Goal: Task Accomplishment & Management: Manage account settings

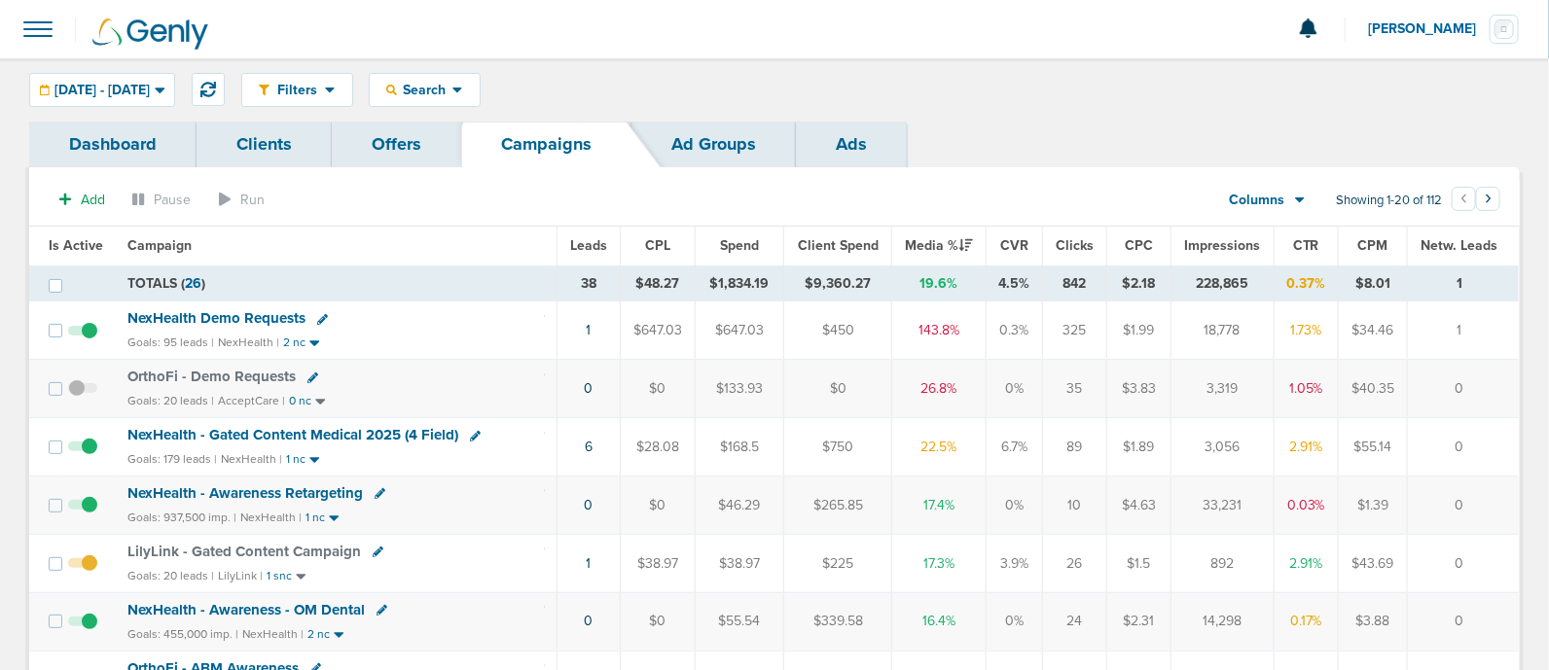
drag, startPoint x: 1118, startPoint y: 177, endPoint x: 748, endPoint y: 194, distance: 370.1
click at [150, 88] on span "[DATE] - [DATE]" at bounding box center [101, 91] width 95 height 14
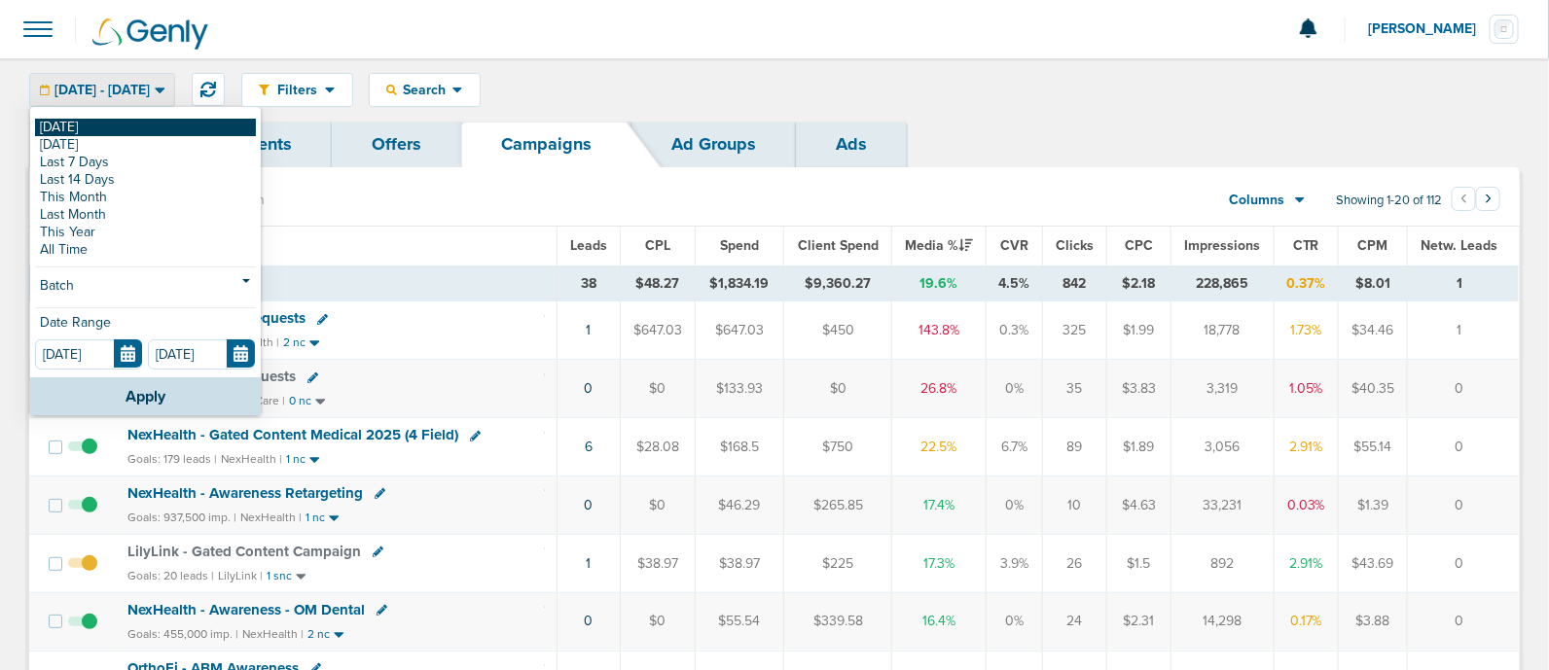
click at [119, 124] on link "[DATE]" at bounding box center [145, 128] width 221 height 18
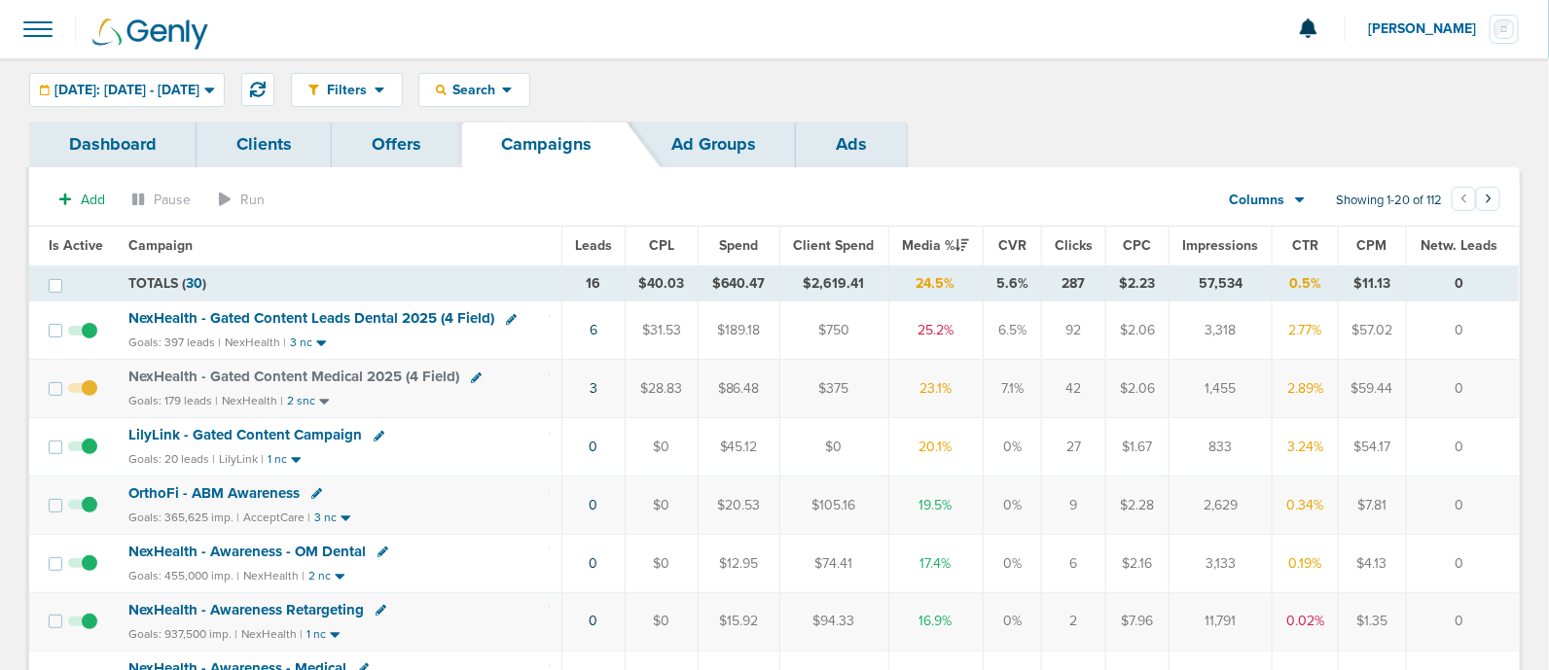
drag, startPoint x: 737, startPoint y: 450, endPoint x: 1495, endPoint y: 445, distance: 758.9
click at [1495, 445] on tr "LilyLink - Gated Content Campaign Goals: 20 leads | LilyLink | 1 nc 0 $0 $45.12…" at bounding box center [774, 447] width 1490 height 58
click at [1495, 445] on td "0" at bounding box center [1463, 447] width 113 height 58
click at [208, 435] on span "LilyLink - Gated Content Campaign" at bounding box center [245, 435] width 234 height 18
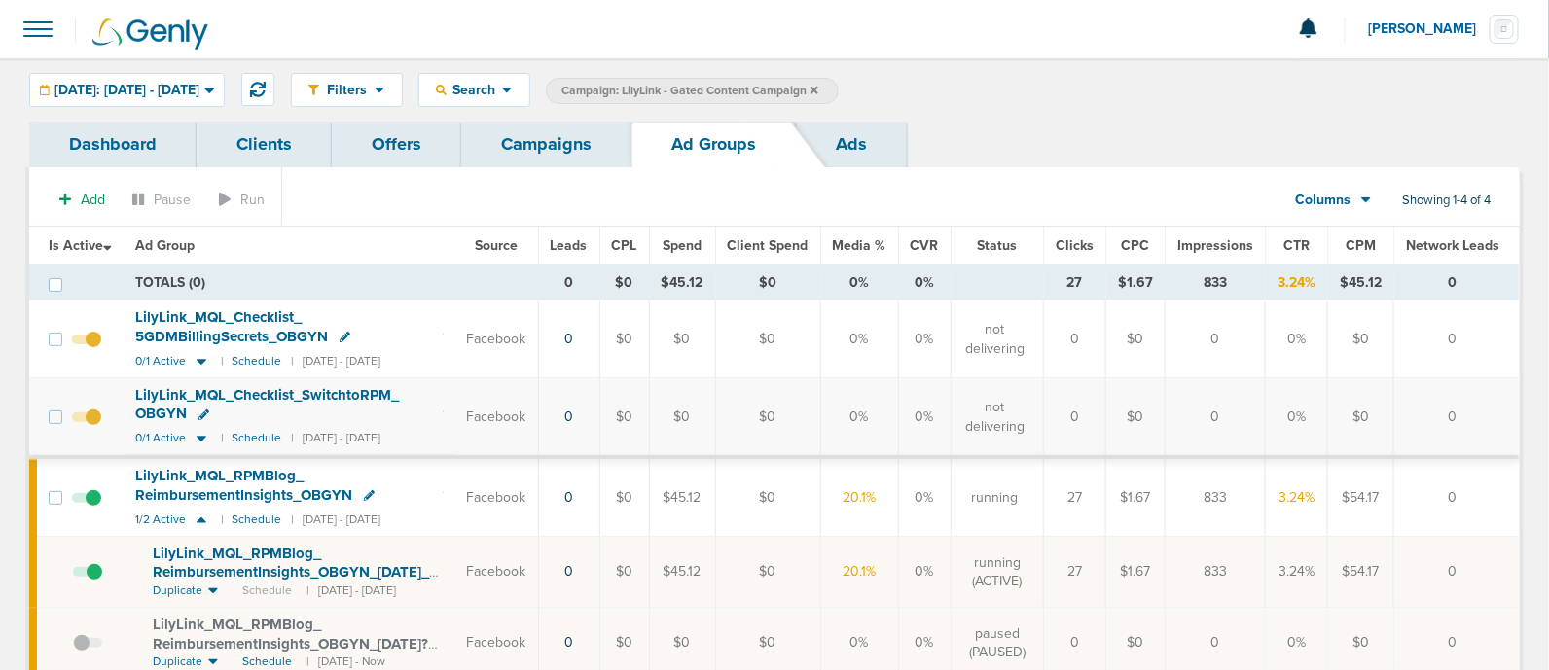
scroll to position [121, 0]
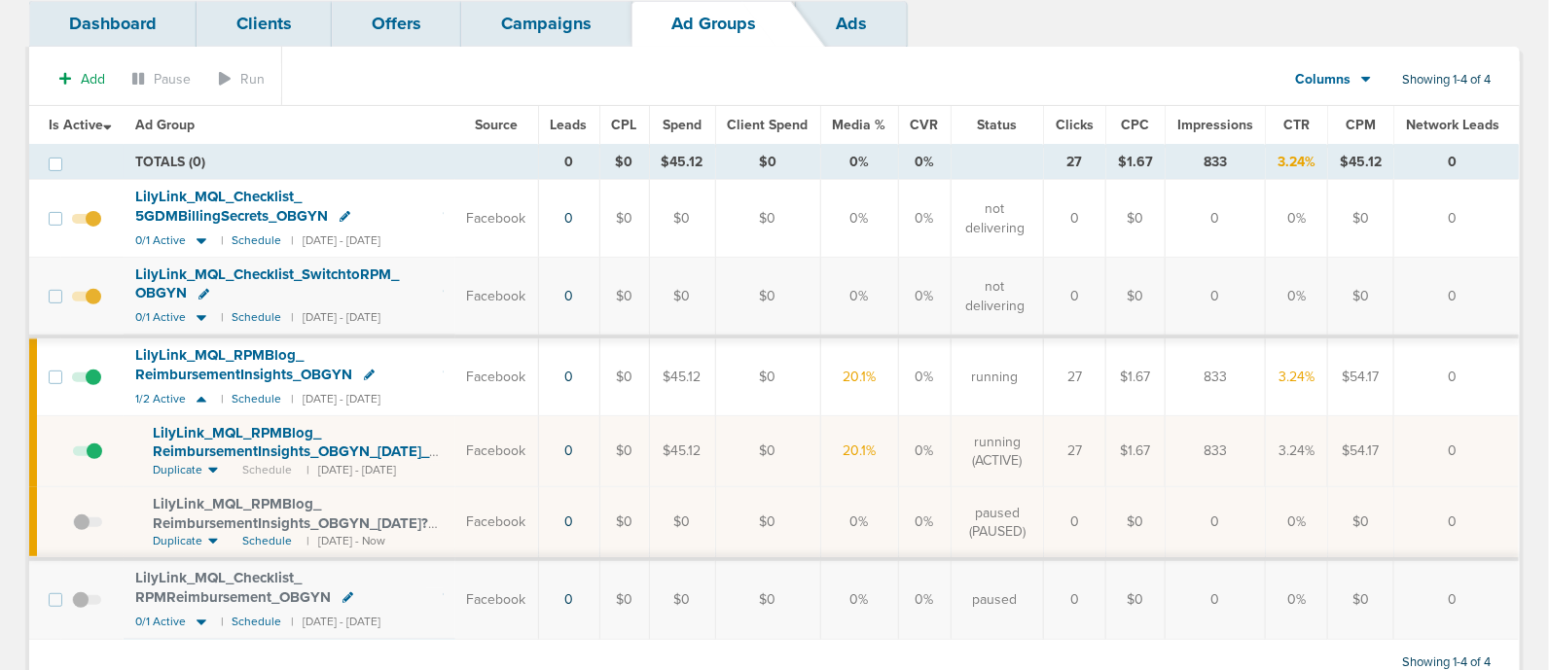
click at [293, 444] on span "LilyLink_ MQL_ RPMBlog_ ReimbursementInsights_ OBGYN_ [DATE]_ Blog2?id=190&cmp_…" at bounding box center [291, 451] width 276 height 55
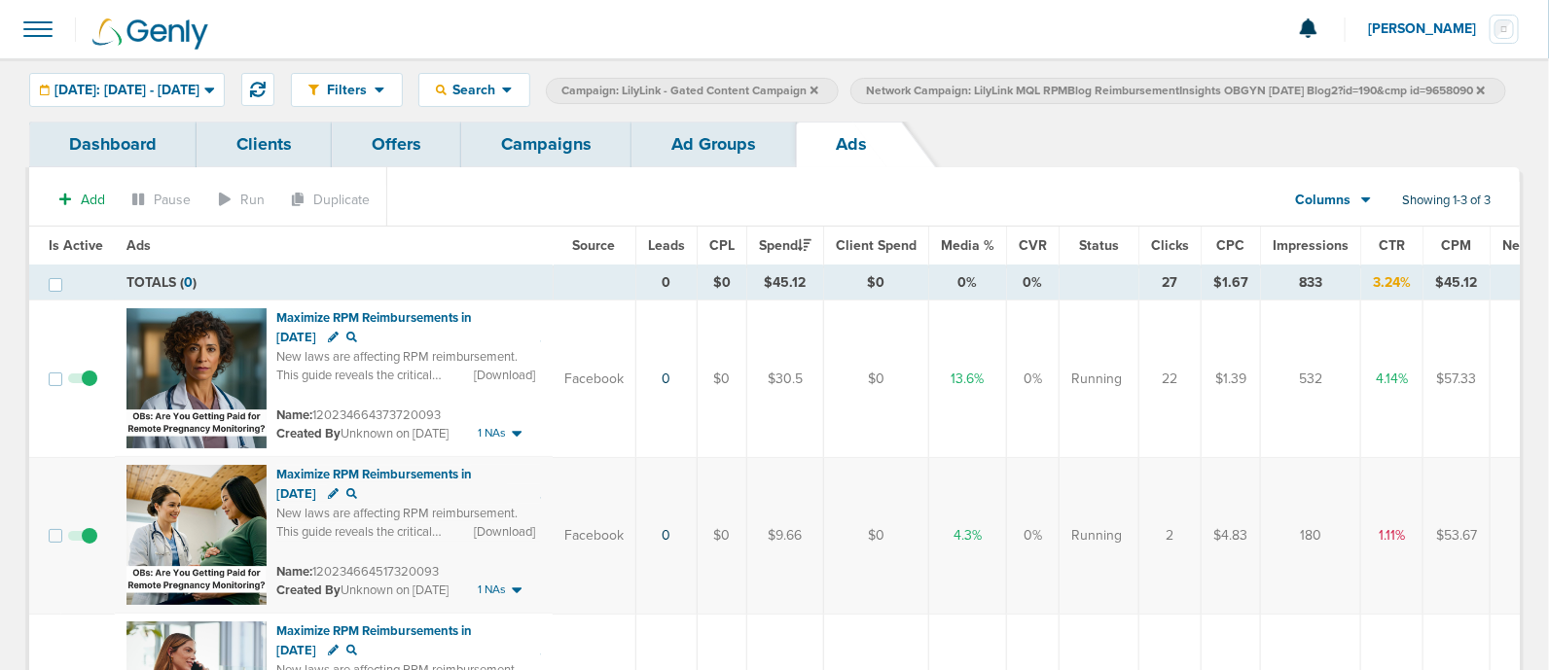
click at [512, 167] on link "Campaigns" at bounding box center [546, 145] width 170 height 46
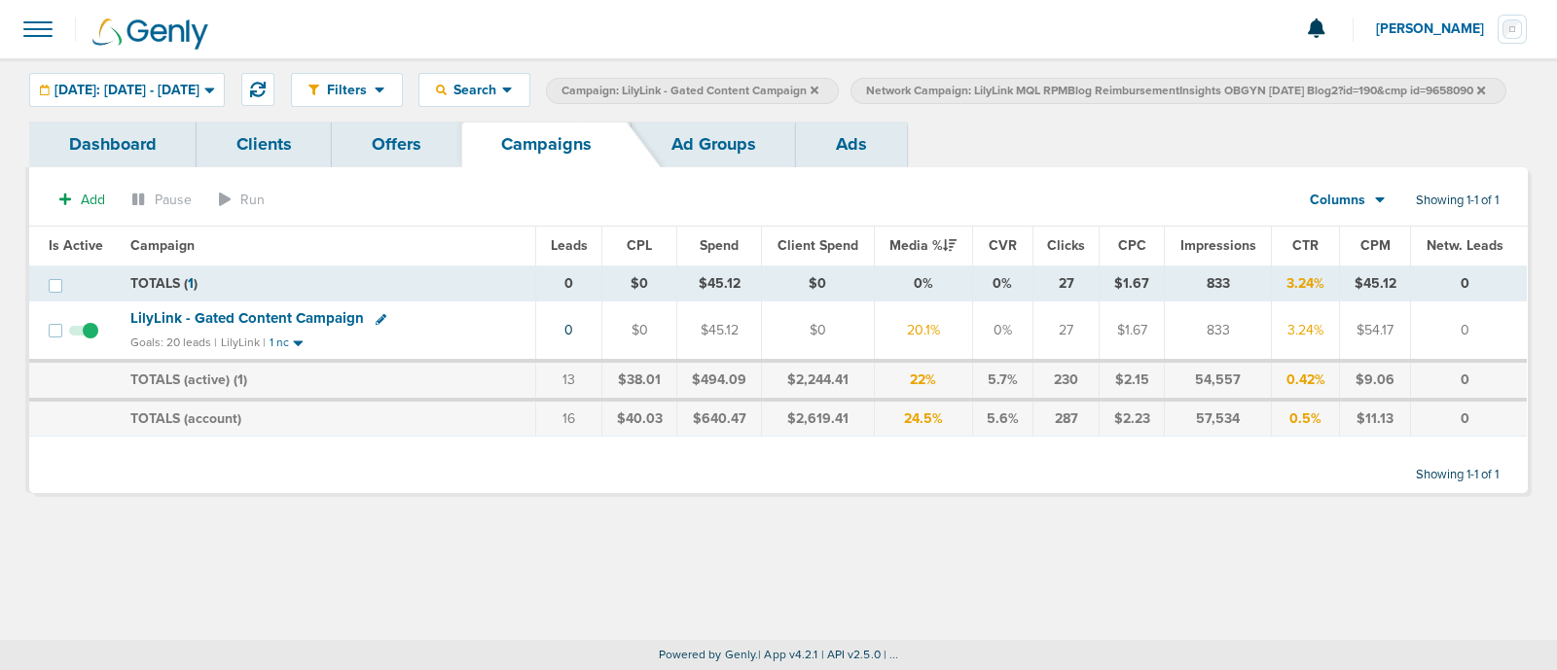
click at [986, 104] on label "Network Campaign: LilyLink MQL RPMBlog ReimbursementInsights OBGYN [DATE] Blog2…" at bounding box center [1177, 91] width 655 height 26
click at [1477, 93] on icon at bounding box center [1481, 90] width 8 height 8
click at [818, 87] on icon at bounding box center [814, 90] width 8 height 8
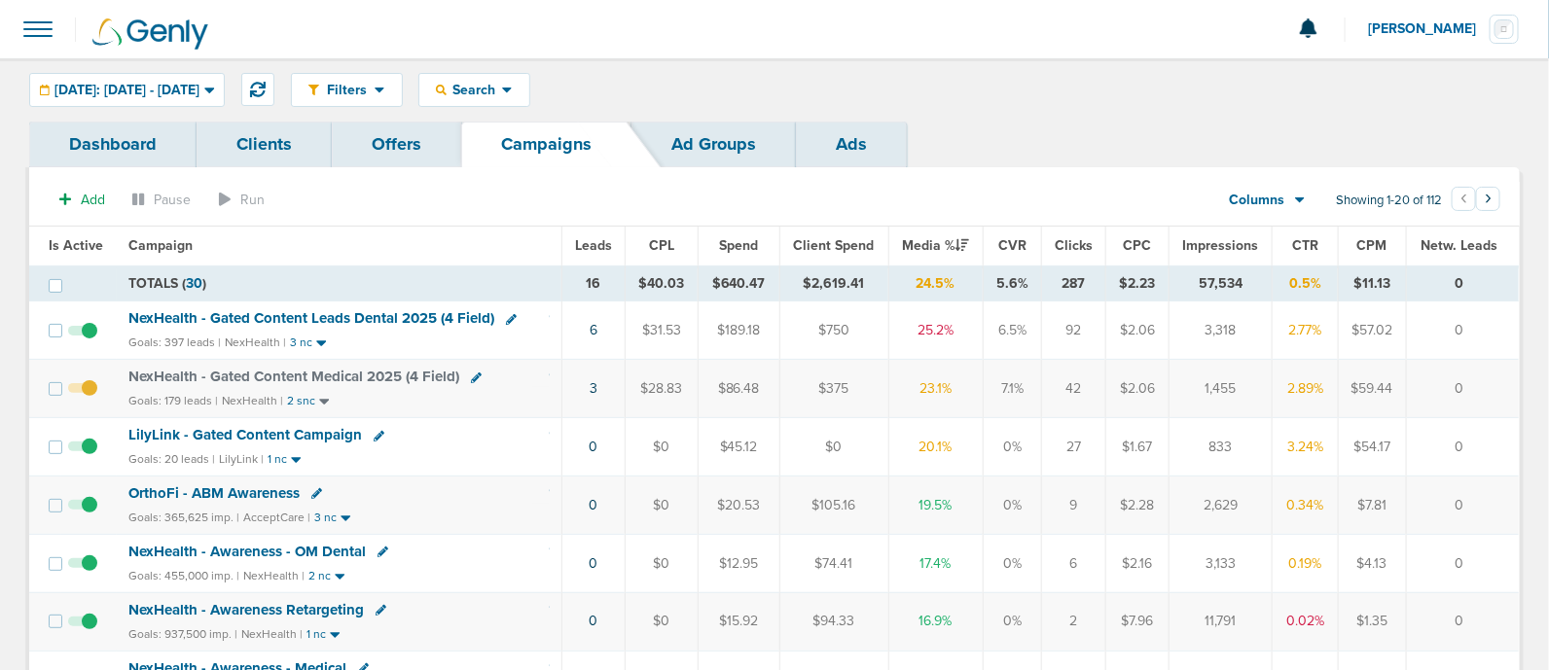
drag, startPoint x: 572, startPoint y: 321, endPoint x: 1427, endPoint y: 328, distance: 855.3
click at [1427, 328] on tr "NexHealth - Gated Content Leads Dental 2025 (4 Field) Goals: 397 leads | NexHea…" at bounding box center [774, 331] width 1490 height 58
click at [1427, 328] on td "0" at bounding box center [1463, 331] width 113 height 58
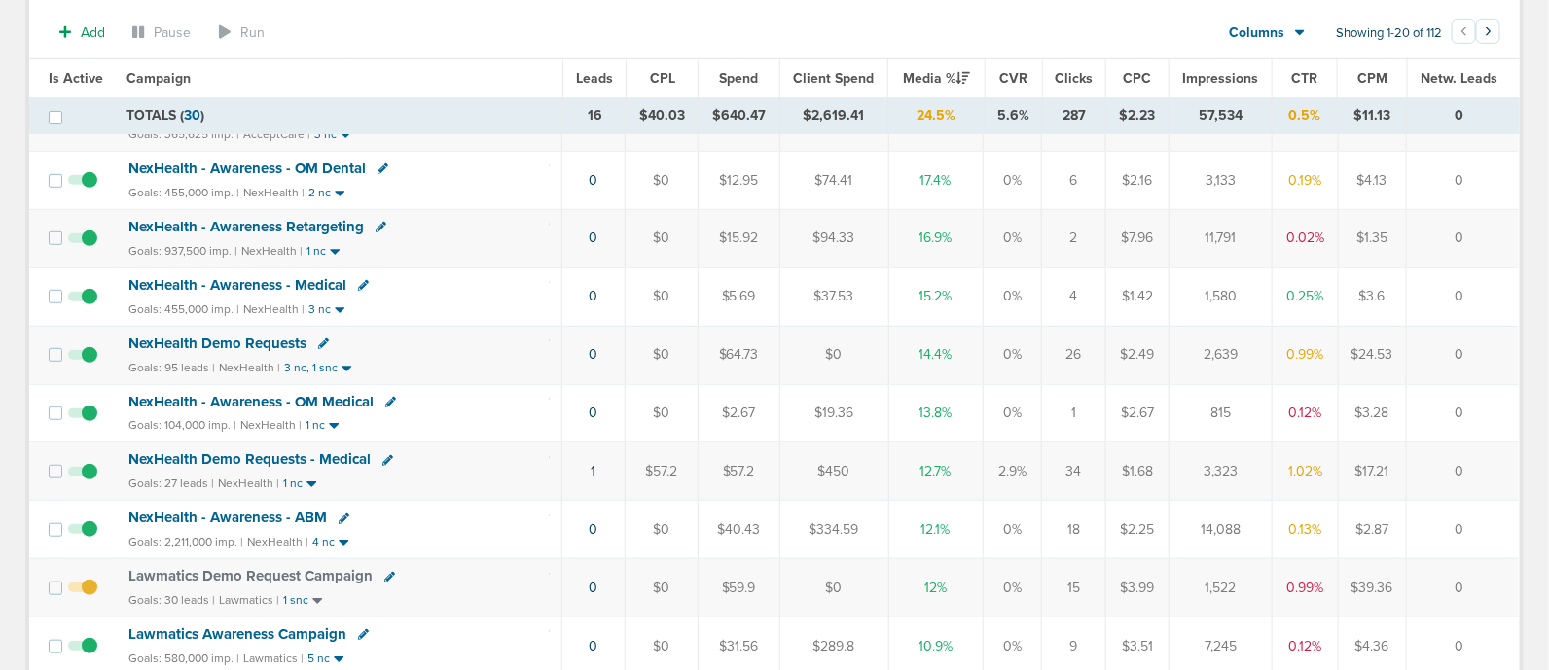
scroll to position [365, 0]
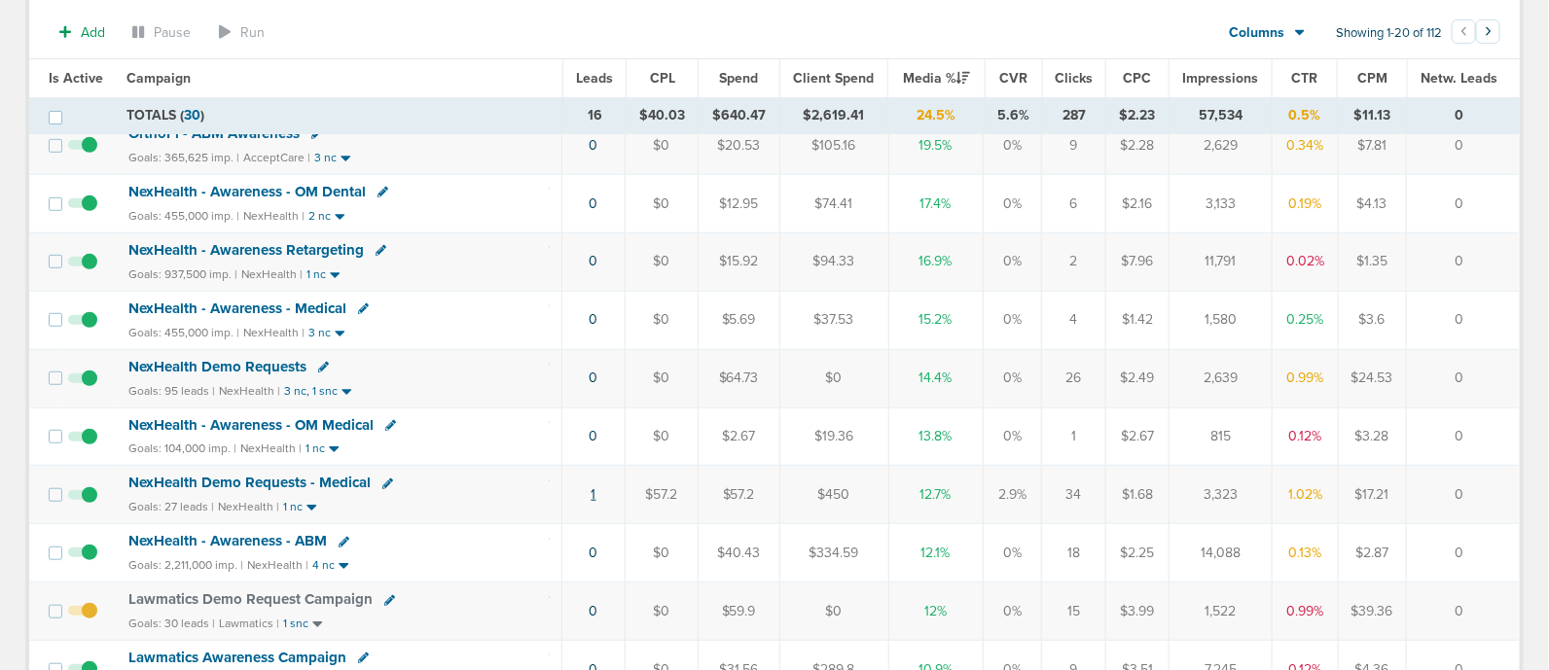
click at [596, 488] on link "1" at bounding box center [594, 494] width 5 height 17
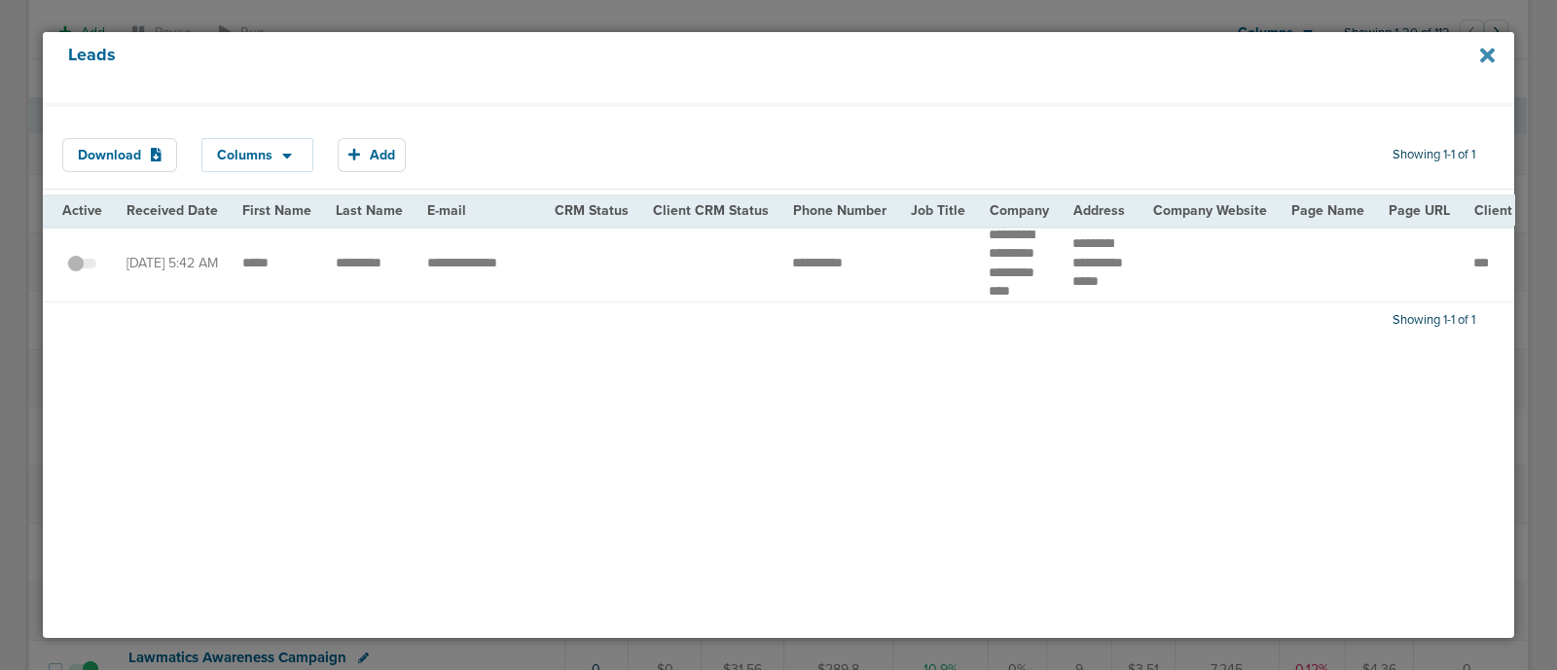
click at [1484, 62] on icon at bounding box center [1487, 55] width 15 height 21
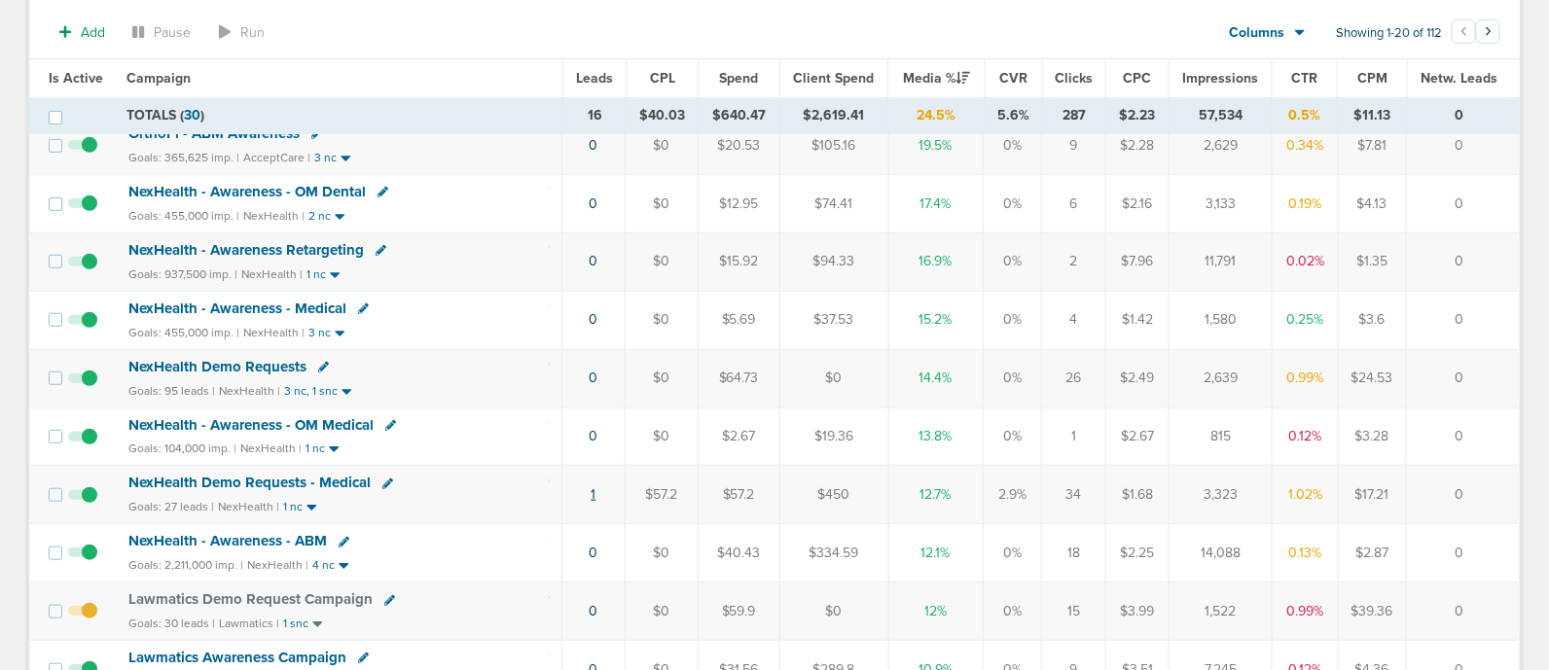
click at [596, 493] on link "1" at bounding box center [594, 494] width 5 height 17
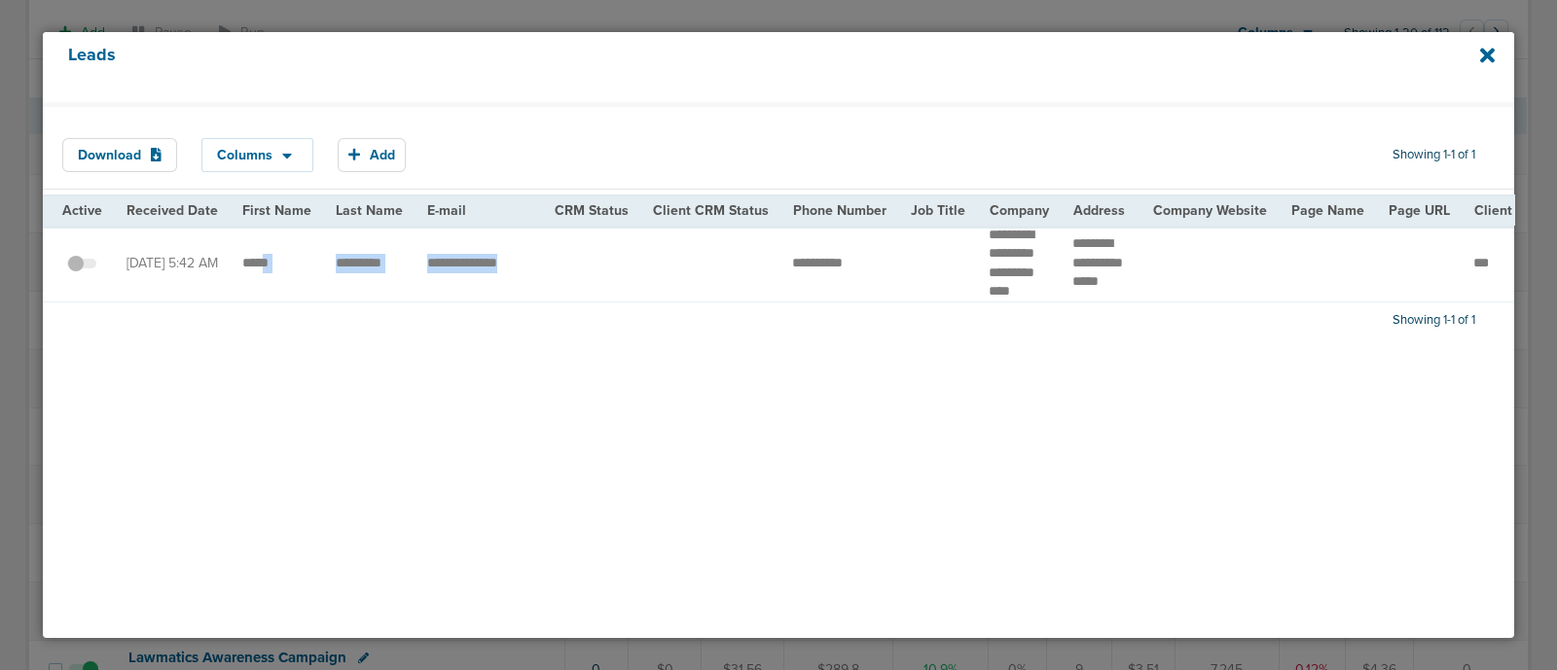
drag, startPoint x: 265, startPoint y: 270, endPoint x: 559, endPoint y: 283, distance: 295.1
click at [559, 283] on td at bounding box center [591, 264] width 98 height 77
click at [1495, 60] on div "Leads" at bounding box center [778, 67] width 1471 height 70
click at [1486, 52] on icon at bounding box center [1487, 55] width 15 height 15
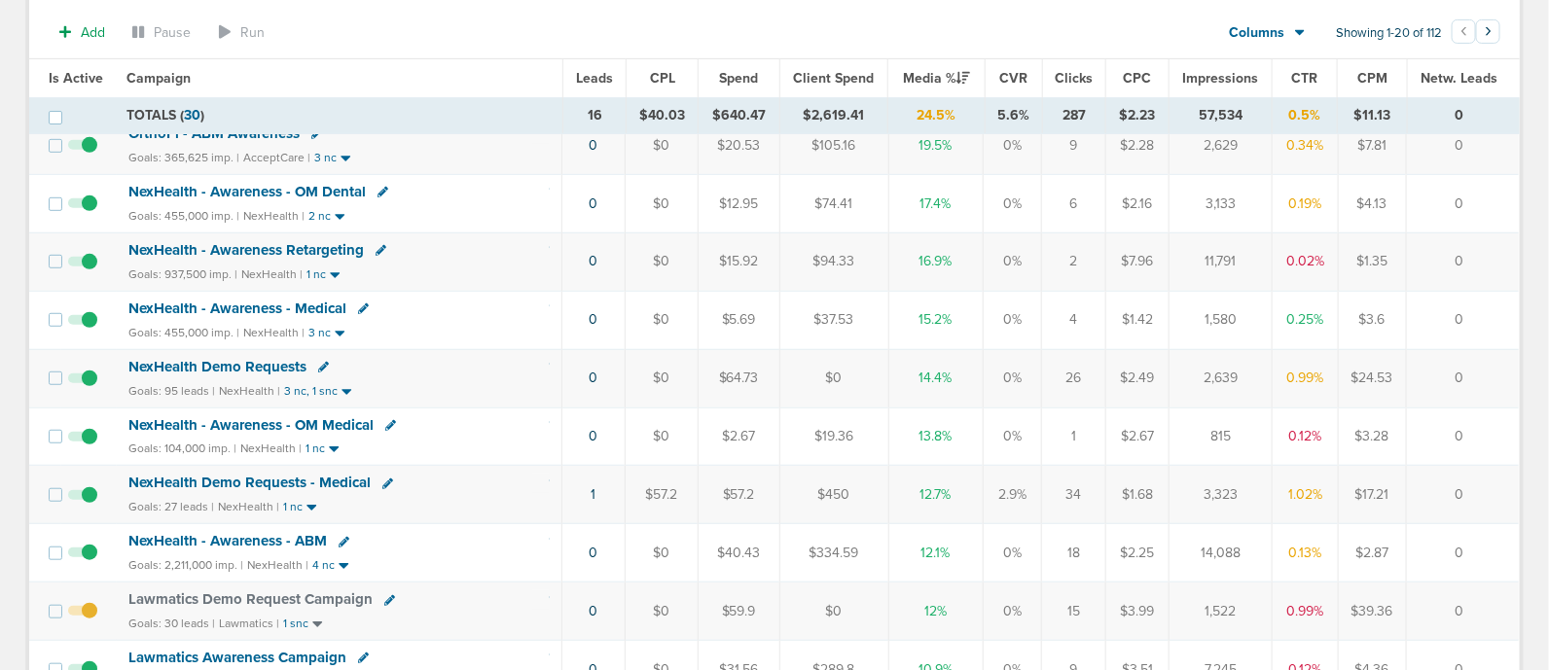
click at [258, 474] on span "NexHealth Demo Requests - Medical" at bounding box center [249, 483] width 242 height 18
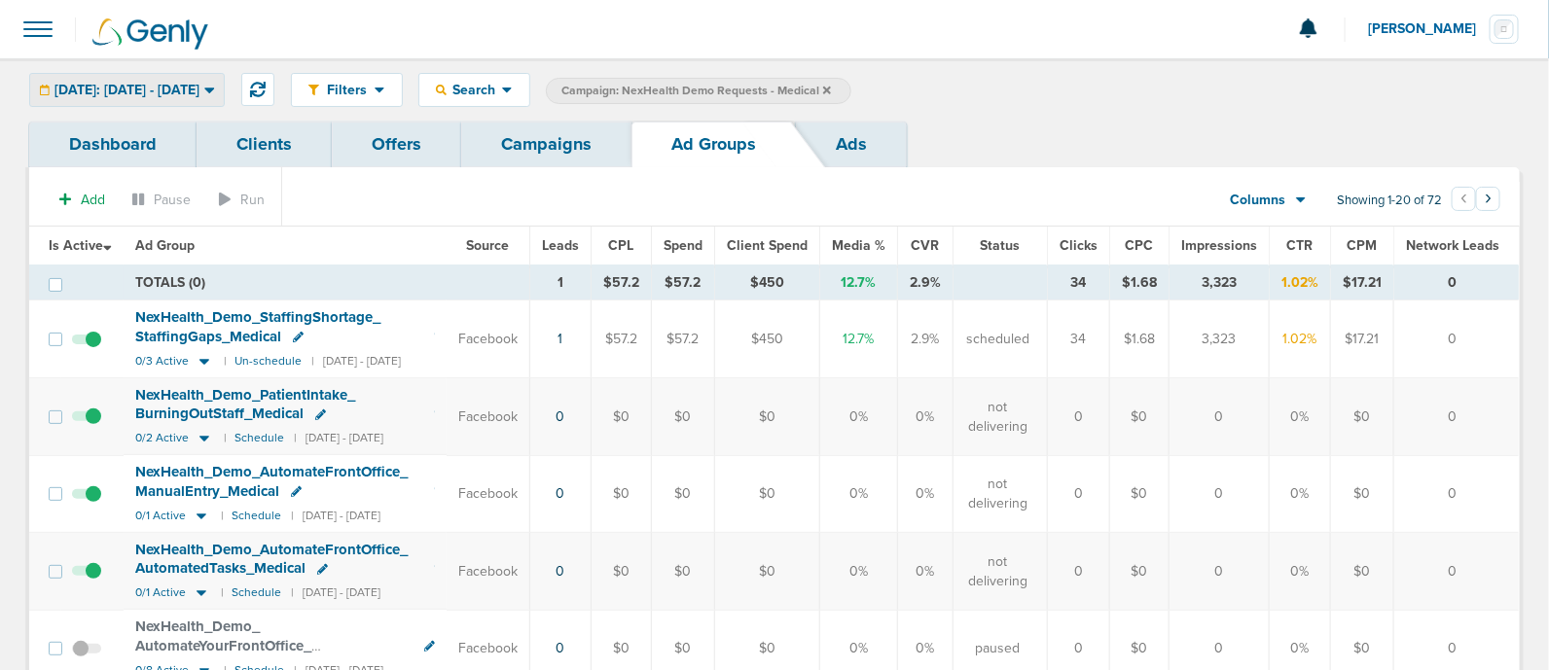
click at [199, 85] on span "[DATE]: [DATE] - [DATE]" at bounding box center [126, 91] width 145 height 14
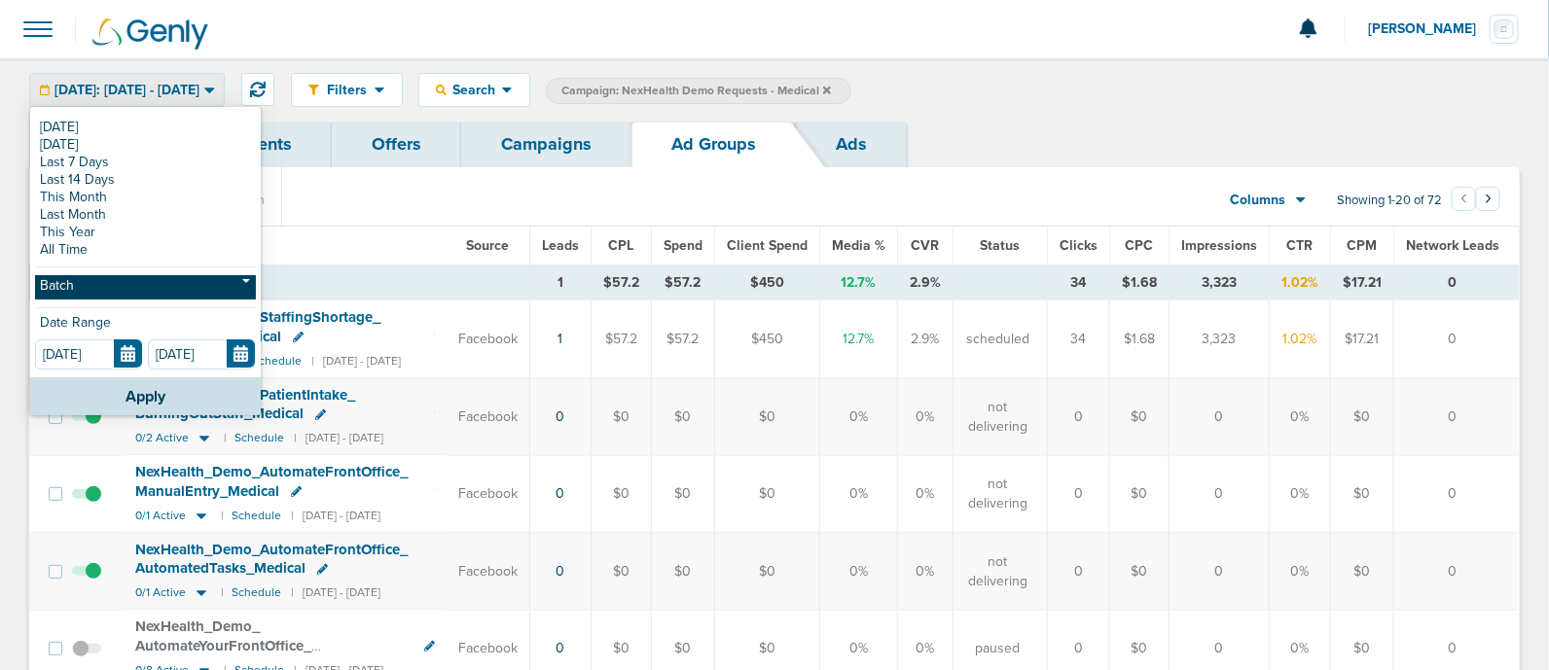
click at [83, 289] on link "Batch" at bounding box center [145, 287] width 221 height 24
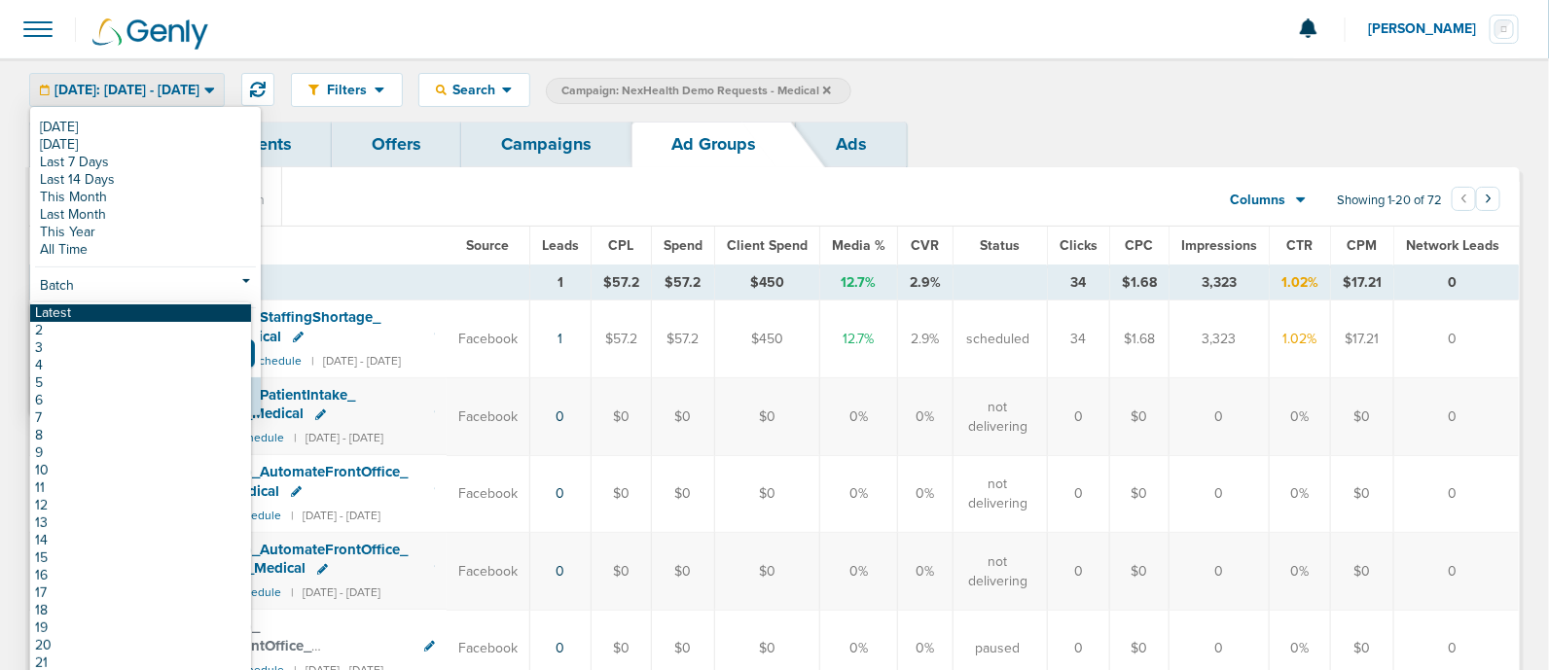
click at [83, 308] on link "Latest" at bounding box center [140, 314] width 221 height 18
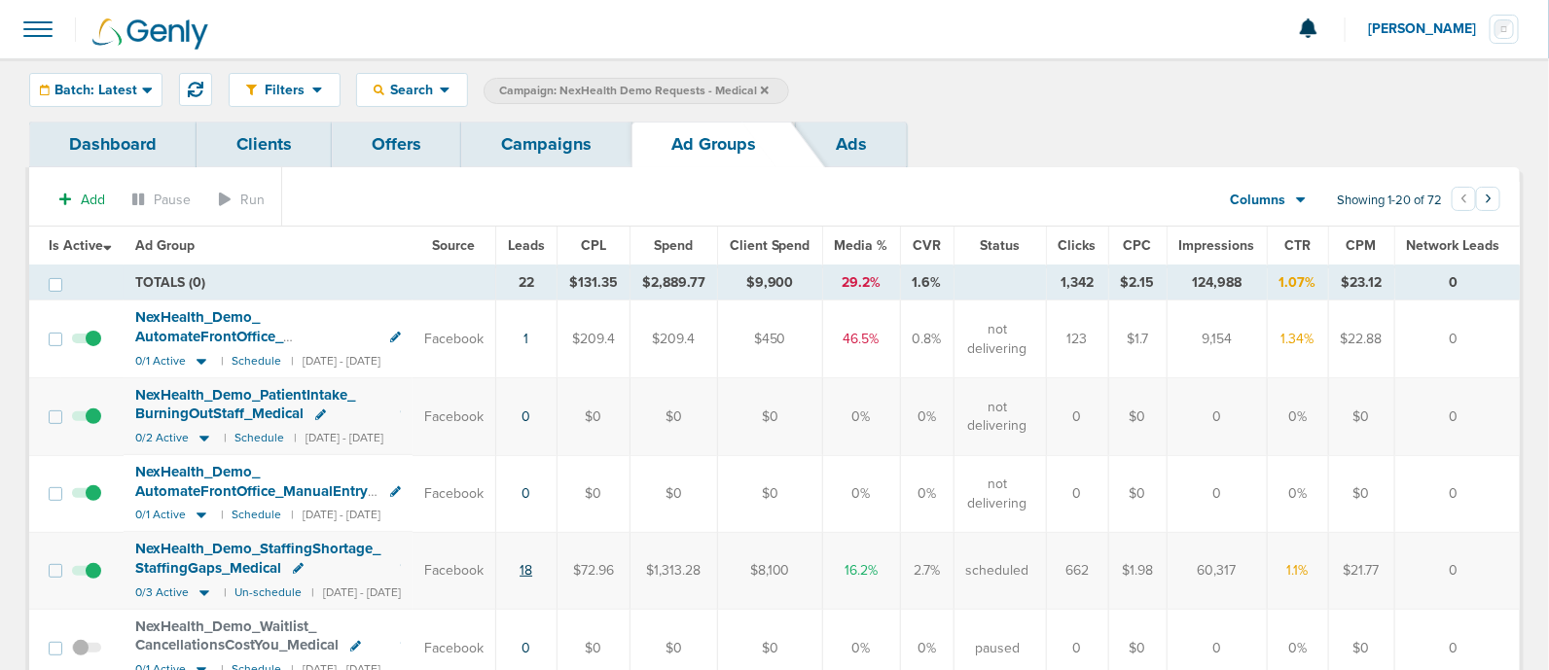
click at [532, 566] on link "18" at bounding box center [526, 570] width 13 height 17
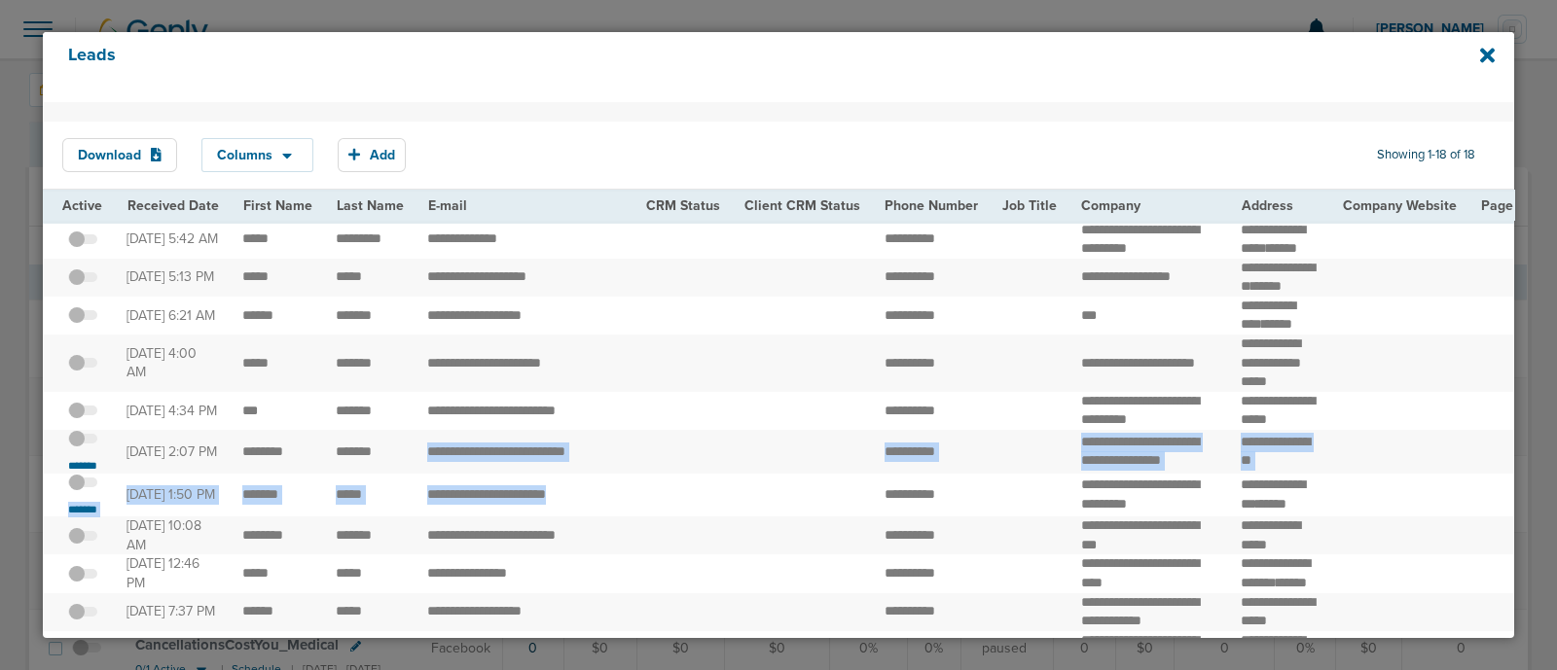
drag, startPoint x: 388, startPoint y: 518, endPoint x: 867, endPoint y: 570, distance: 481.6
click at [738, 518] on td at bounding box center [803, 496] width 140 height 44
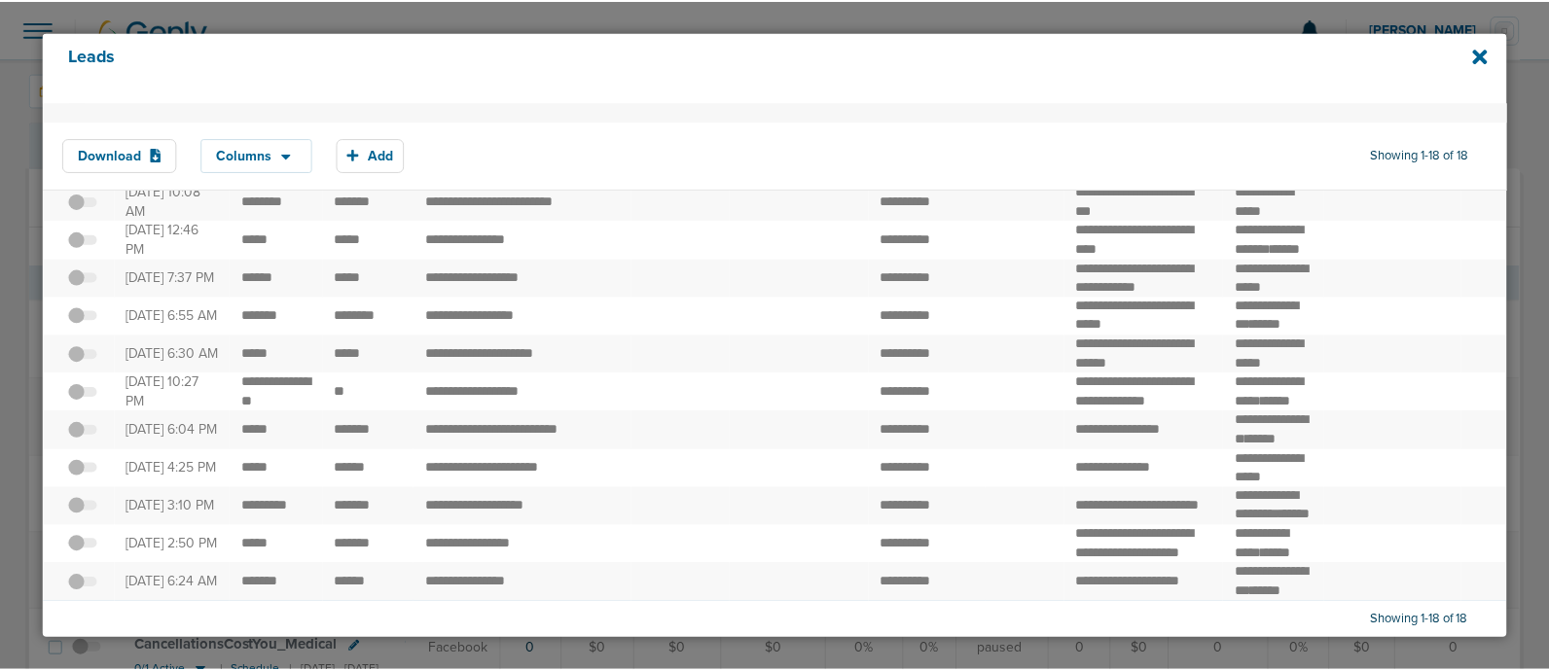
scroll to position [617, 0]
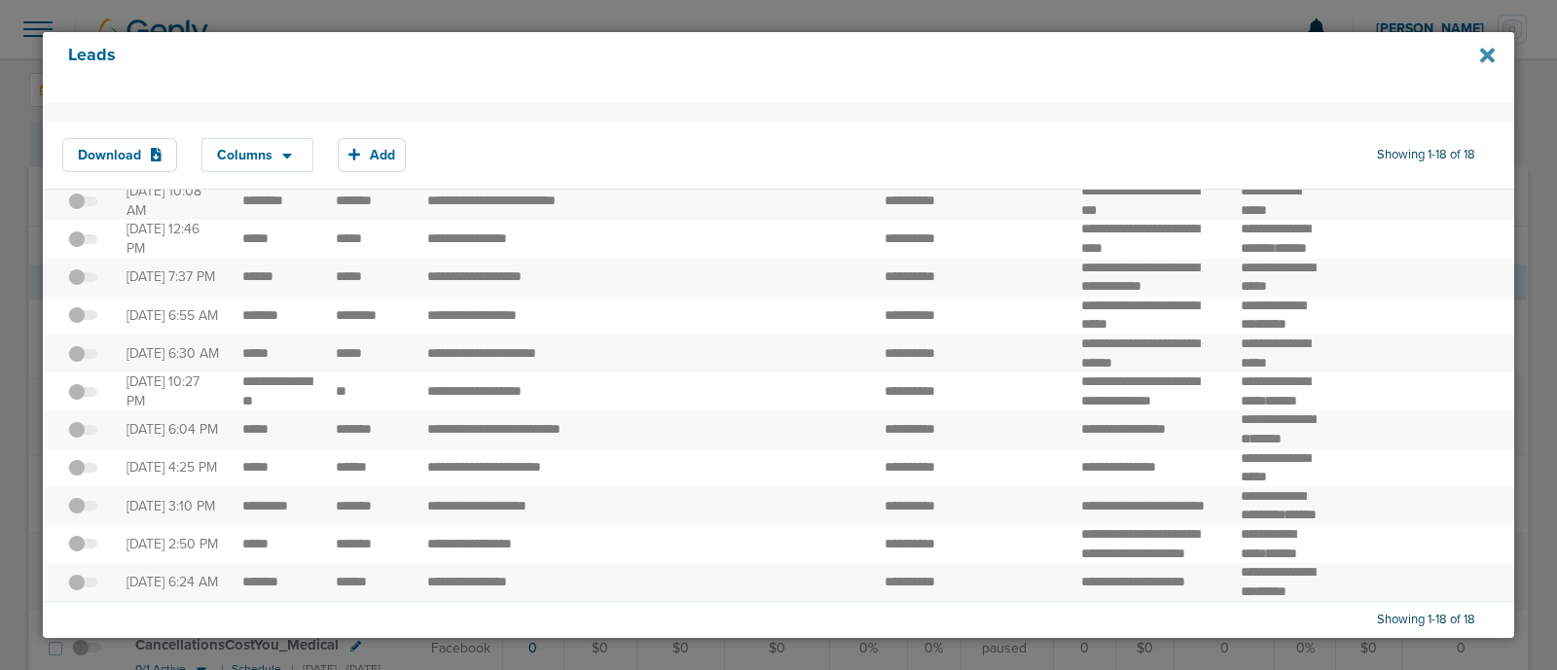
click at [1481, 53] on icon at bounding box center [1487, 55] width 15 height 21
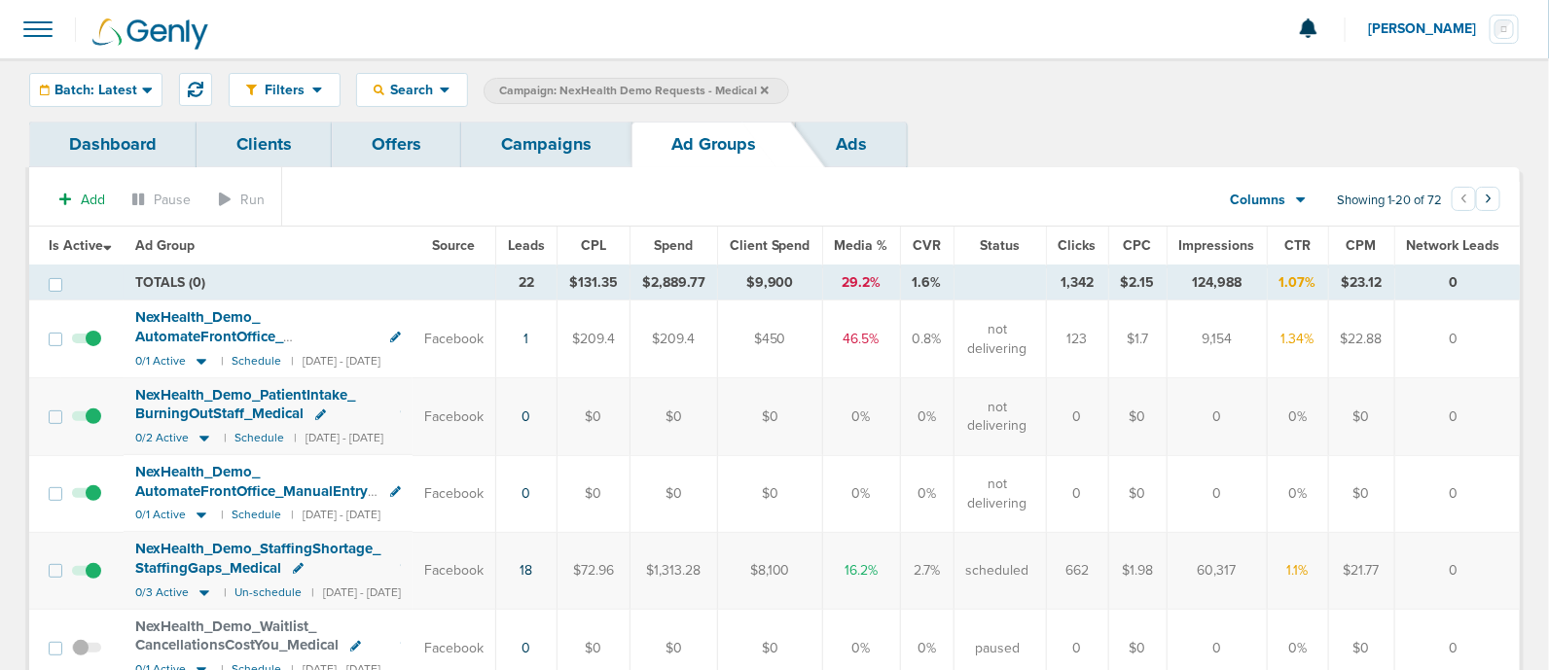
click at [548, 144] on link "Campaigns" at bounding box center [546, 145] width 170 height 46
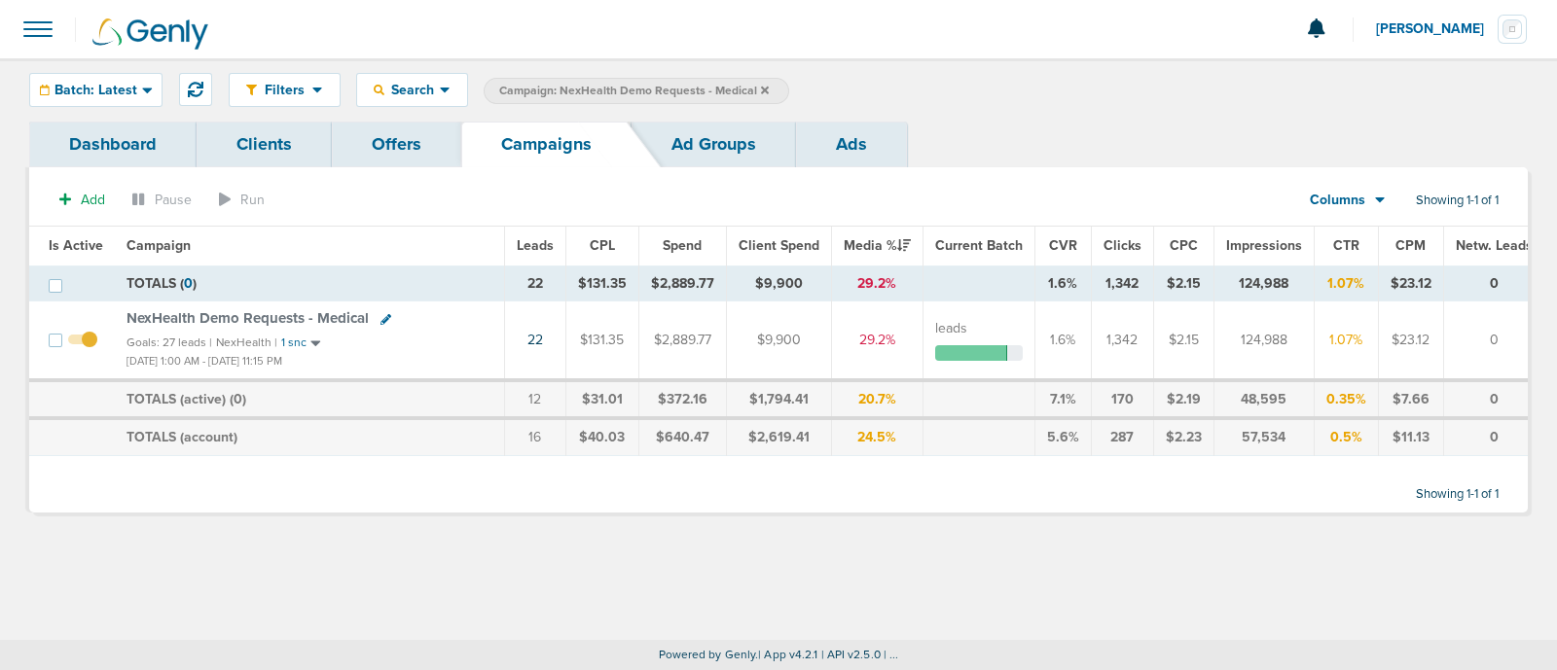
click at [761, 87] on icon at bounding box center [765, 91] width 8 height 12
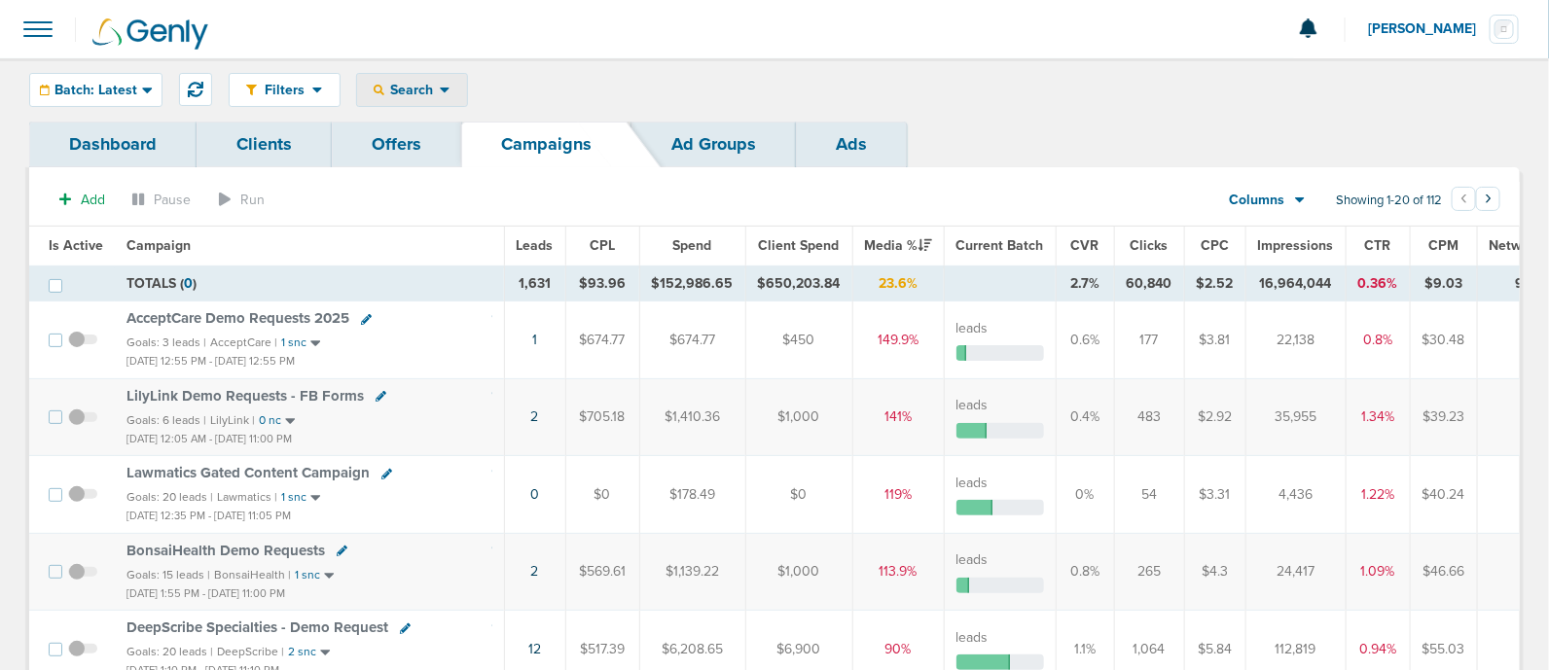
click at [414, 82] on span "Search" at bounding box center [411, 90] width 55 height 17
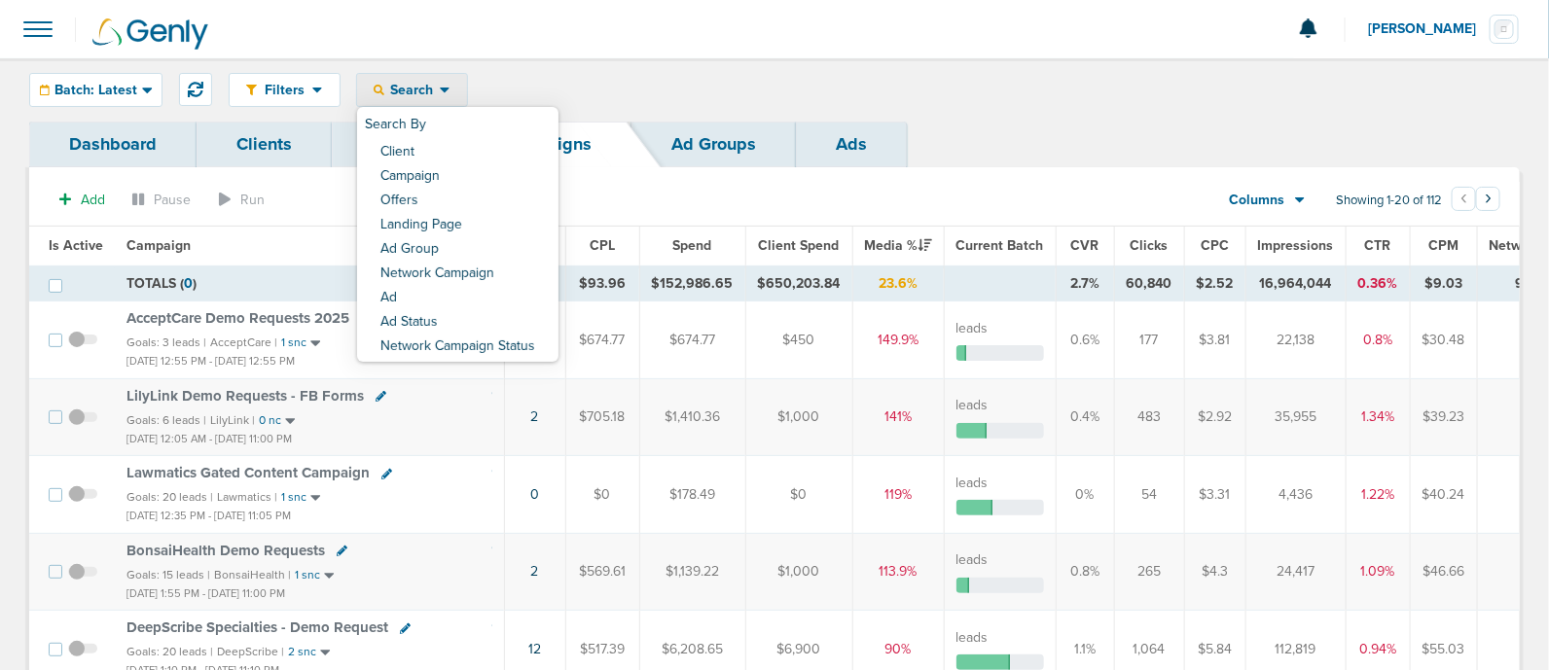
drag, startPoint x: 429, startPoint y: 163, endPoint x: 419, endPoint y: 139, distance: 26.2
click at [418, 138] on div "Search By Client Campaign Offers Landing Page Ad Group Network Campaign Ad Ad S…" at bounding box center [457, 234] width 201 height 255
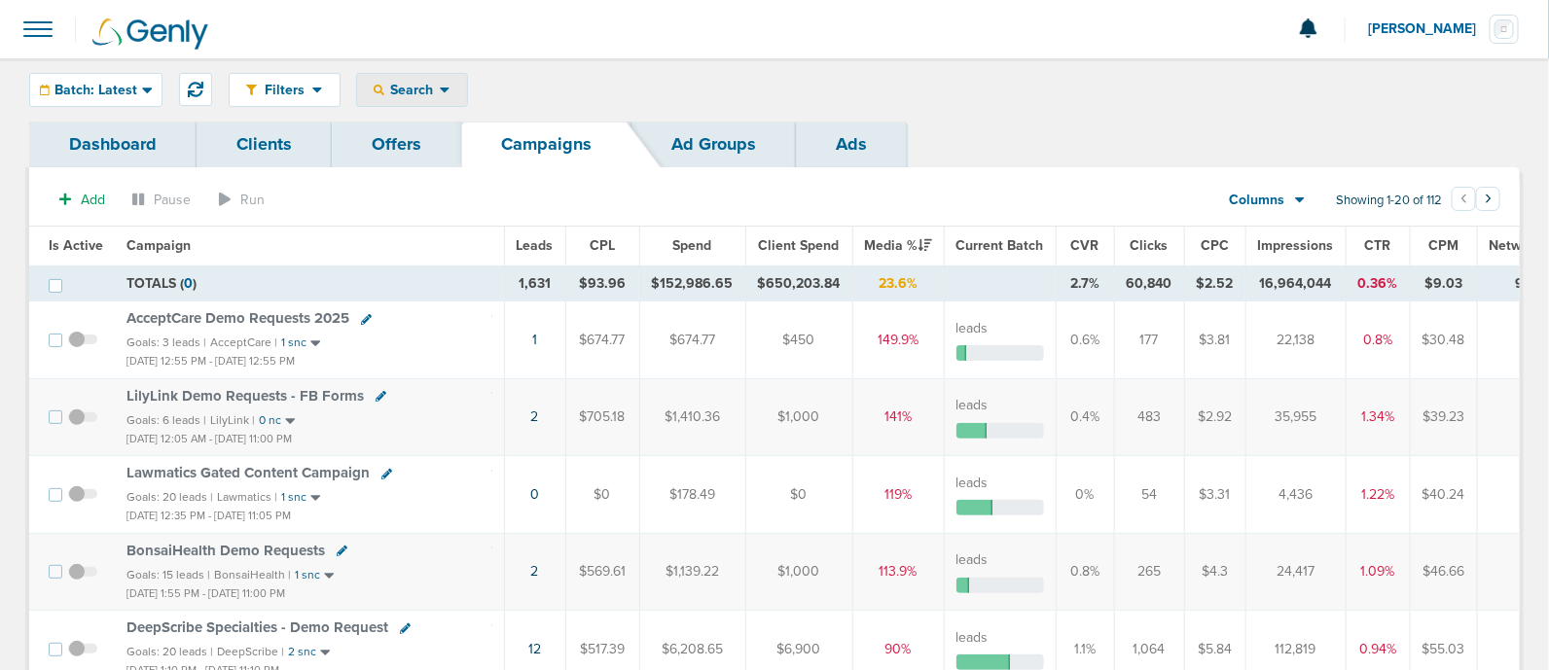
click at [452, 78] on div "Search" at bounding box center [412, 90] width 110 height 32
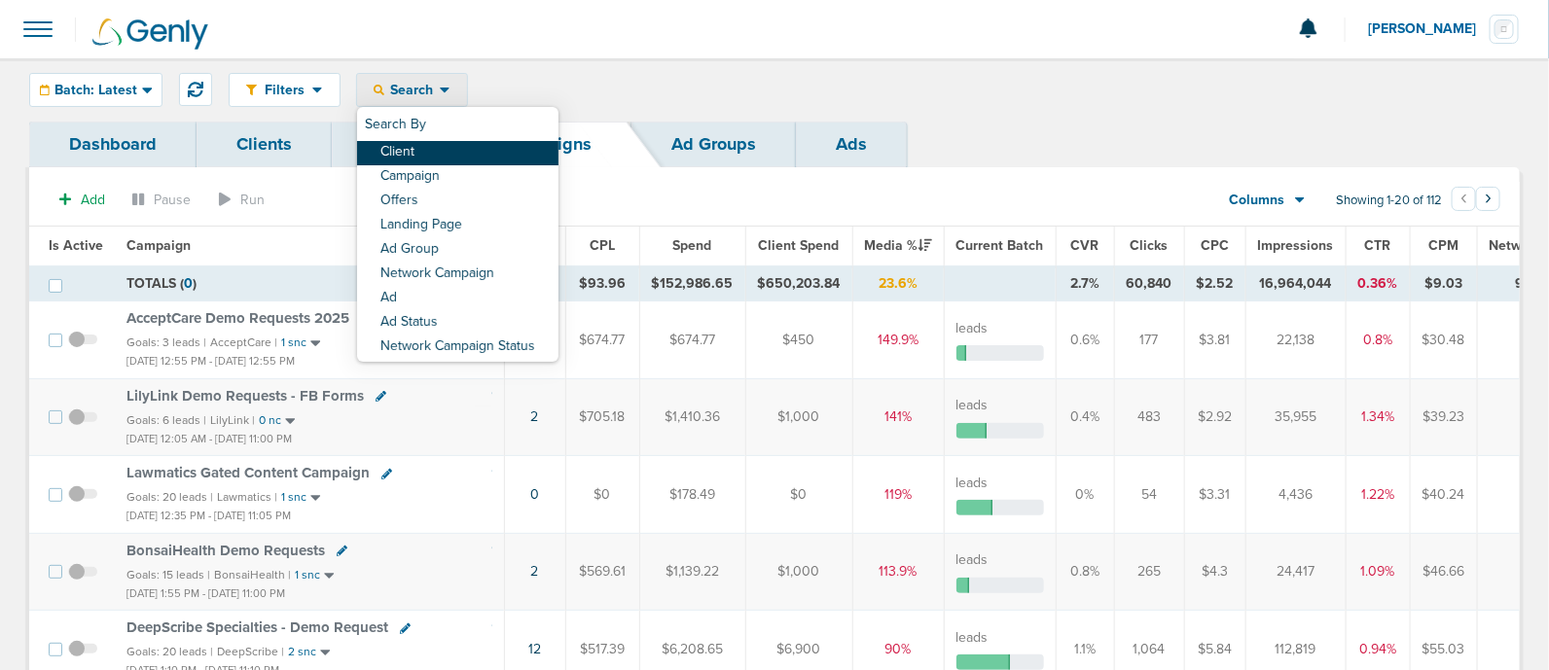
click at [429, 141] on link "Client" at bounding box center [457, 153] width 201 height 24
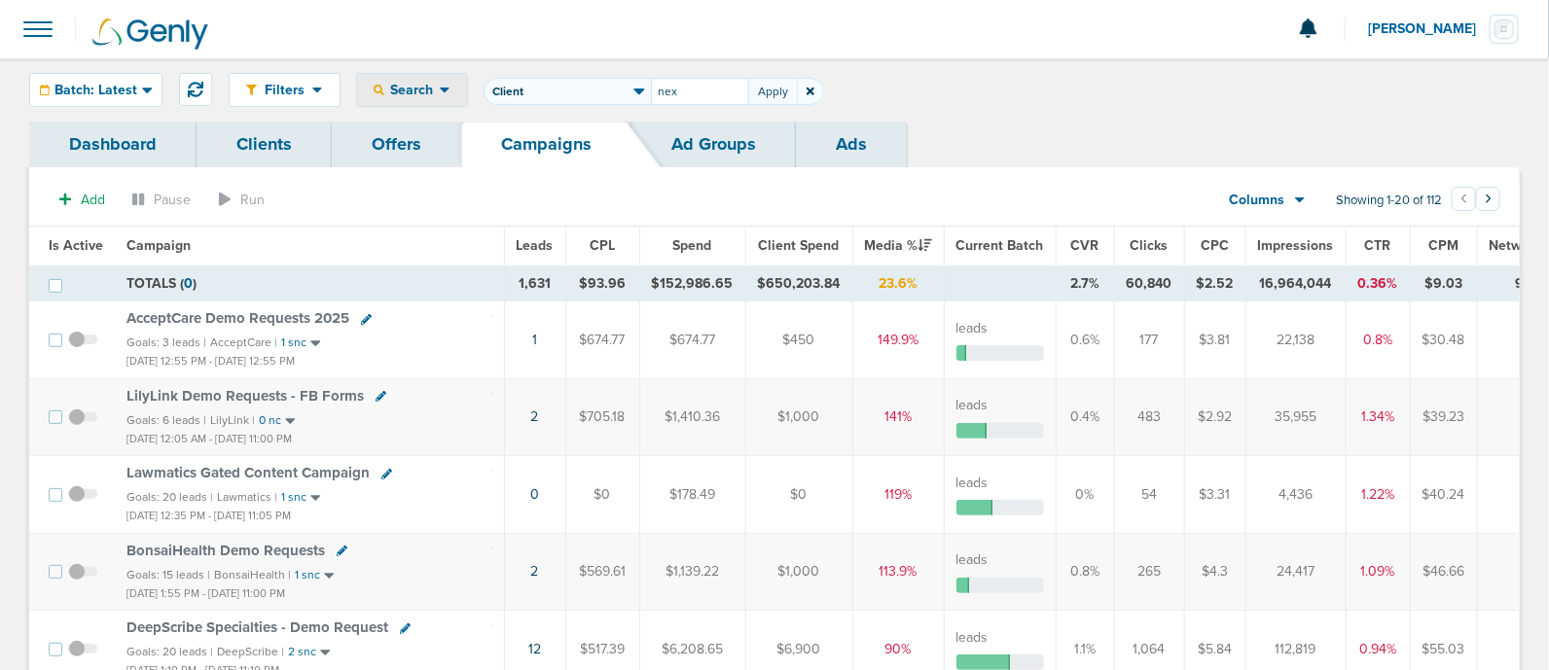
type input "nex"
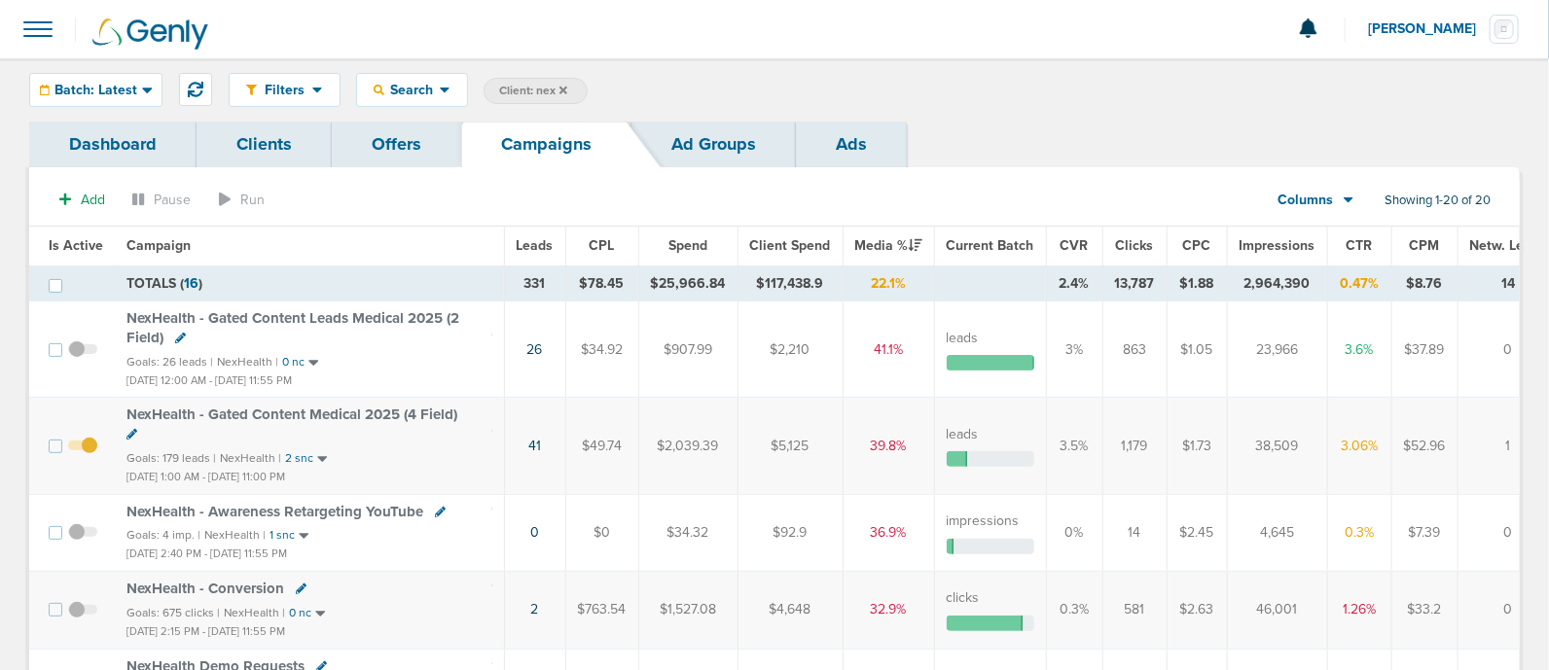
click at [1265, 243] on span "Impressions" at bounding box center [1278, 245] width 76 height 17
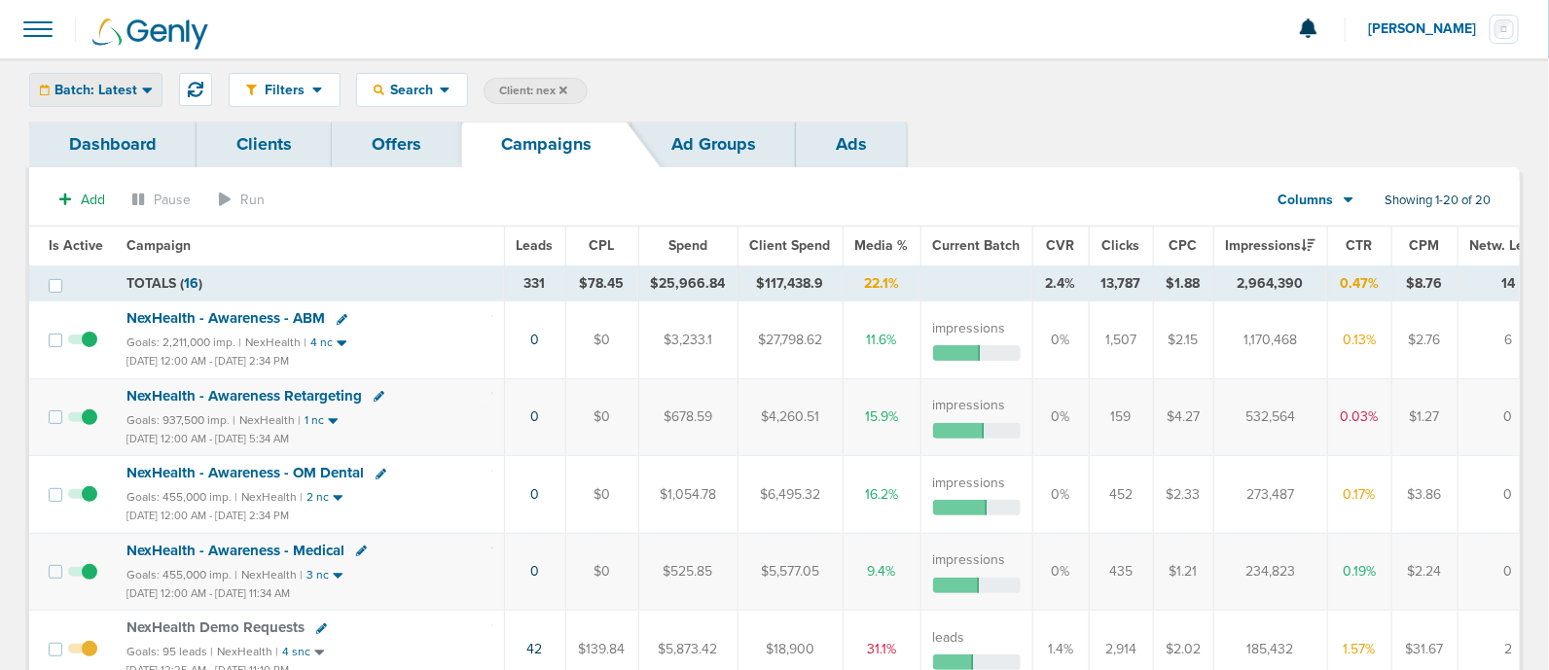
click at [85, 78] on div "Batch: Latest" at bounding box center [95, 90] width 131 height 32
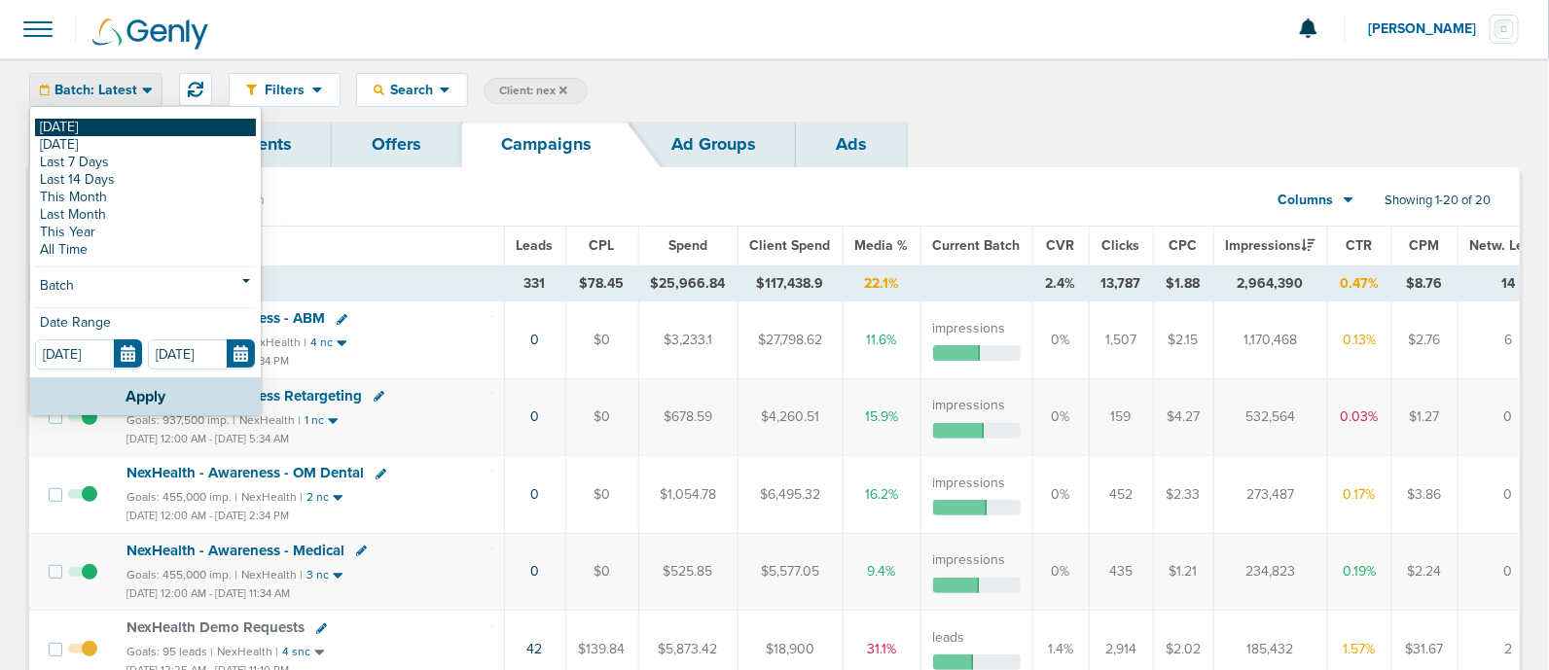
click at [119, 132] on link "[DATE]" at bounding box center [145, 128] width 221 height 18
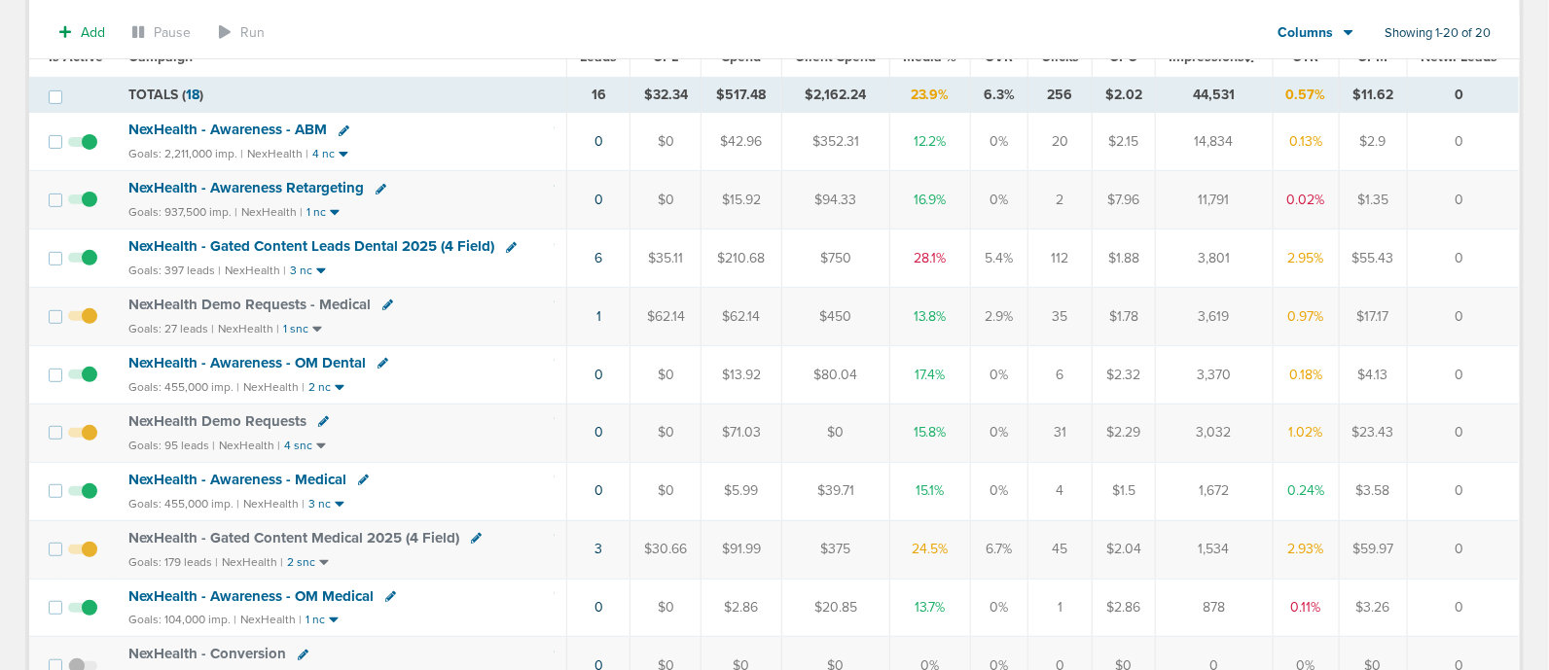
scroll to position [242, 0]
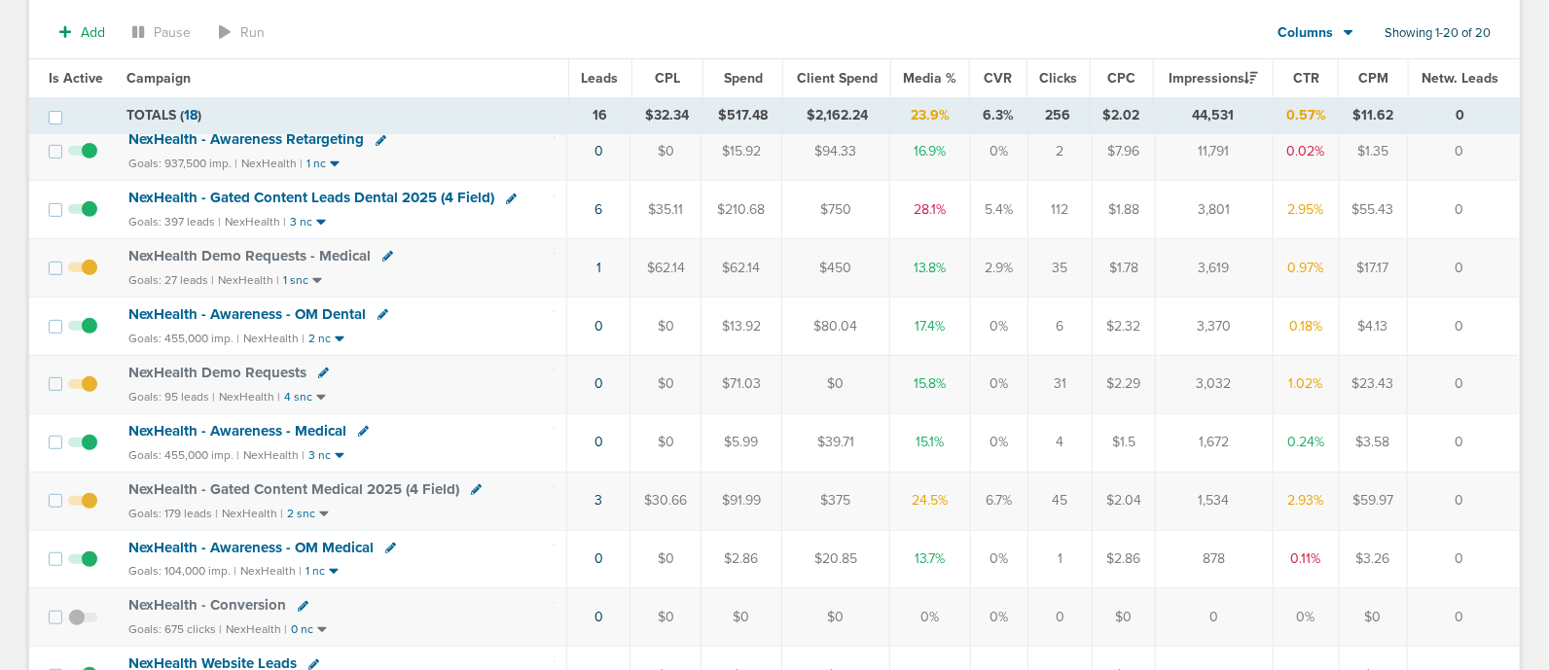
click at [379, 484] on span "NexHealth - Gated Content Medical 2025 (4 Field)" at bounding box center [293, 490] width 331 height 18
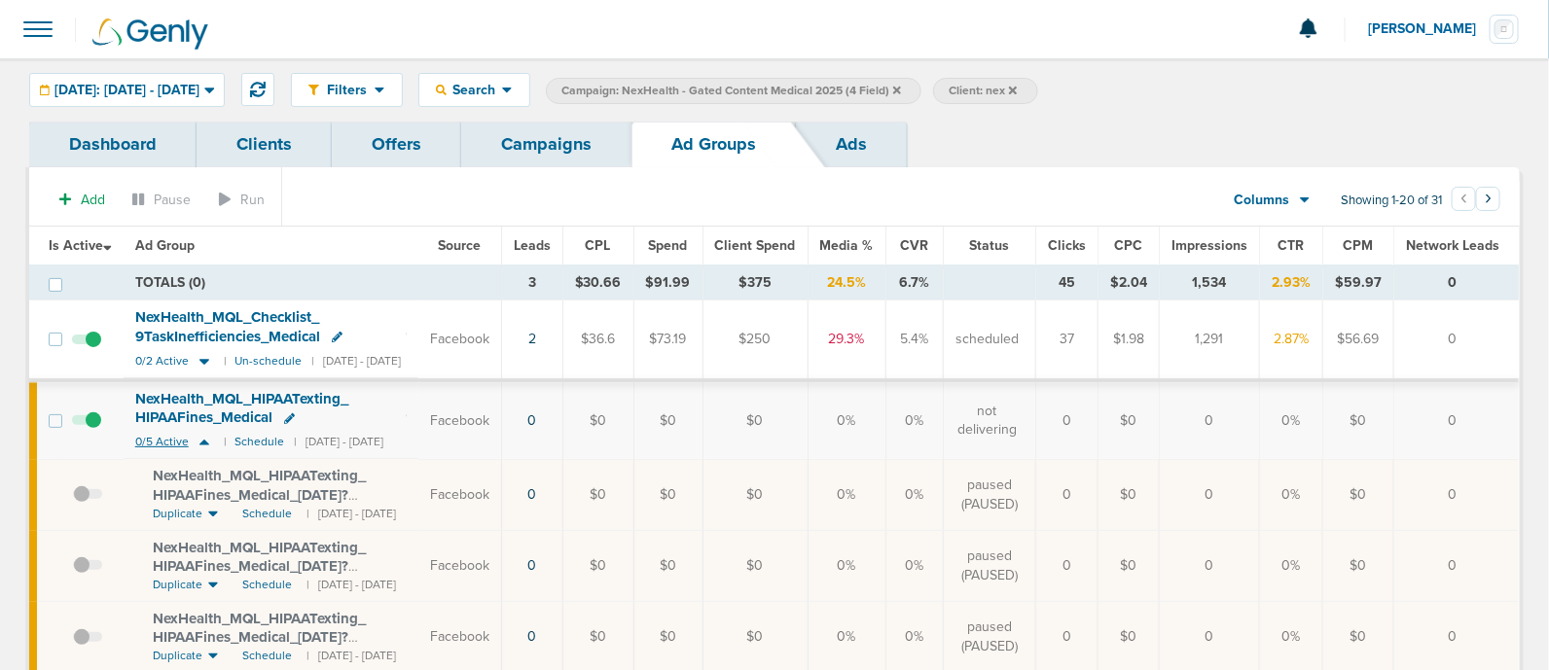
click at [209, 438] on icon at bounding box center [204, 442] width 19 height 17
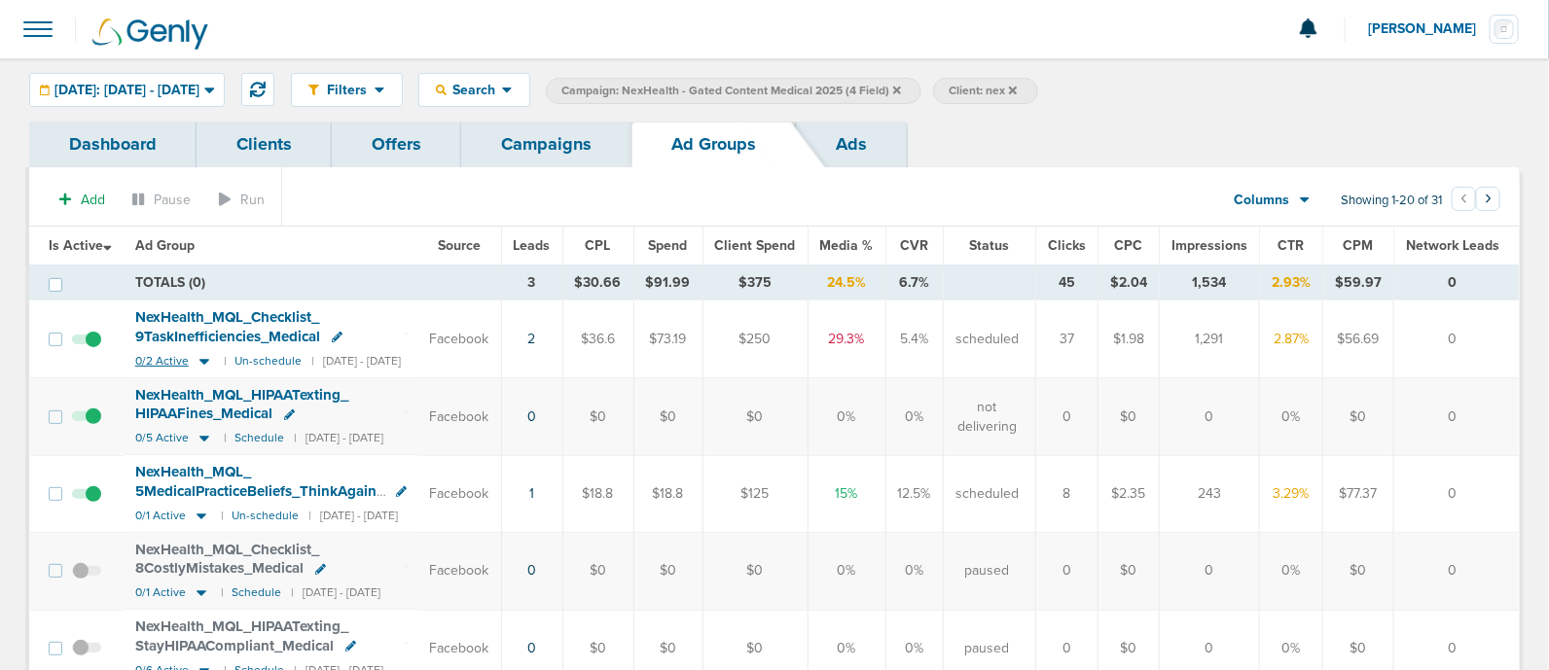
click at [202, 359] on icon at bounding box center [204, 362] width 10 height 6
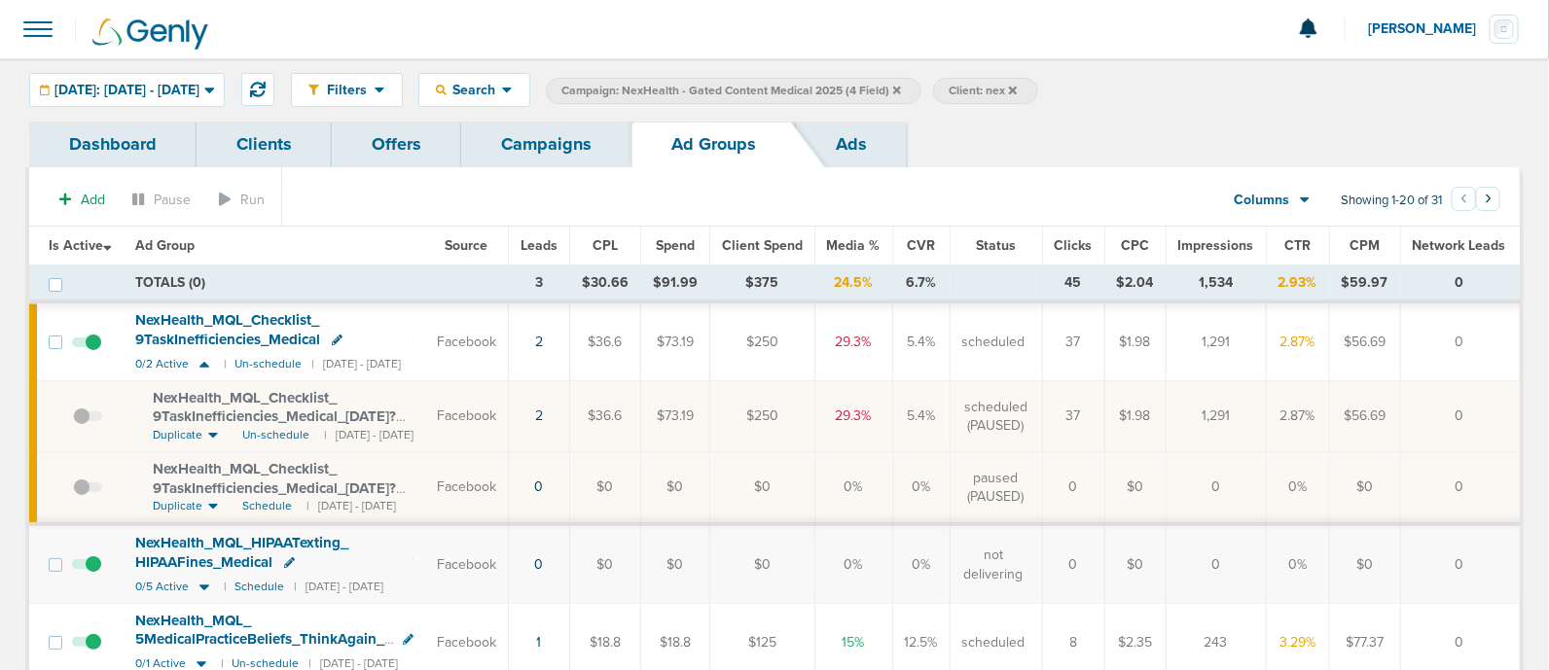
click at [515, 134] on link "Campaigns" at bounding box center [546, 145] width 170 height 46
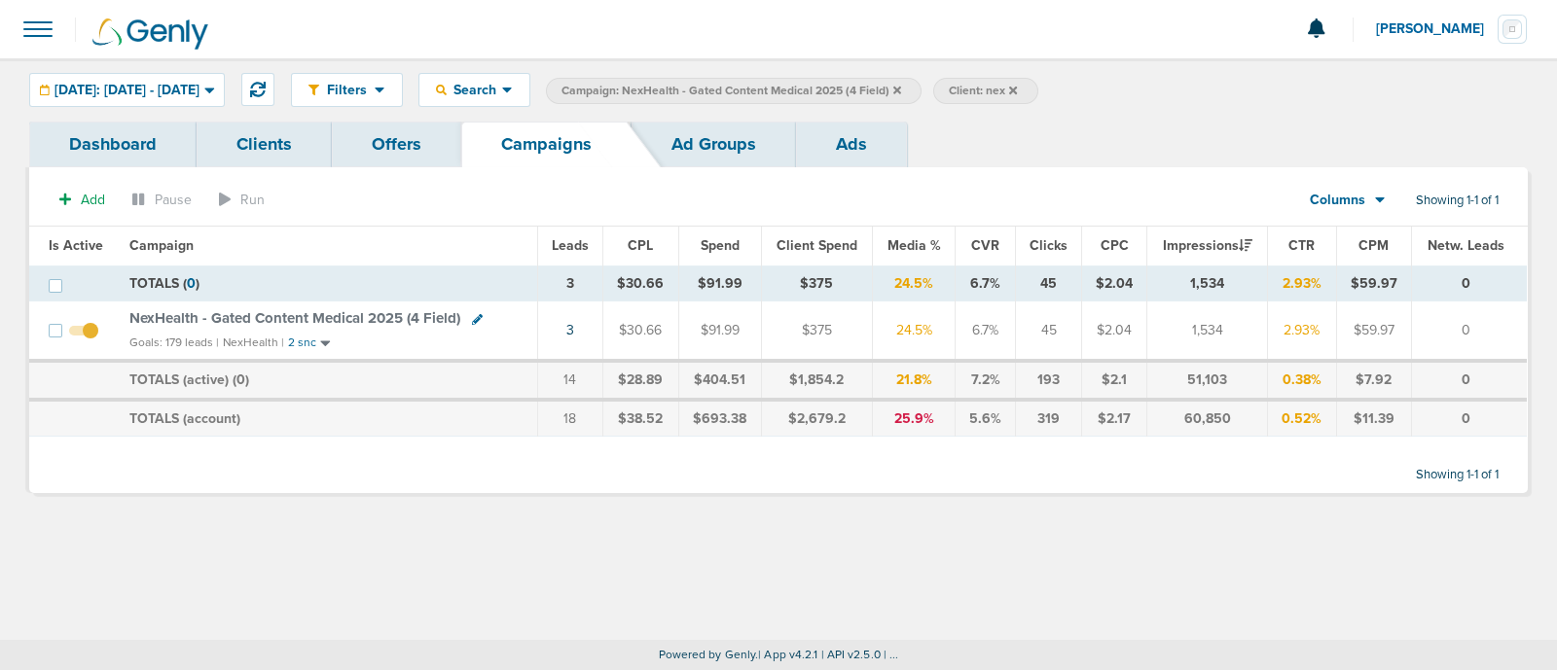
click at [901, 90] on icon at bounding box center [897, 90] width 8 height 8
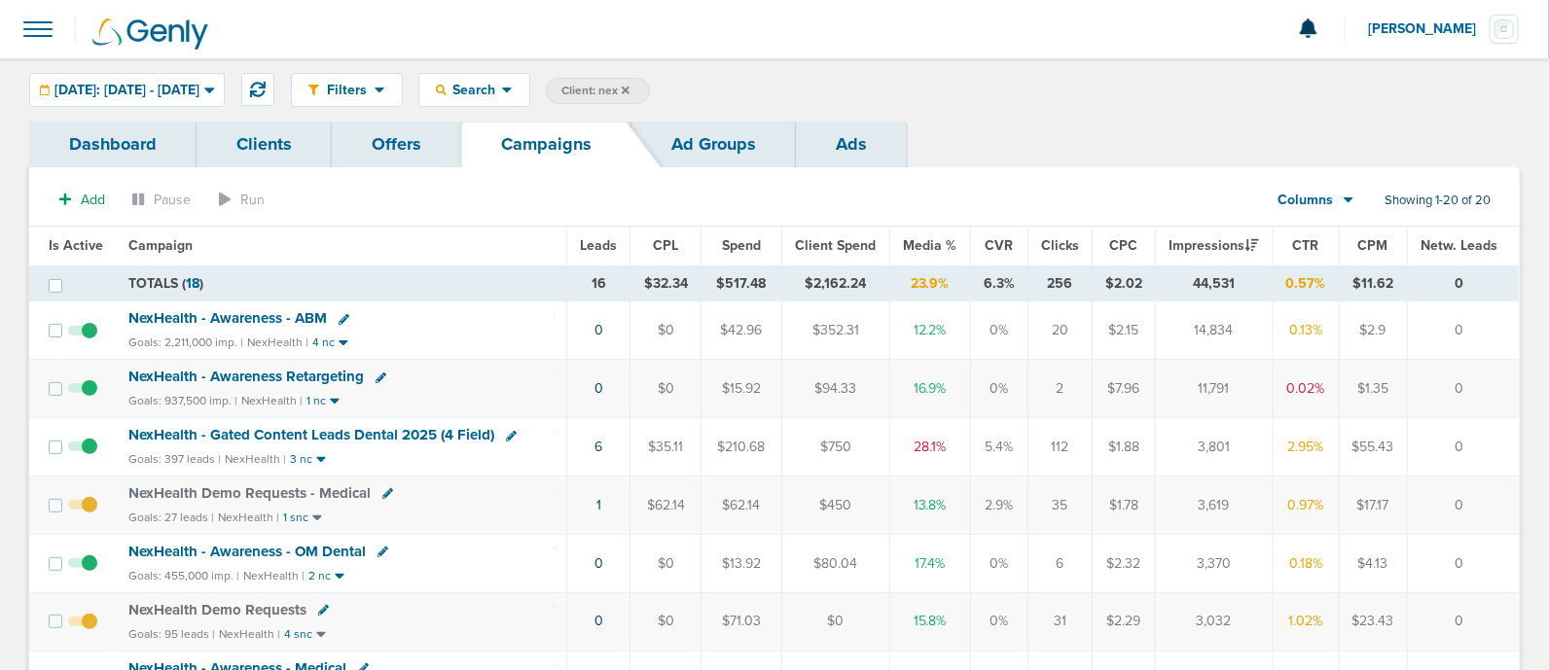
click at [917, 248] on span "Media %" at bounding box center [930, 245] width 54 height 17
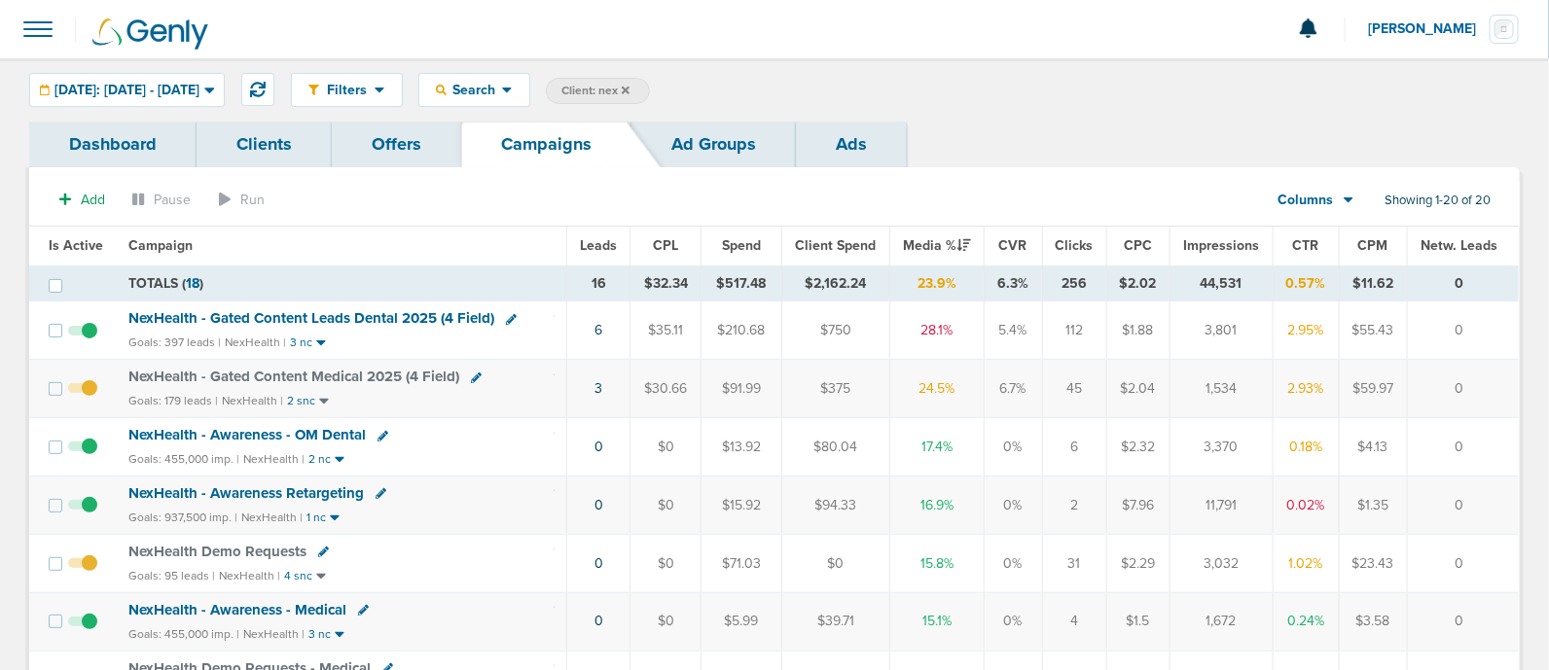
click at [630, 90] on icon at bounding box center [626, 91] width 8 height 12
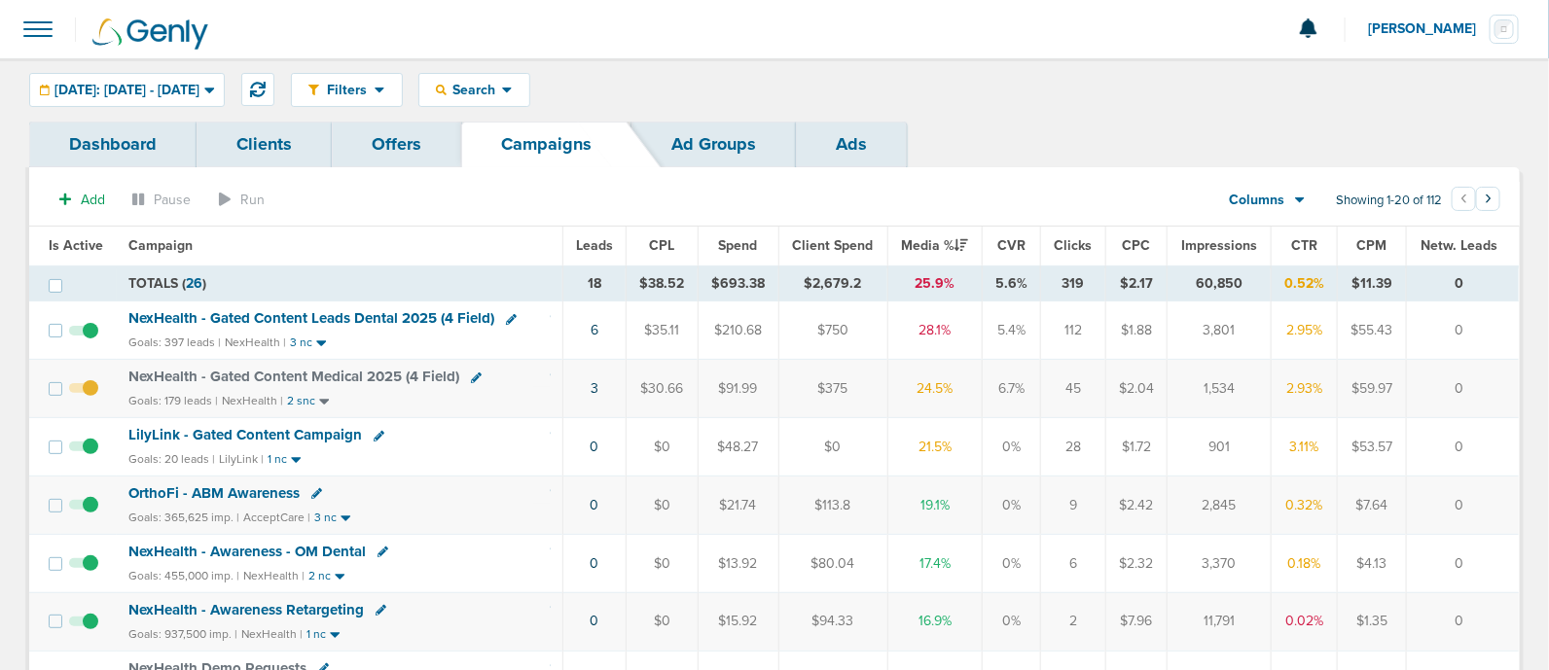
drag, startPoint x: 475, startPoint y: 426, endPoint x: 1491, endPoint y: 429, distance: 1015.8
click at [1491, 429] on tr "LilyLink - Gated Content Campaign Goals: 20 leads | LilyLink | 1 nc 0 $0 $48.27…" at bounding box center [774, 447] width 1490 height 58
click at [1491, 429] on td "0" at bounding box center [1462, 447] width 113 height 58
click at [259, 430] on span "LilyLink - Gated Content Campaign" at bounding box center [245, 435] width 234 height 18
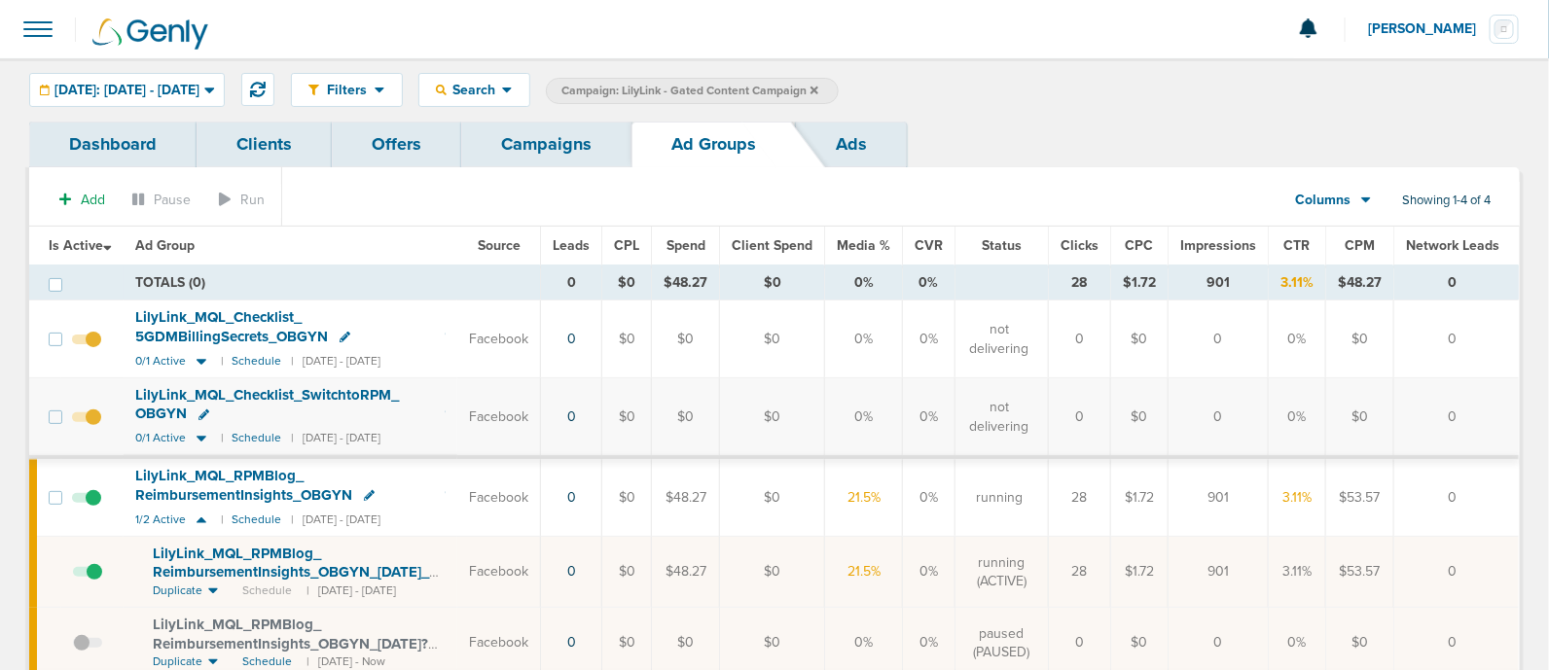
scroll to position [121, 0]
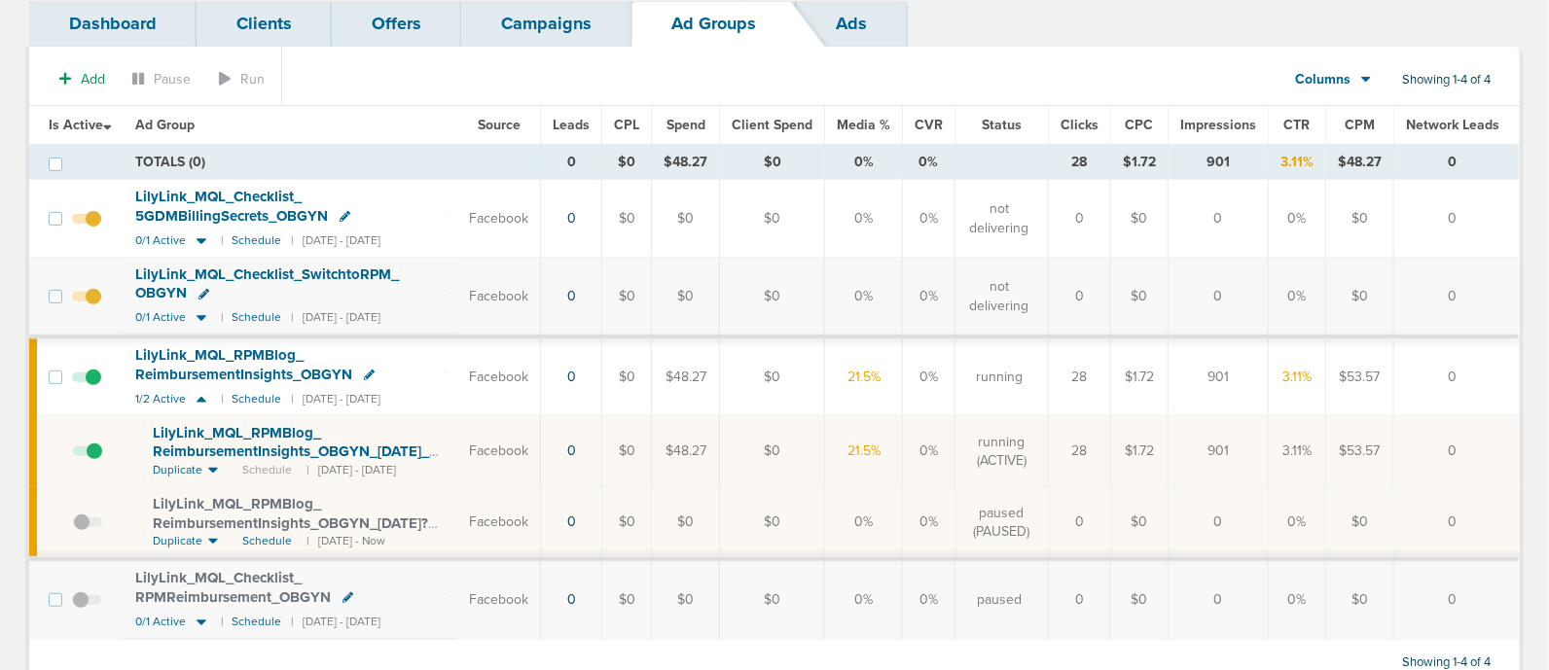
drag, startPoint x: 747, startPoint y: 428, endPoint x: 977, endPoint y: 425, distance: 229.6
click at [977, 425] on tr "LilyLink_ MQL_ RPMBlog_ ReimbursementInsights_ OBGYN_ [DATE]_ Blog2?id=190&cmp_…" at bounding box center [774, 451] width 1490 height 71
click at [274, 522] on span "LilyLink_ MQL_ RPMBlog_ ReimbursementInsights_ OBGYN_ [DATE]?id=190&cmp_ id=965…" at bounding box center [290, 522] width 275 height 55
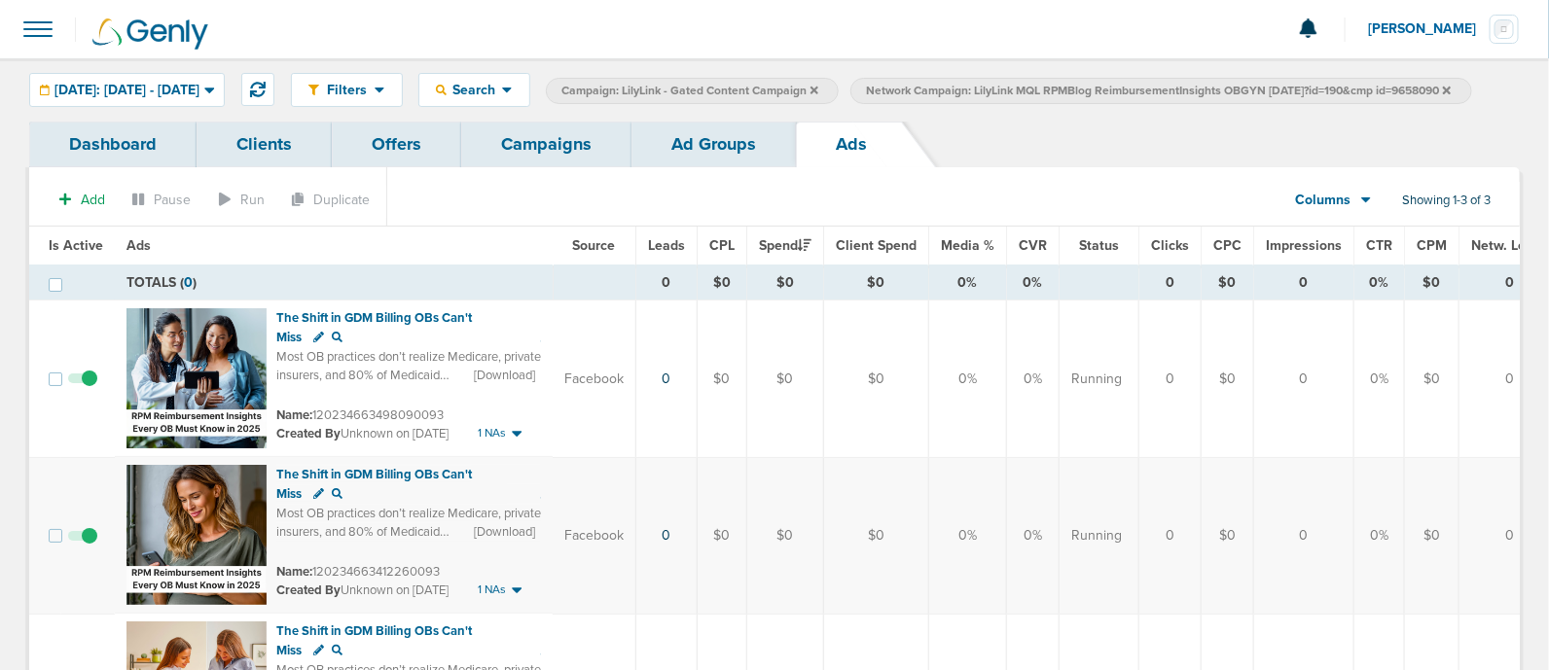
click at [681, 167] on link "Ad Groups" at bounding box center [713, 145] width 164 height 46
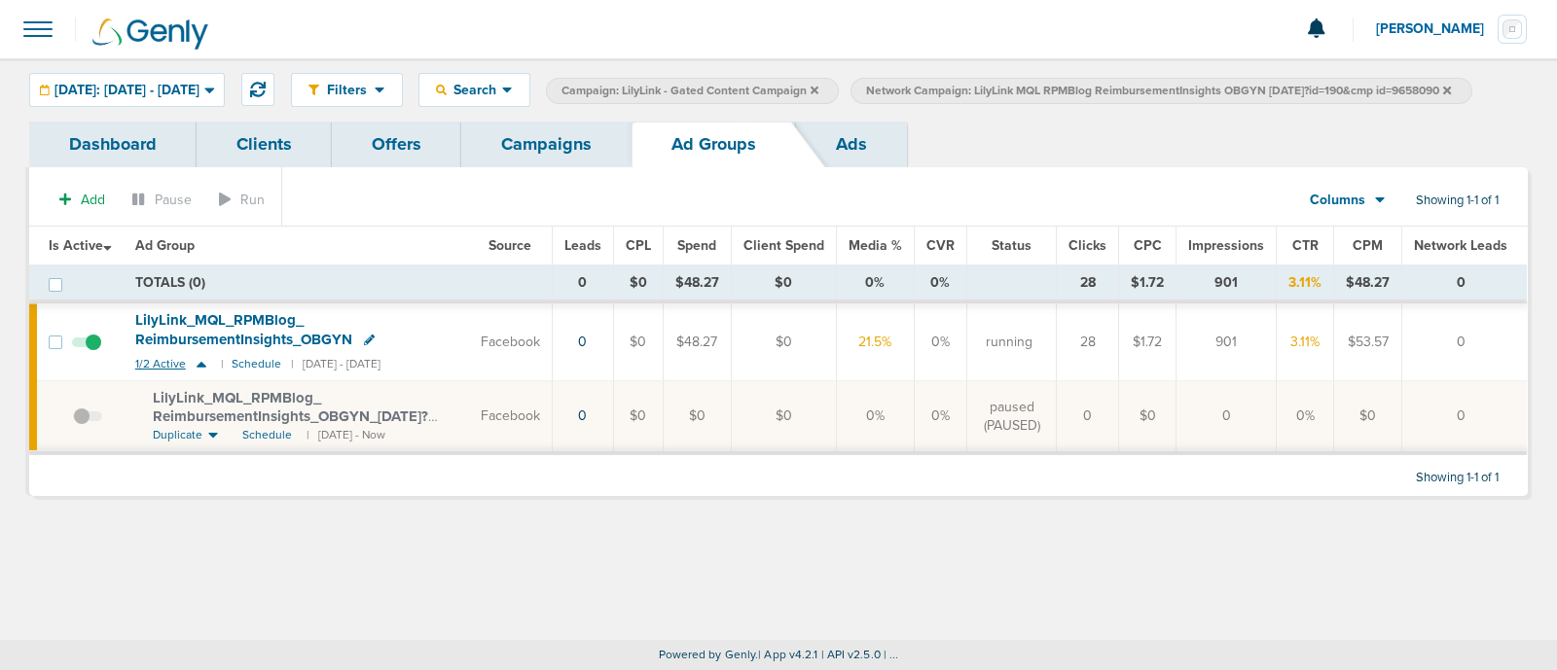
click at [199, 373] on icon at bounding box center [201, 364] width 19 height 17
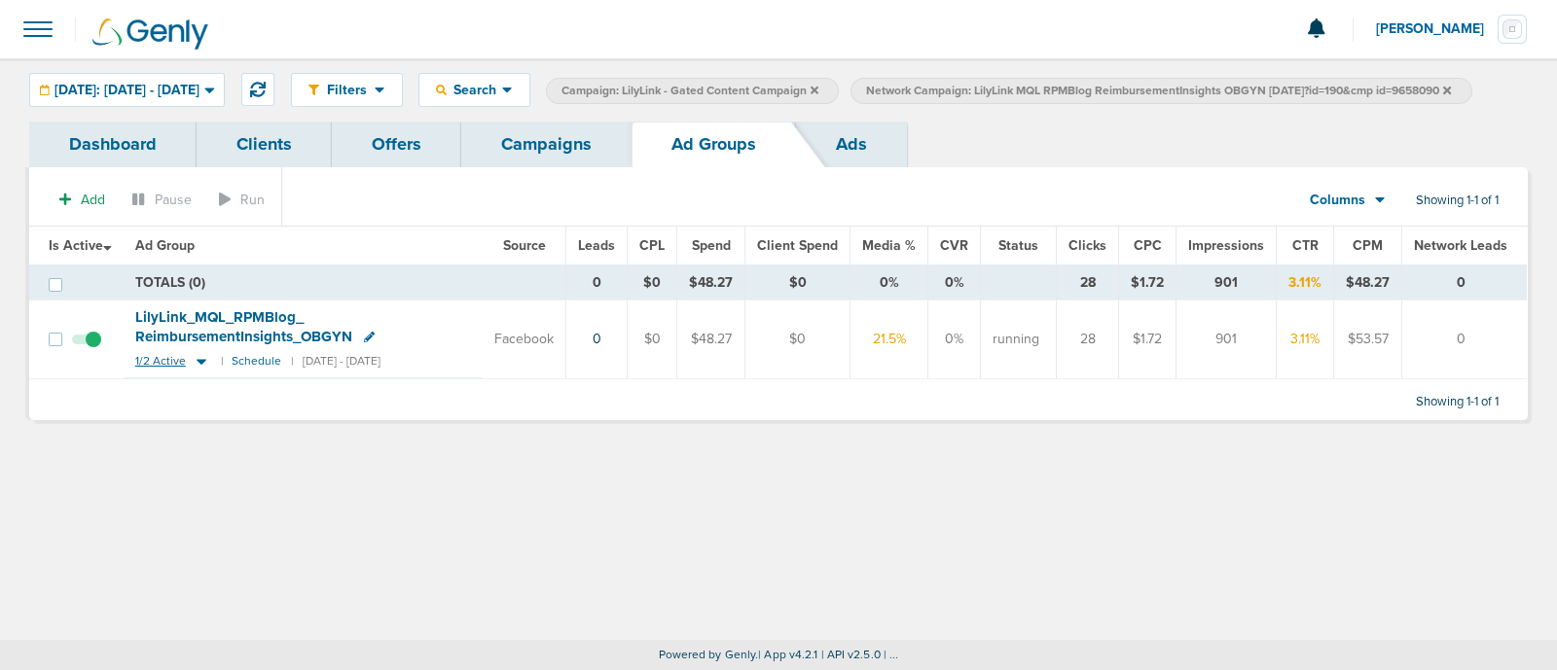
click at [206, 370] on icon at bounding box center [201, 361] width 19 height 17
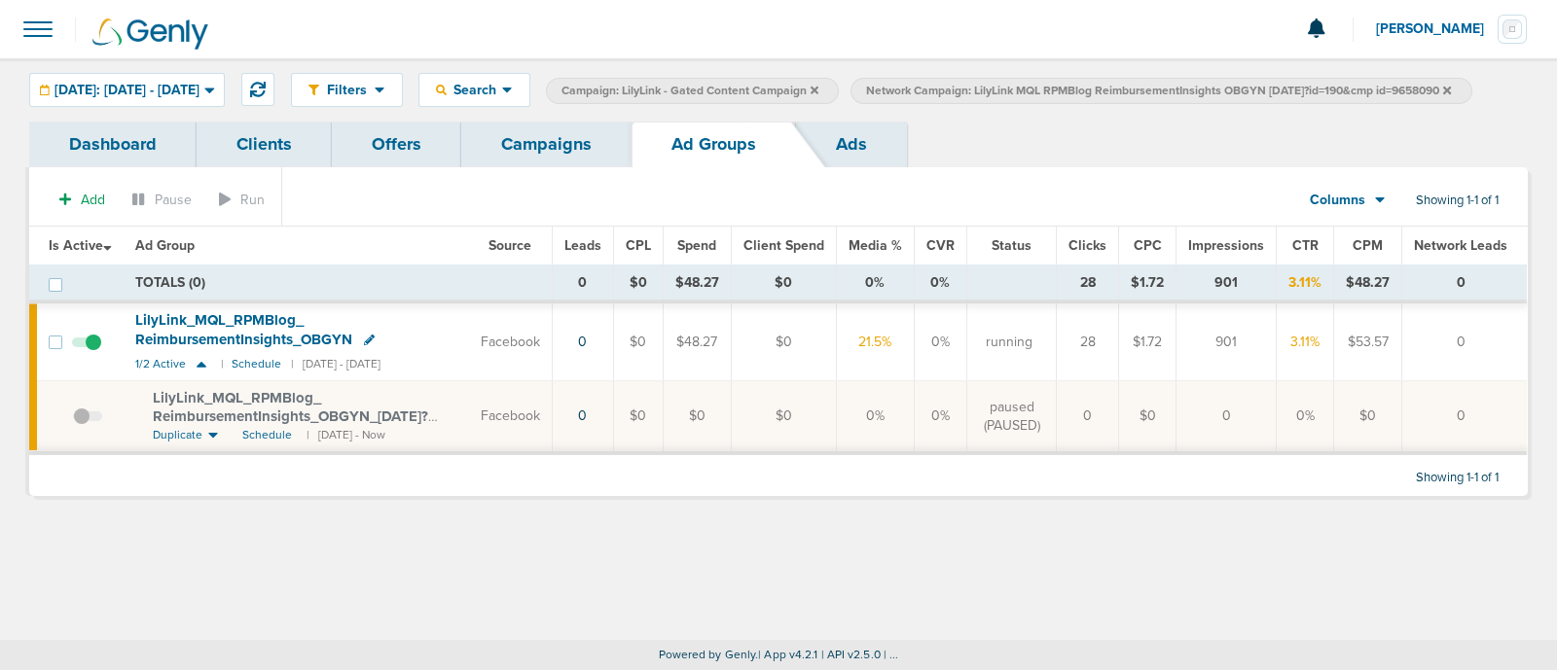
click at [85, 426] on span at bounding box center [87, 426] width 29 height 0
click at [73, 420] on input "checkbox" at bounding box center [73, 420] width 0 height 0
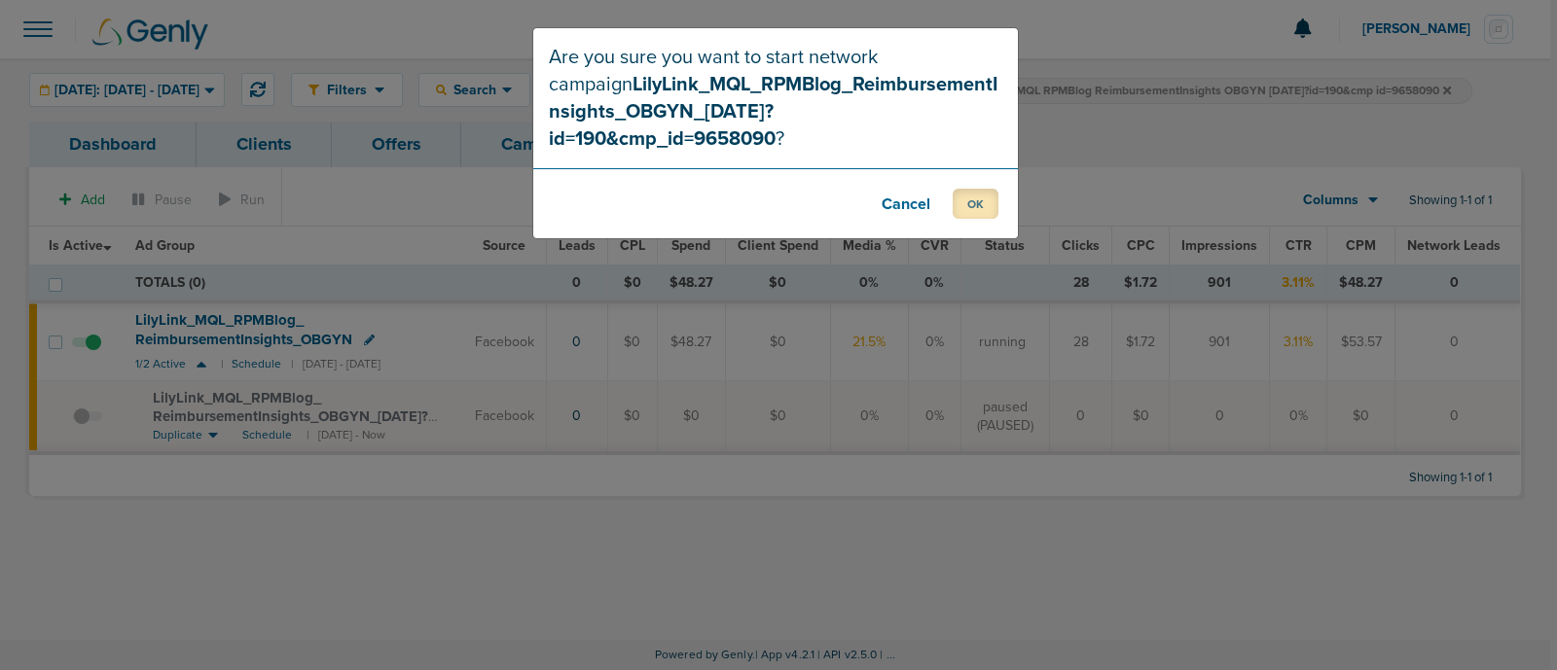
click at [967, 189] on button "OK" at bounding box center [976, 204] width 46 height 30
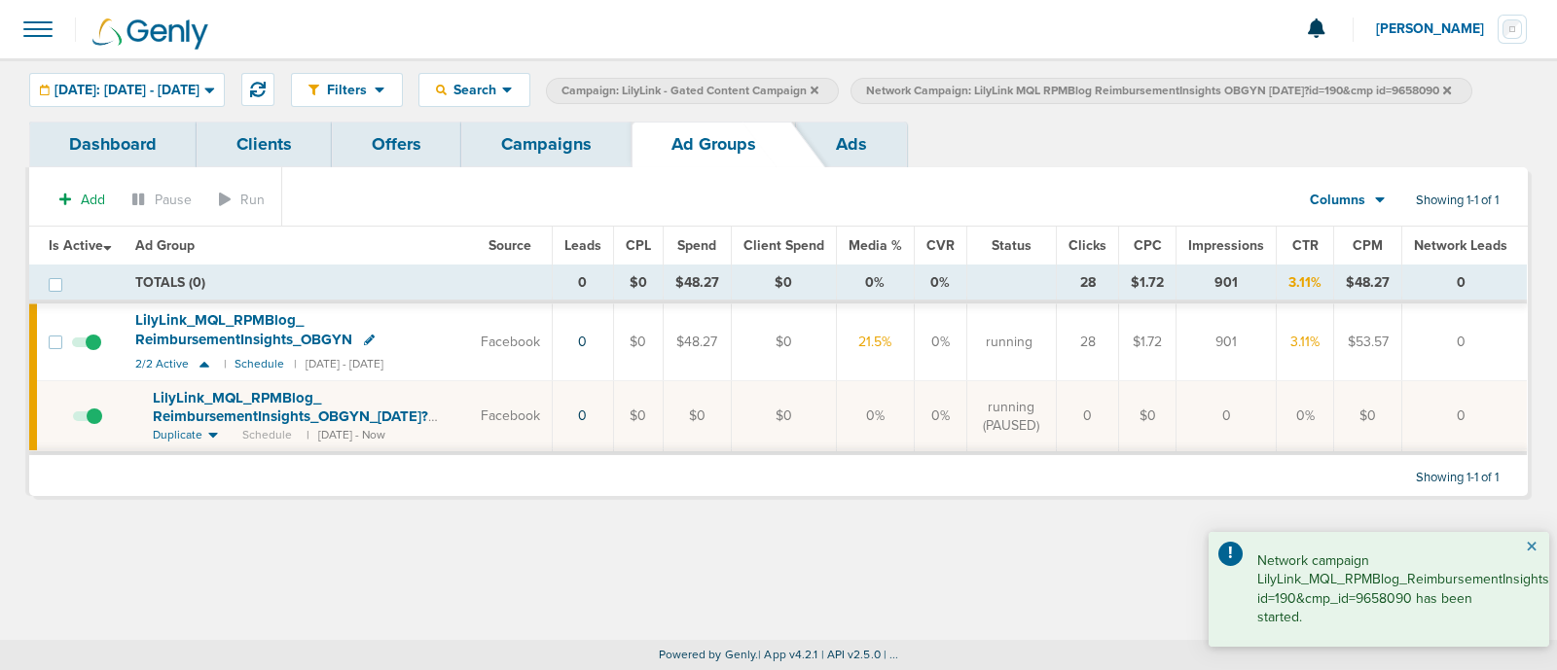
click at [1532, 551] on button "×" at bounding box center [1532, 547] width 12 height 23
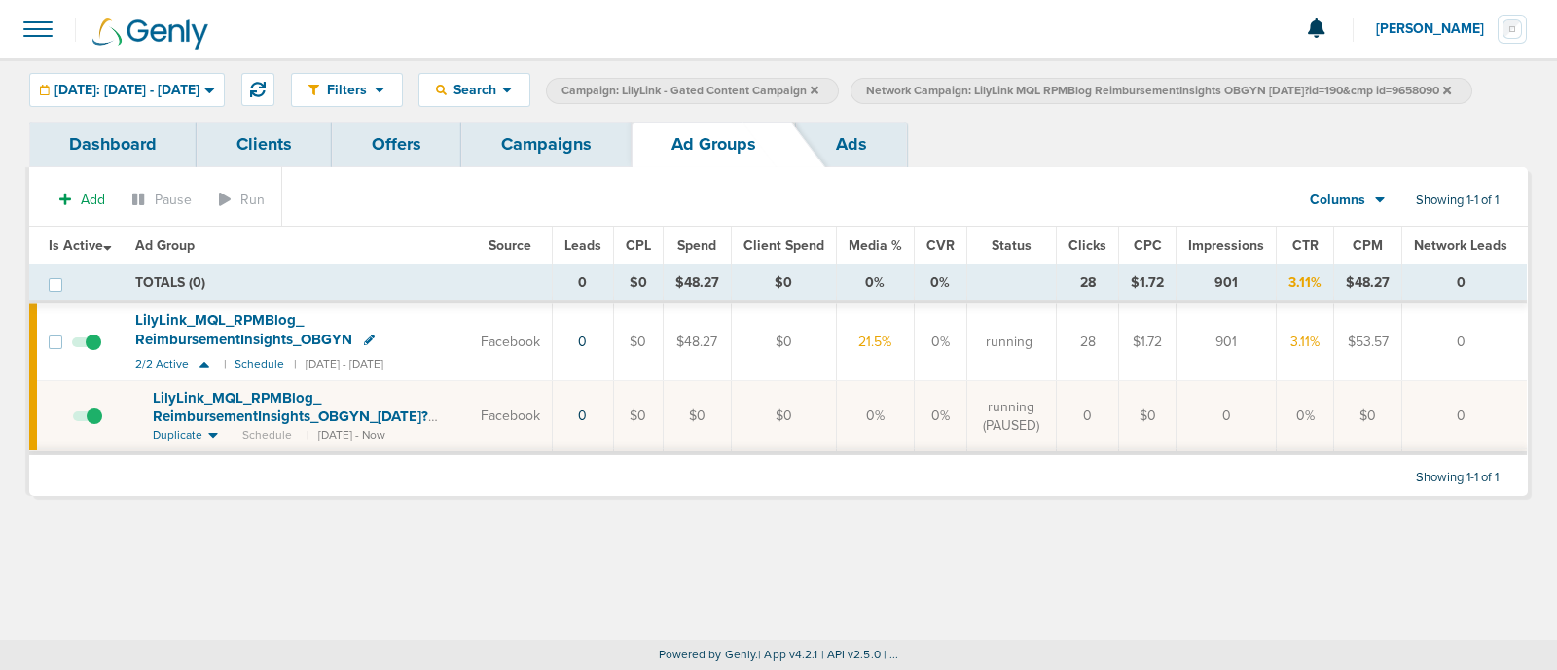
click at [524, 122] on div "Filters Active Only Settings Status Active Inactive Objectives MQL SQL Traffic …" at bounding box center [778, 89] width 1557 height 63
click at [577, 153] on link "Campaigns" at bounding box center [546, 145] width 170 height 46
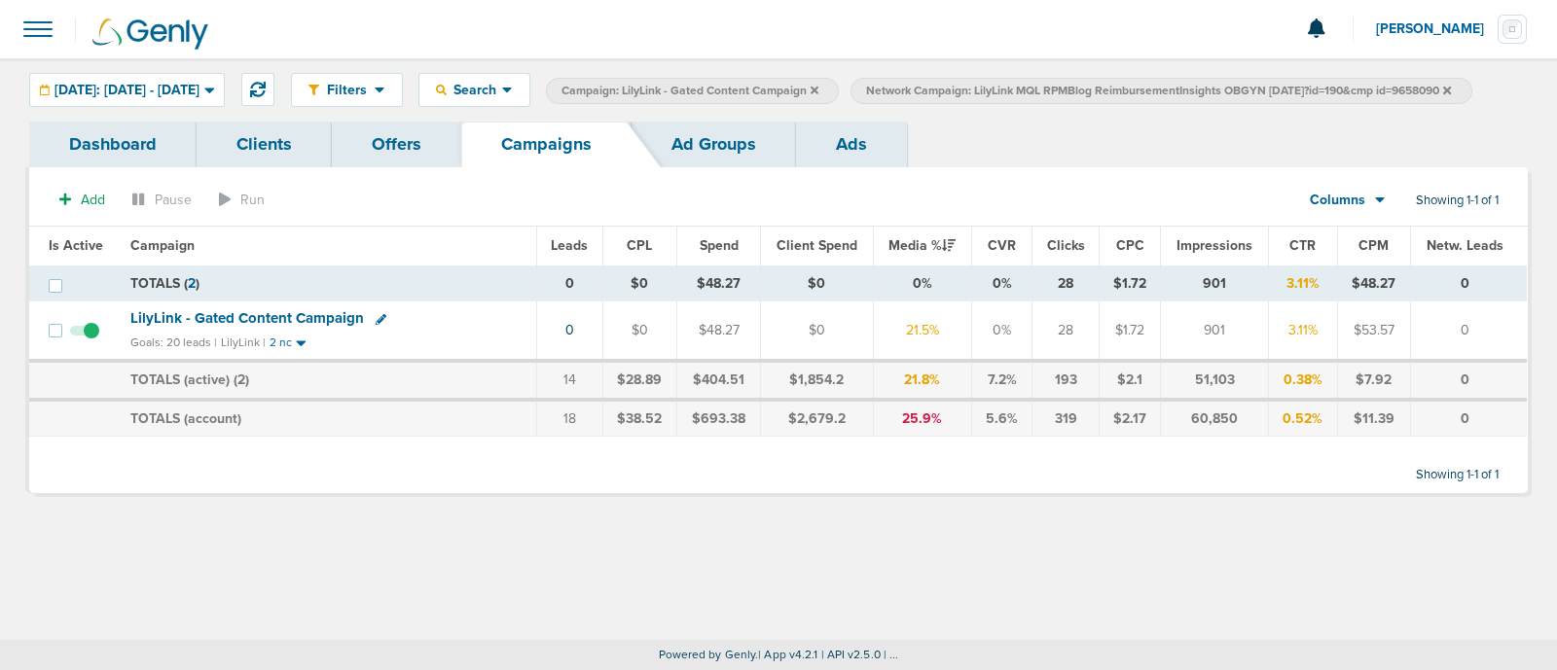
click at [1443, 93] on icon at bounding box center [1447, 90] width 8 height 8
click at [818, 89] on icon at bounding box center [814, 90] width 8 height 8
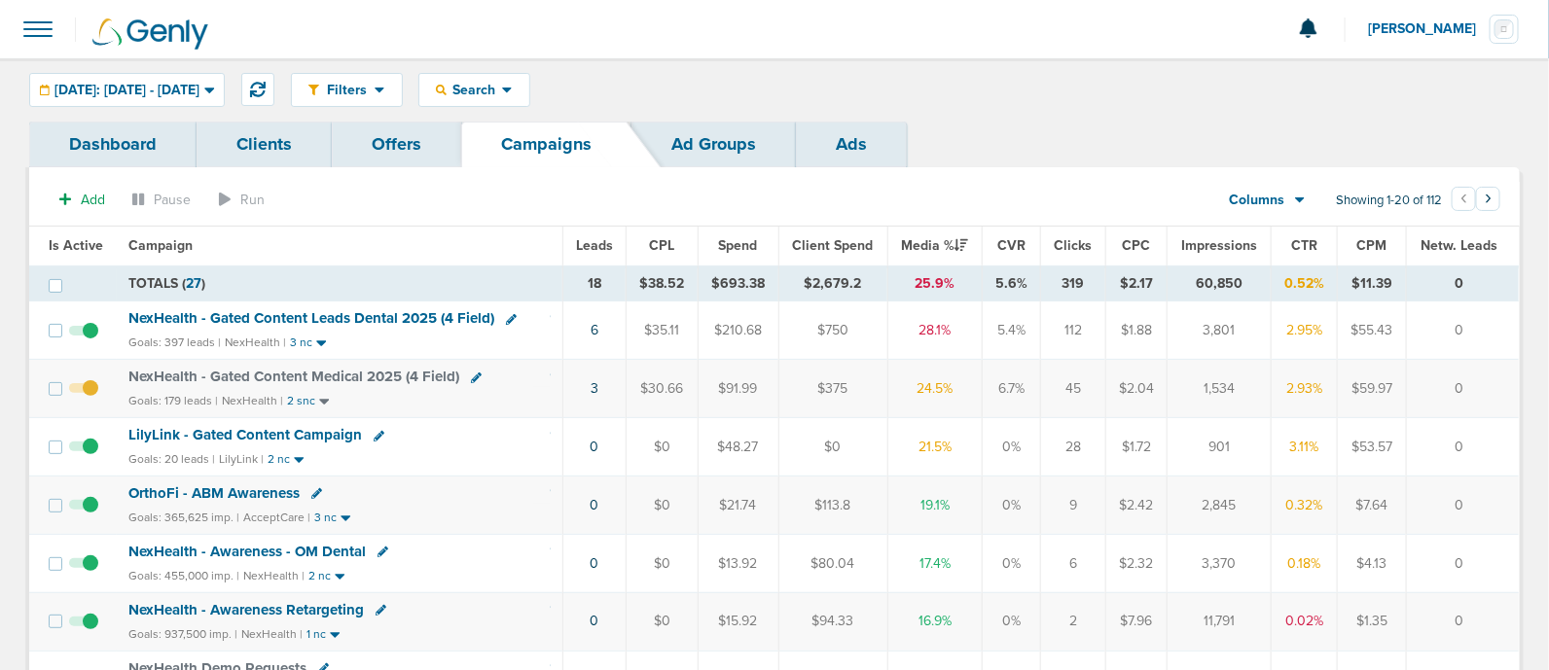
click at [471, 377] on icon at bounding box center [476, 378] width 11 height 11
select select
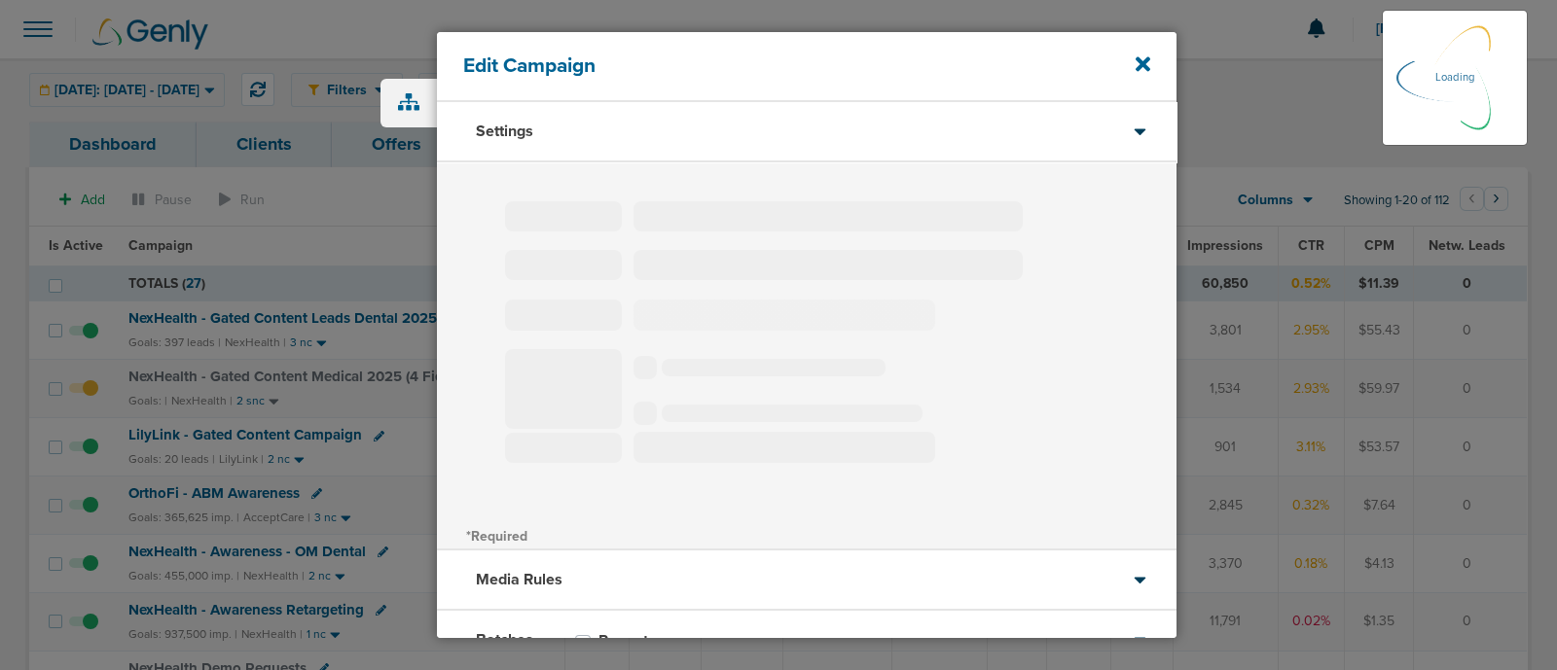
type input "NexHealth - Gated Content Medical 2025 (4 Field)"
select select "Leads"
radio input "true"
select select "readWrite"
select select "1"
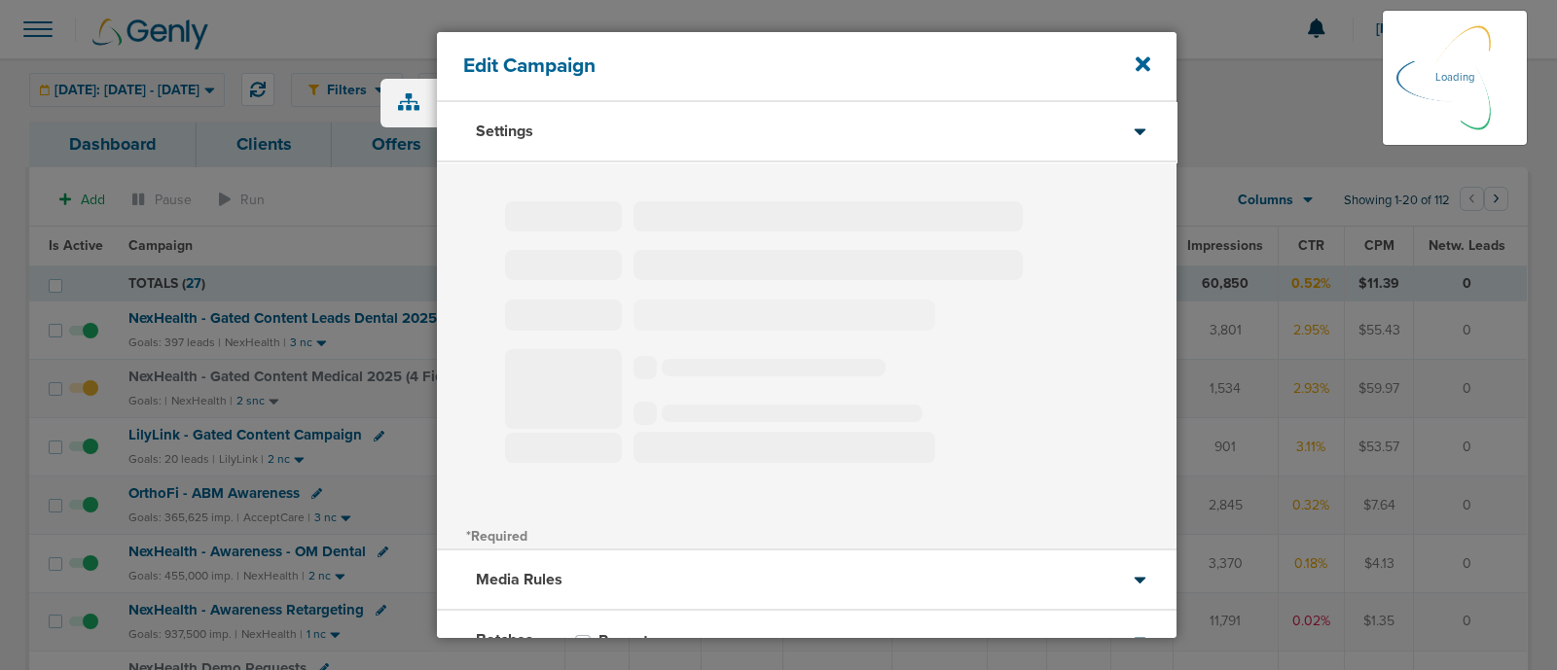
select select "1"
select select "2"
select select "3"
select select "4"
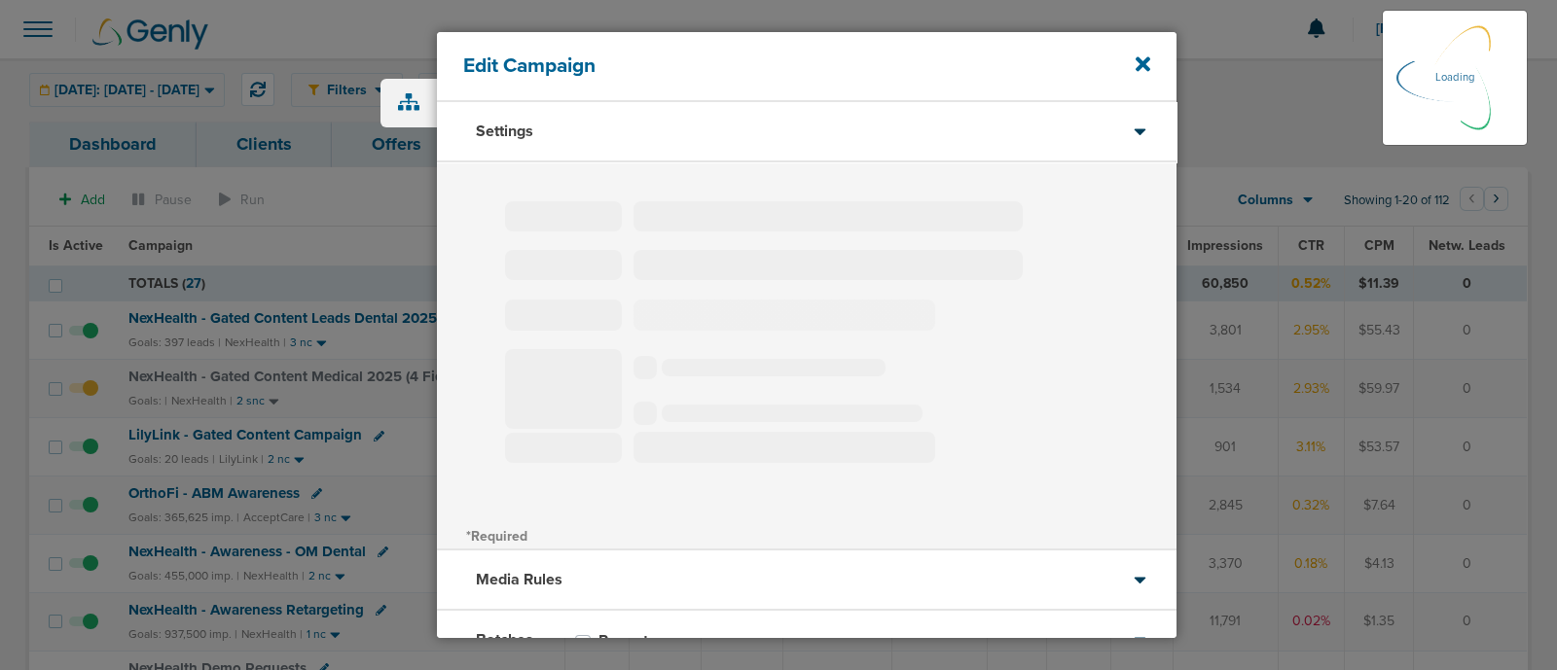
select select "6"
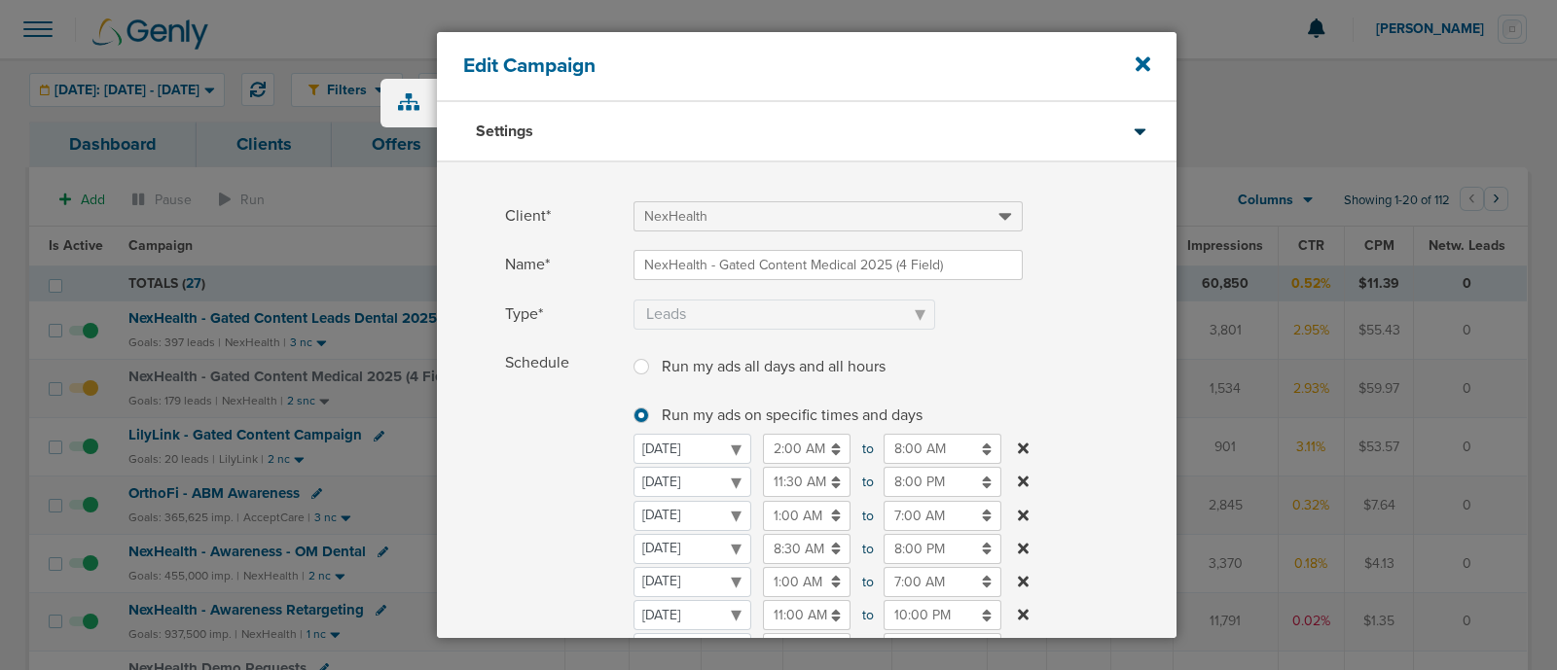
scroll to position [121, 0]
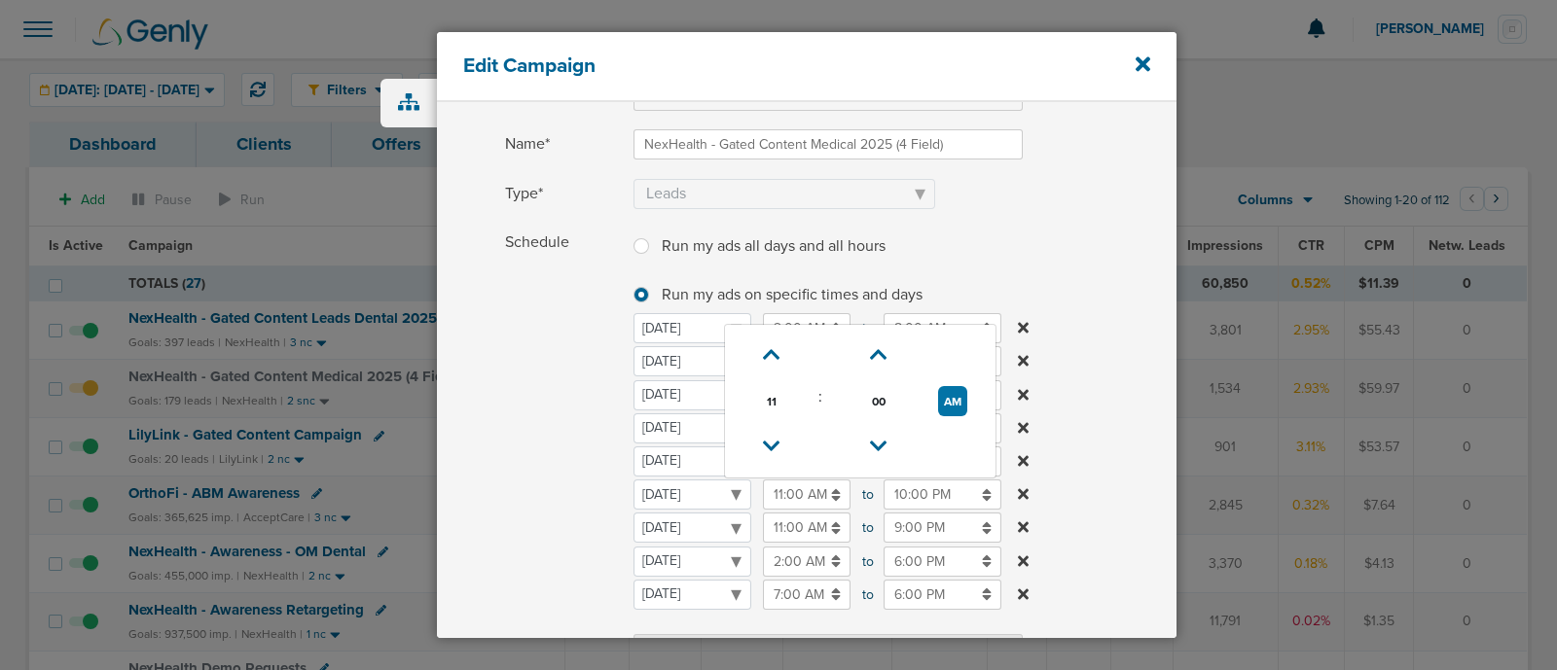
click at [817, 493] on input "11:00 AM" at bounding box center [807, 495] width 88 height 30
click at [769, 450] on icon at bounding box center [772, 447] width 18 height 12
type input "10:00 AM"
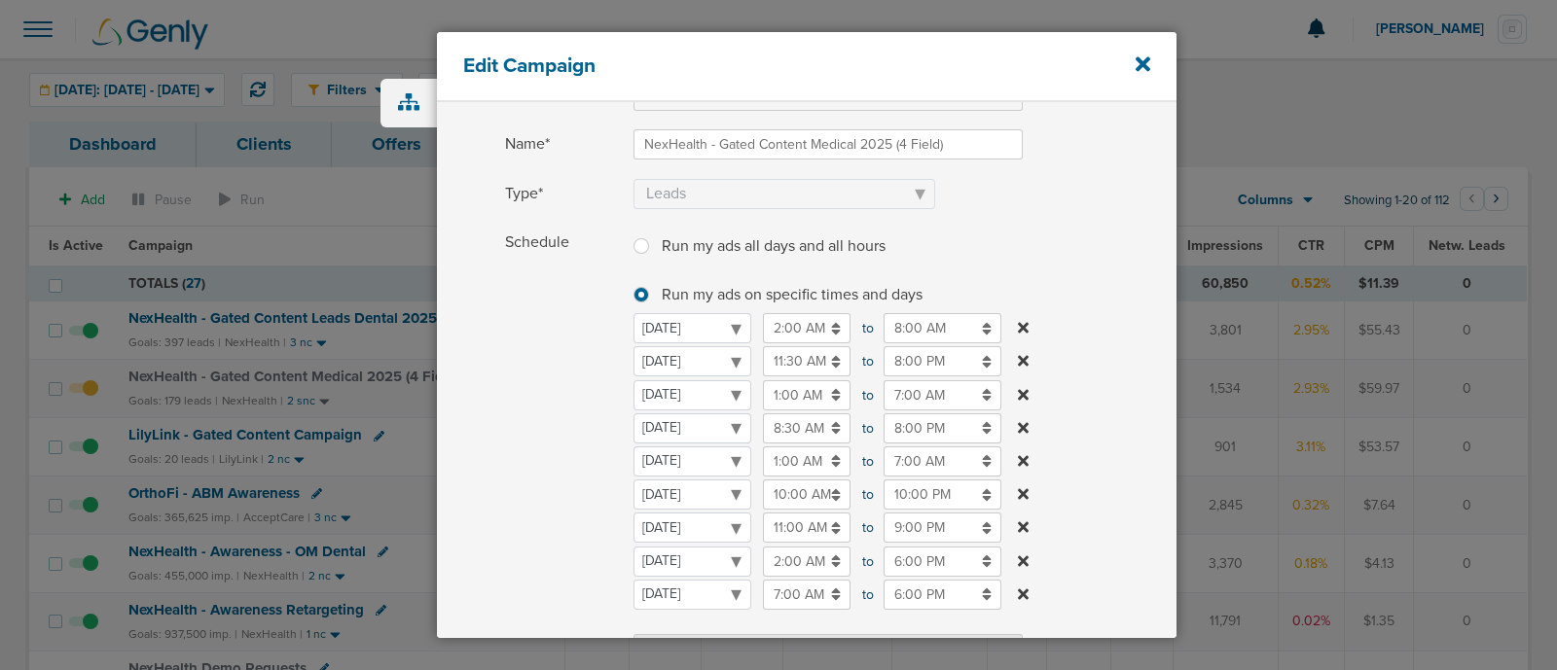
click at [1180, 400] on div "Edit Campaign Settings Client* NexHealth Name* NexHealth - Gated Content Medica…" at bounding box center [778, 335] width 819 height 630
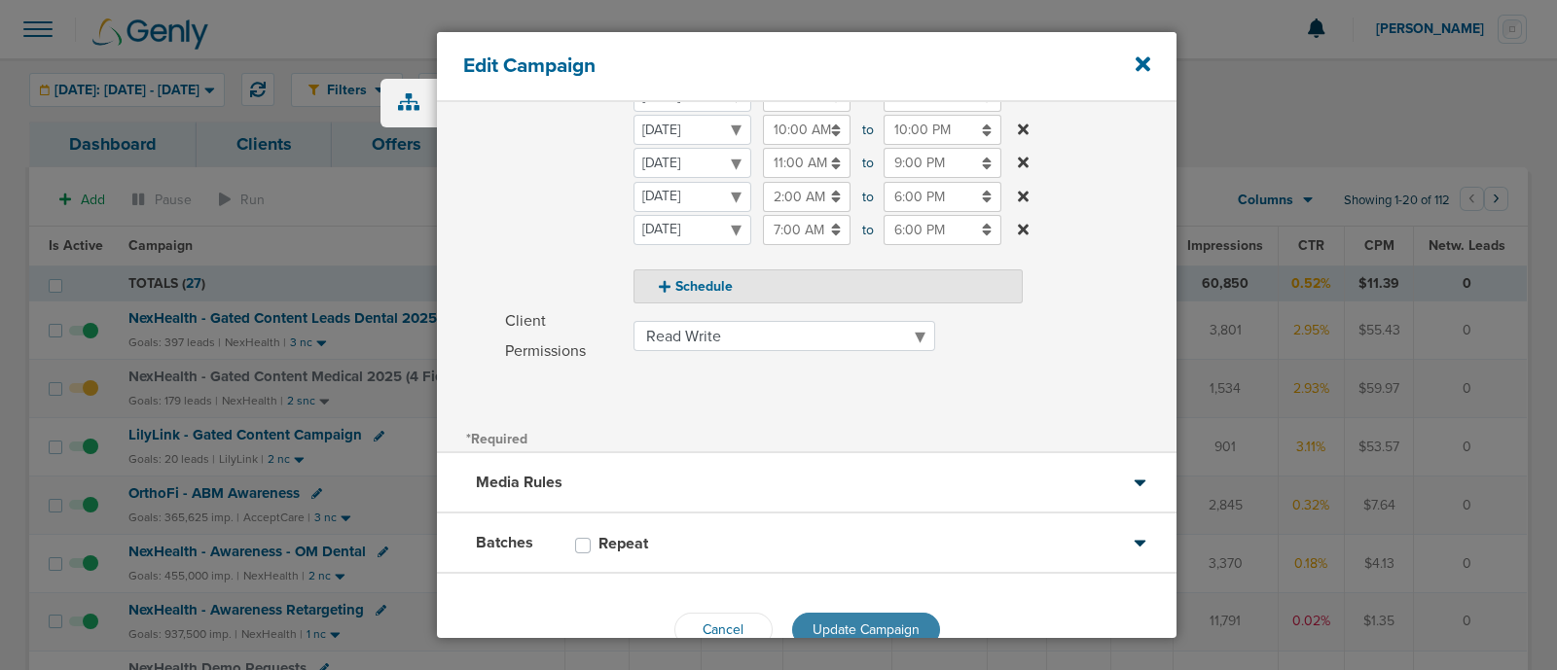
click at [901, 622] on span "Update Campaign" at bounding box center [865, 630] width 107 height 17
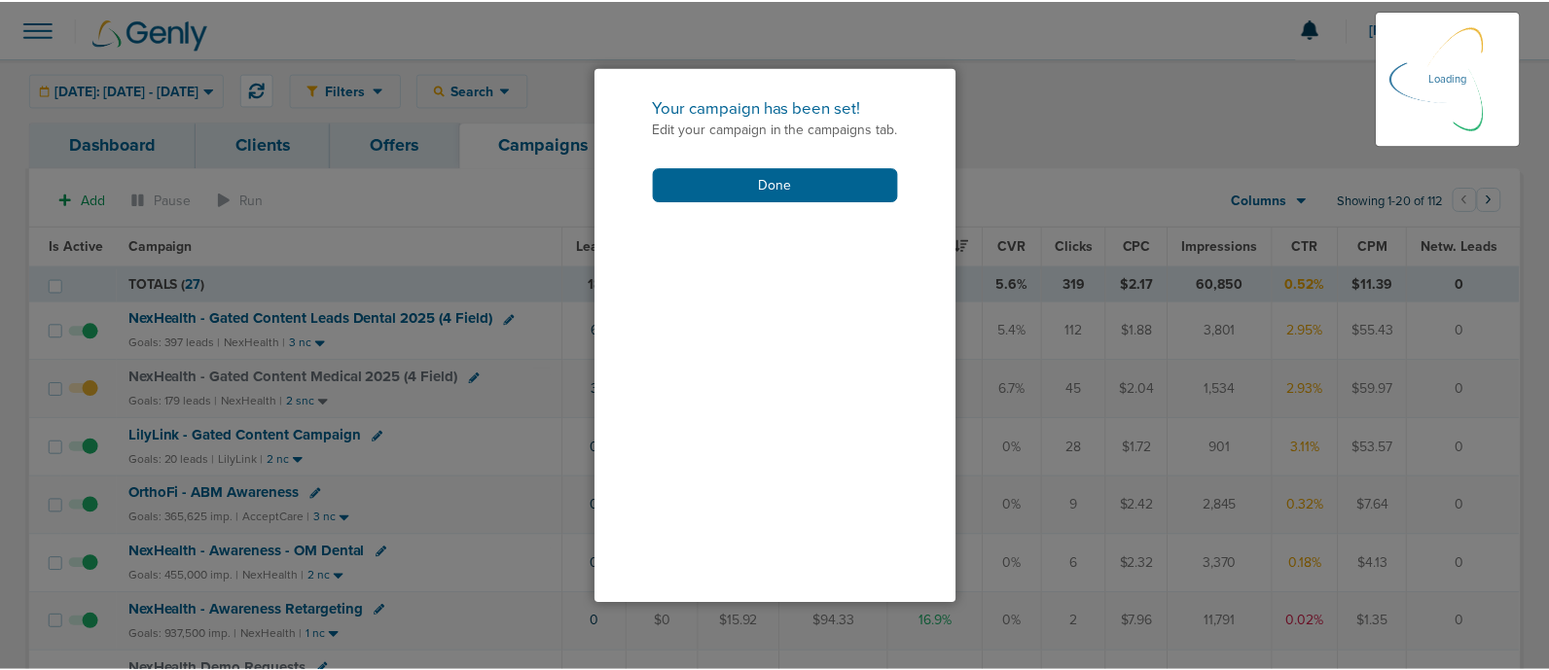
scroll to position [471, 0]
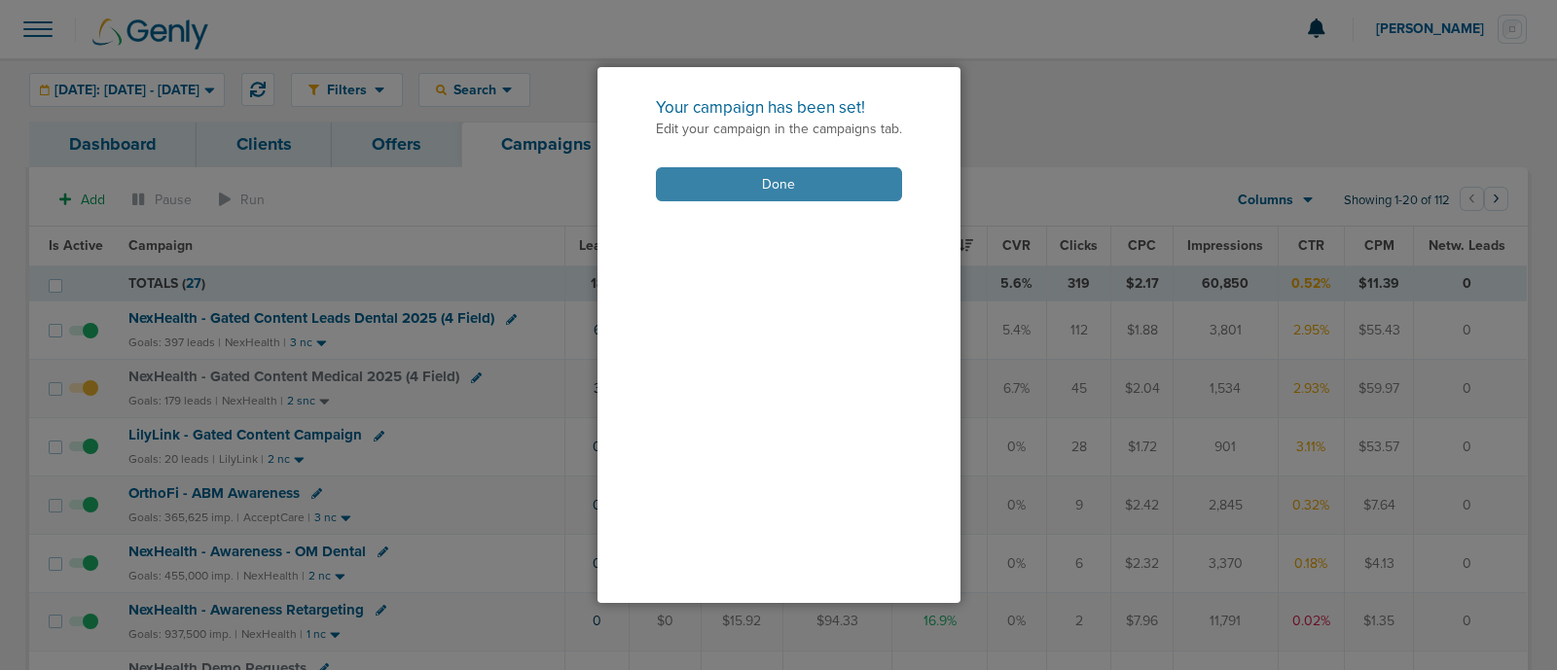
click at [726, 177] on button "Done" at bounding box center [779, 184] width 246 height 34
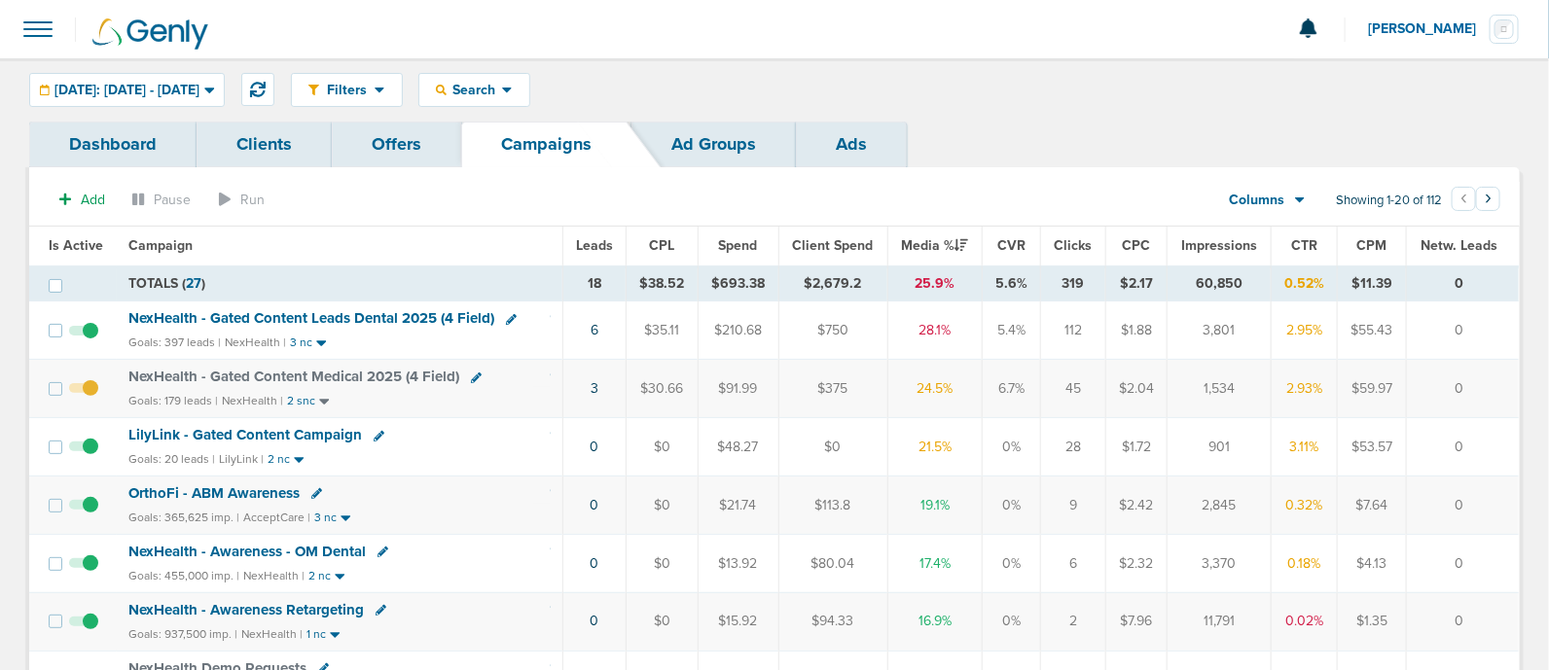
click at [269, 430] on span "LilyLink - Gated Content Campaign" at bounding box center [245, 435] width 234 height 18
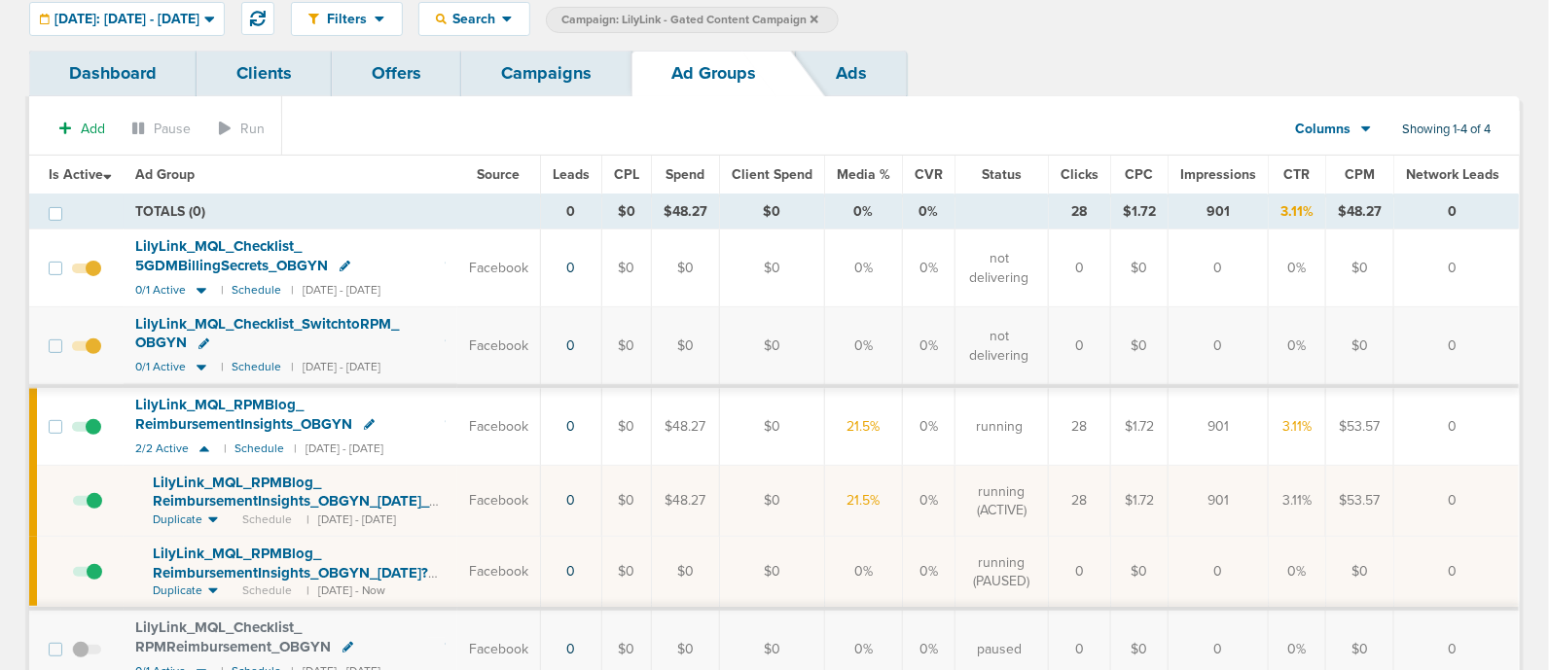
scroll to position [121, 0]
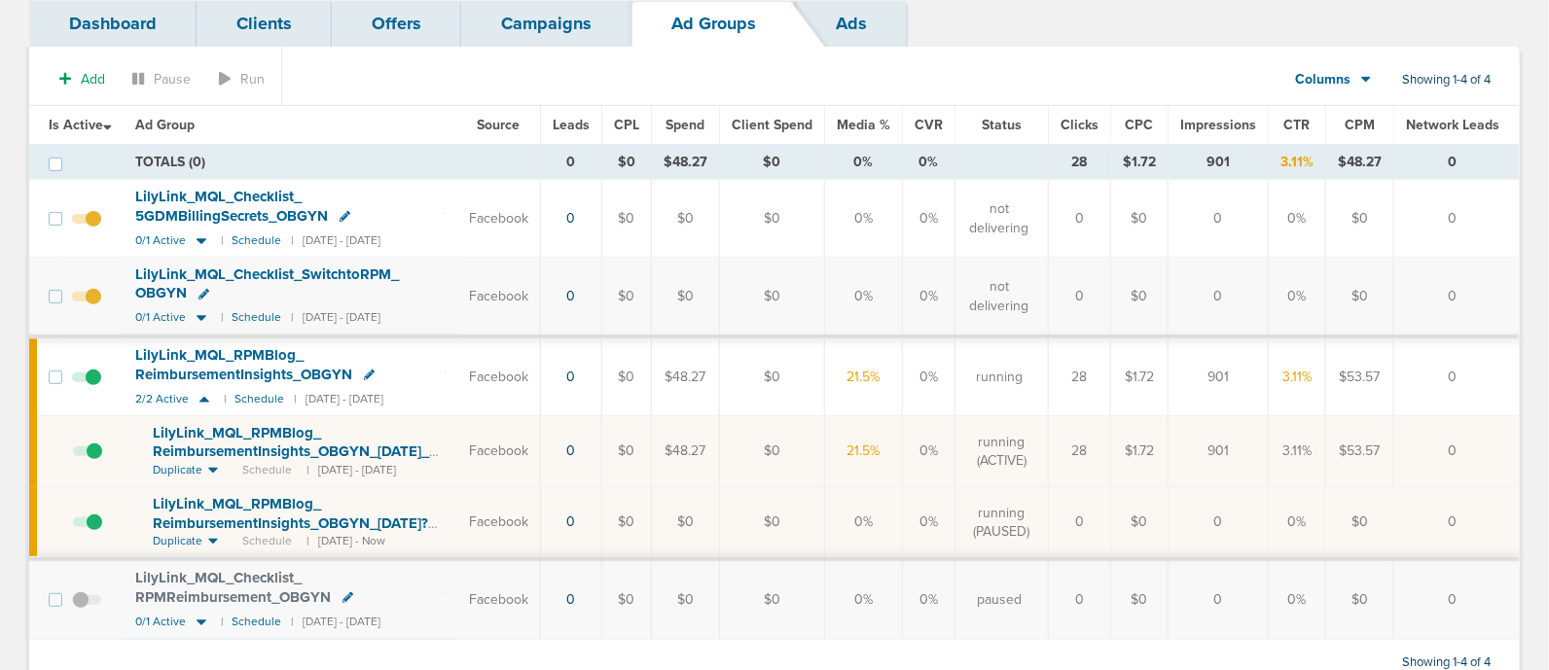
click at [97, 461] on span at bounding box center [87, 461] width 29 height 0
click at [73, 455] on input "checkbox" at bounding box center [73, 455] width 0 height 0
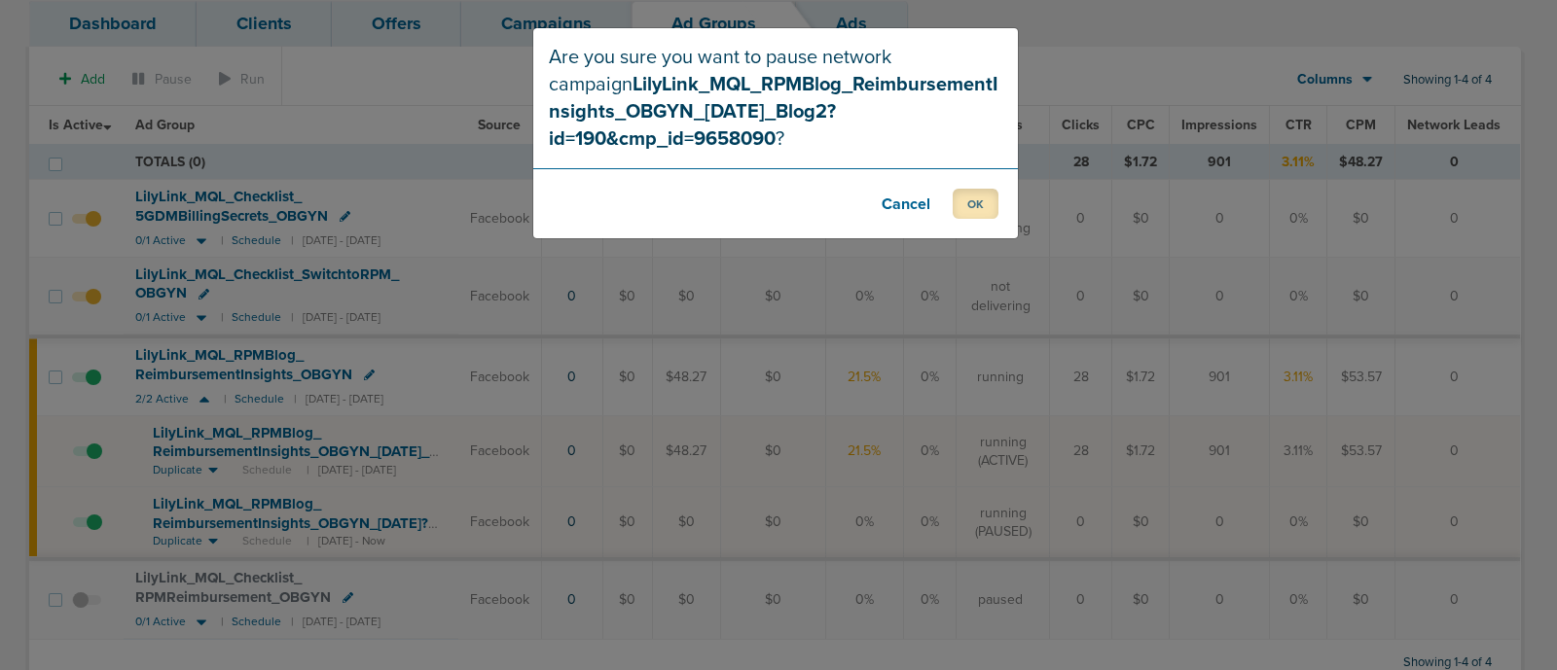
click at [981, 196] on button "OK" at bounding box center [976, 204] width 46 height 30
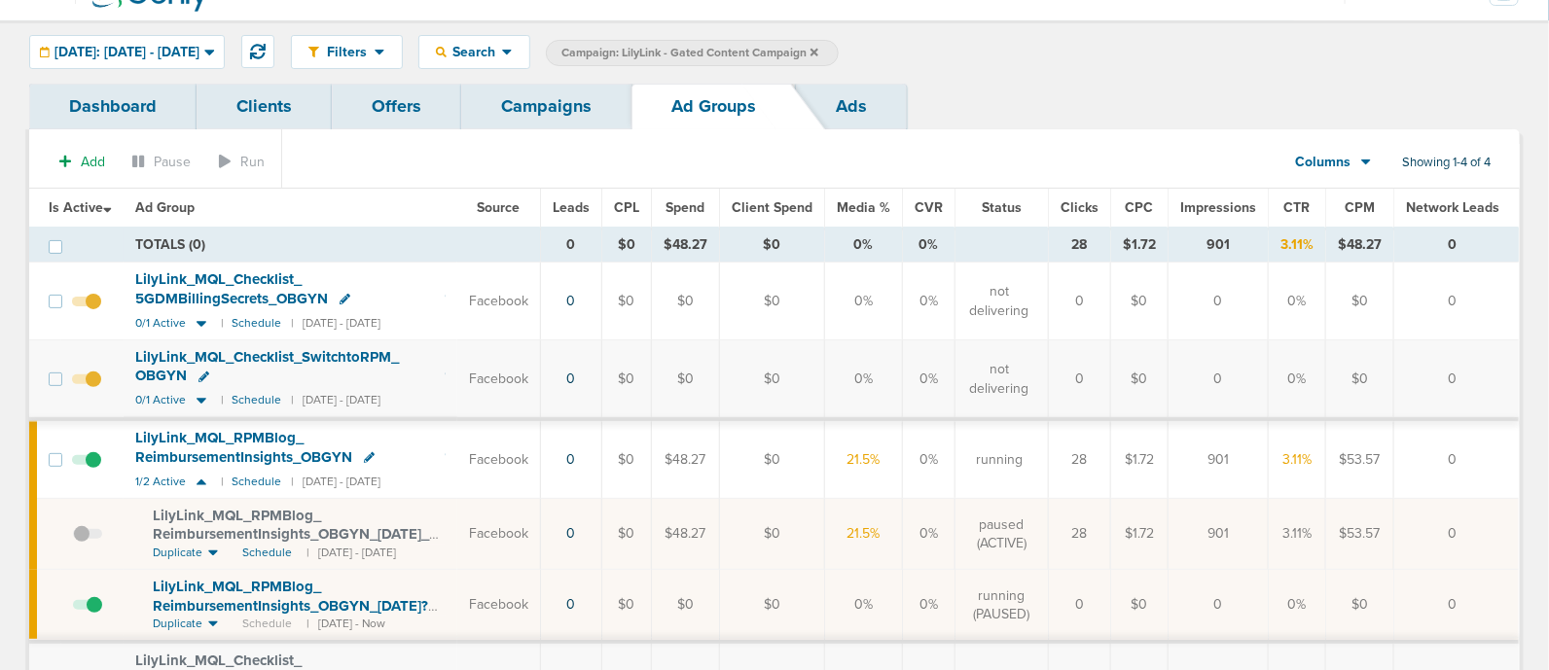
scroll to position [0, 0]
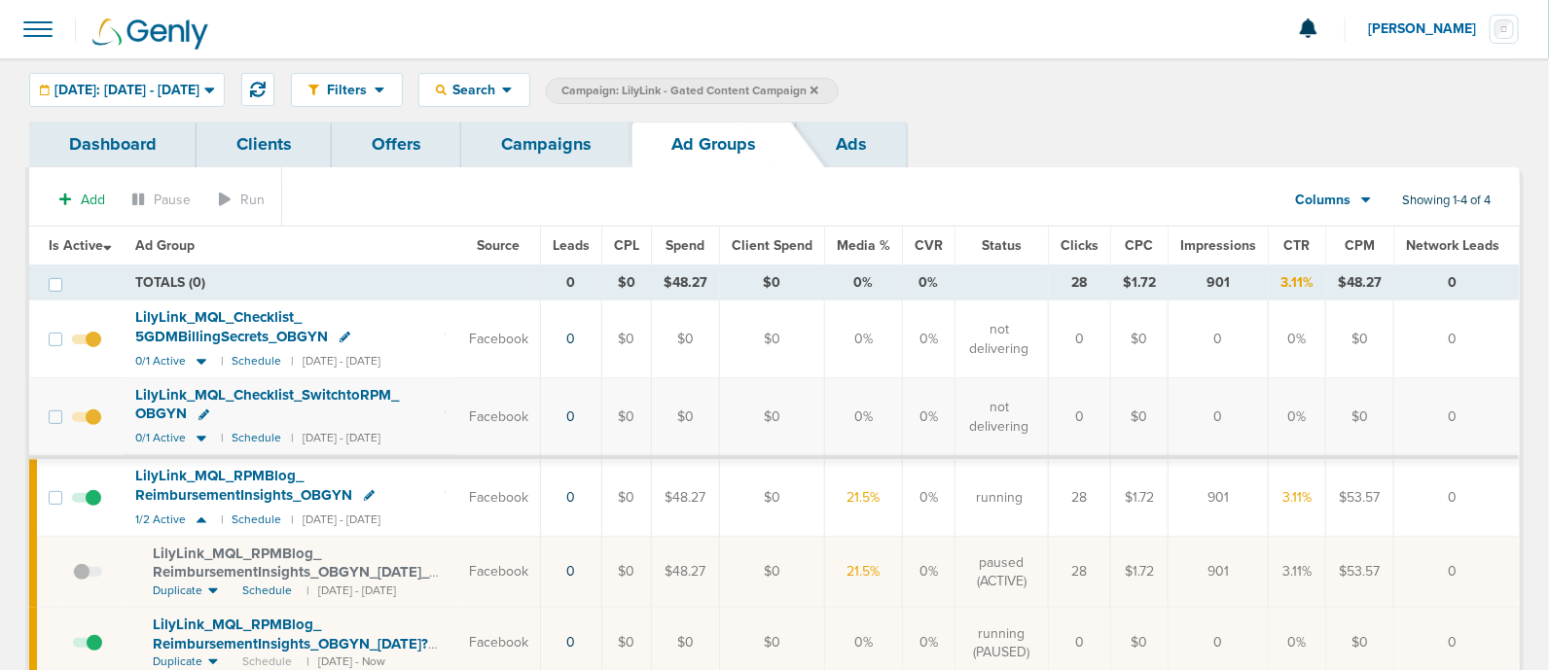
click at [549, 125] on link "Campaigns" at bounding box center [546, 145] width 170 height 46
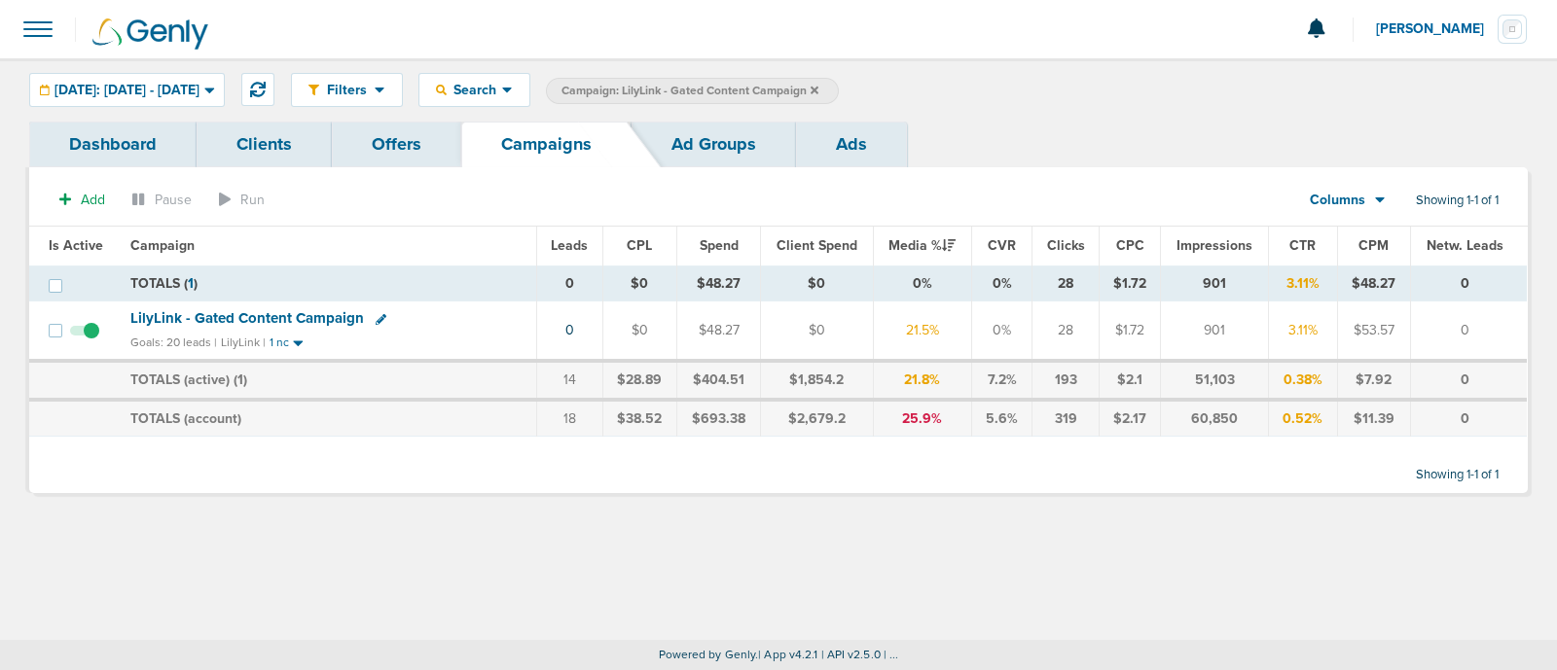
click at [818, 86] on icon at bounding box center [814, 90] width 8 height 8
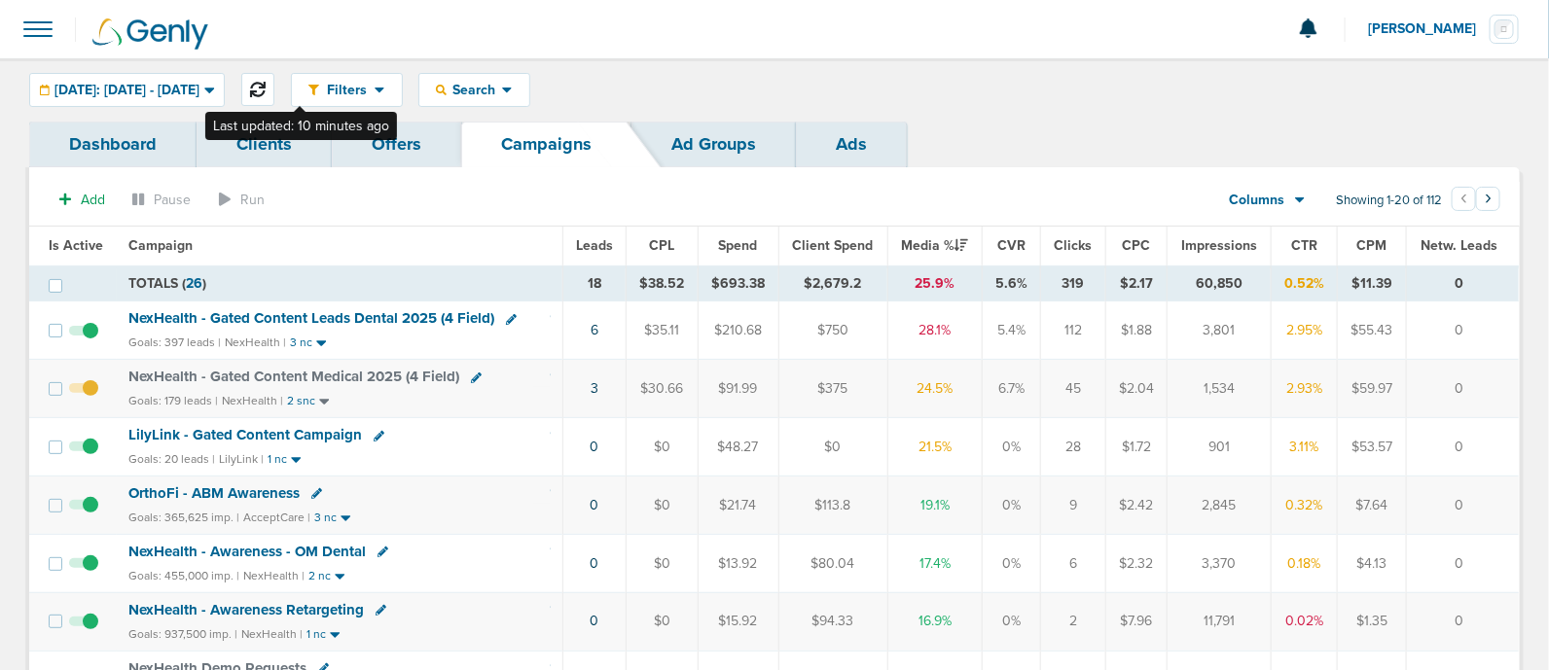
click at [266, 88] on icon at bounding box center [258, 90] width 16 height 16
drag, startPoint x: 548, startPoint y: 466, endPoint x: 1528, endPoint y: 450, distance: 979.9
click at [1440, 458] on tr "LilyLink - Gated Content Campaign Goals: 20 leads | LilyLink | 1 nc 0 $0 $48.27…" at bounding box center [774, 447] width 1490 height 58
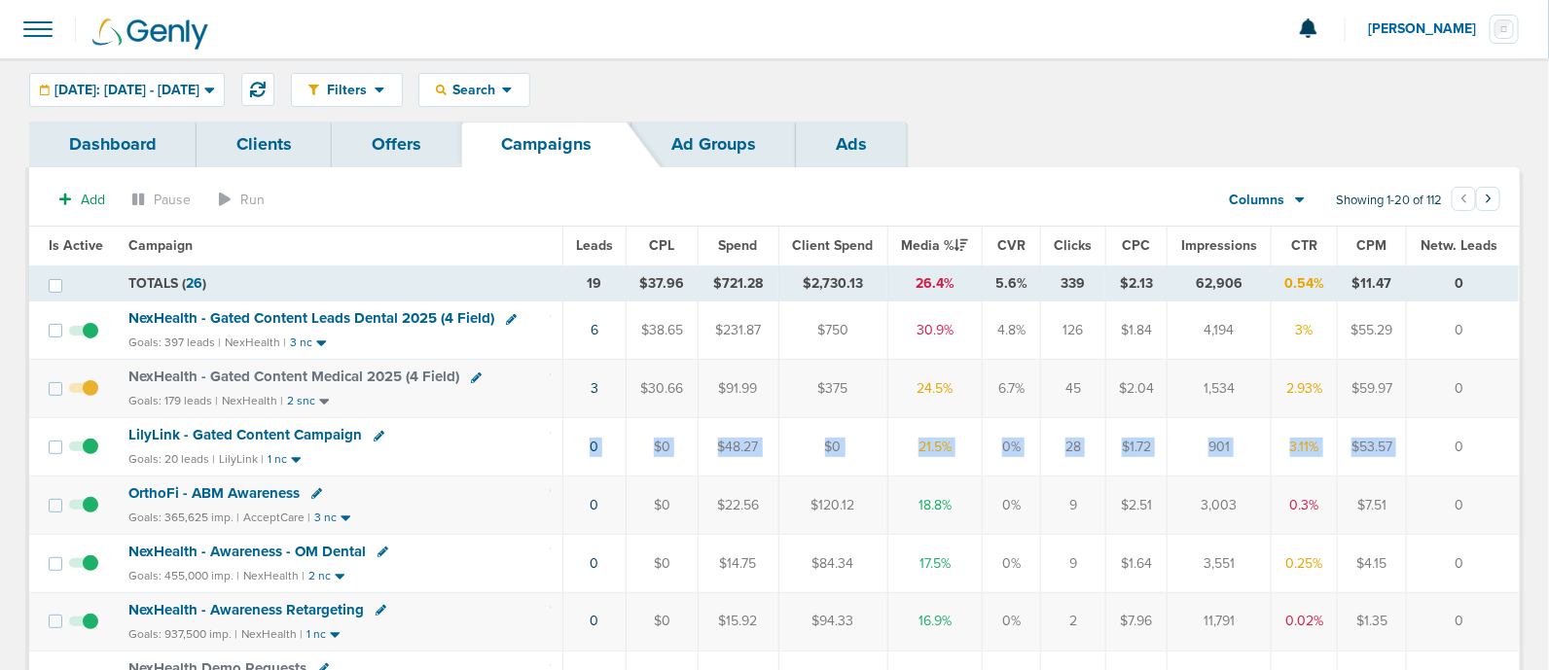
click at [1510, 446] on td "0" at bounding box center [1462, 447] width 113 height 58
